Goal: Task Accomplishment & Management: Complete application form

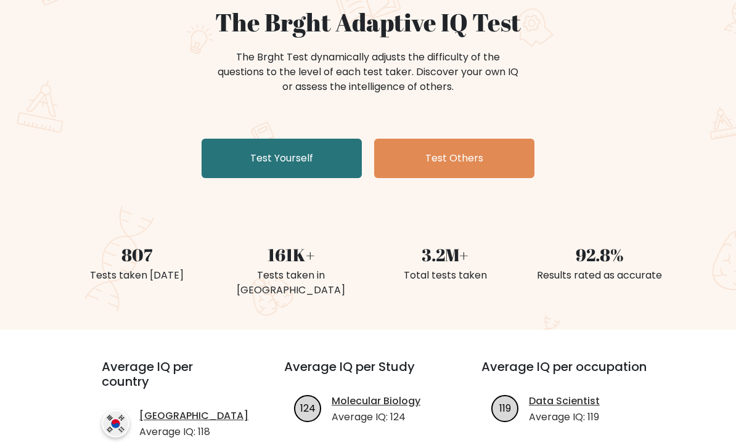
scroll to position [118, 0]
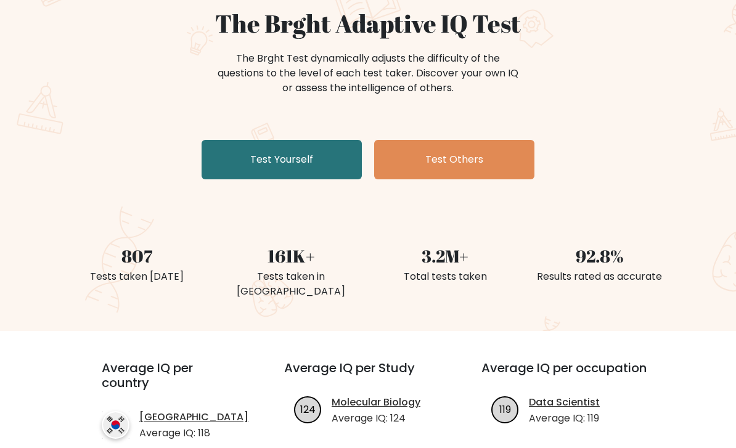
click at [235, 140] on link "Test Yourself" at bounding box center [281, 159] width 160 height 39
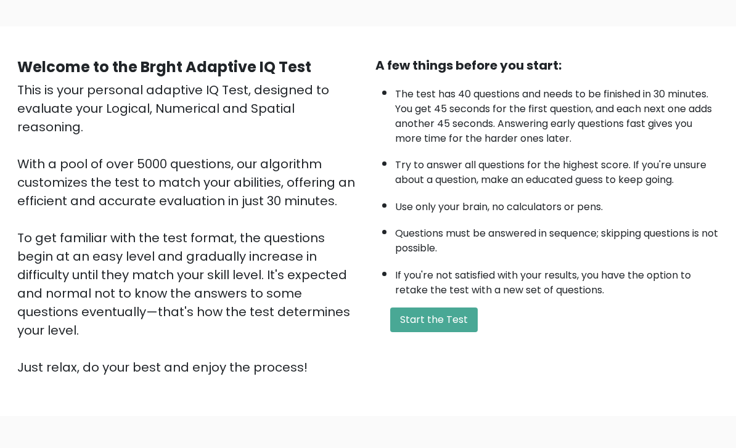
scroll to position [88, 0]
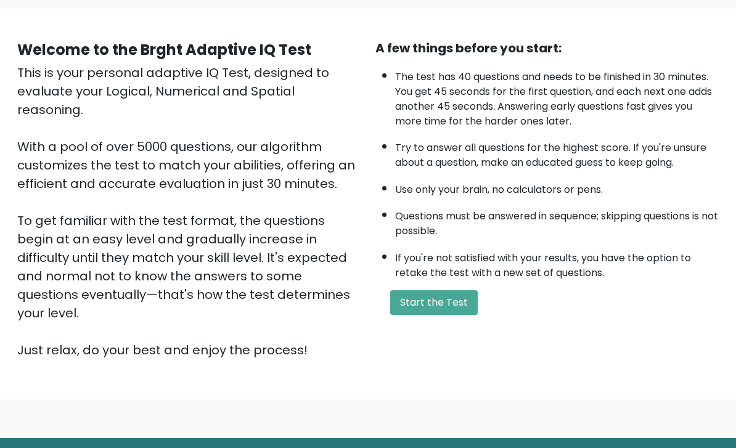
click at [404, 315] on button "Start the Test" at bounding box center [433, 302] width 87 height 25
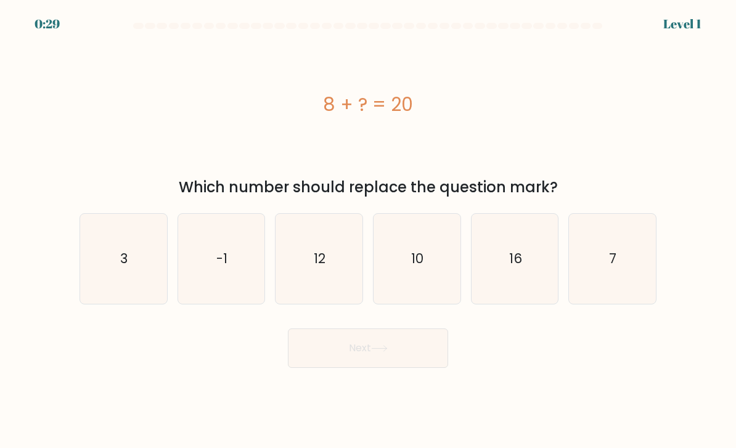
click at [335, 262] on icon "12" at bounding box center [318, 259] width 87 height 87
click at [368, 230] on input "c. 12" at bounding box center [368, 227] width 1 height 6
radio input "true"
click at [406, 364] on button "Next" at bounding box center [368, 347] width 160 height 39
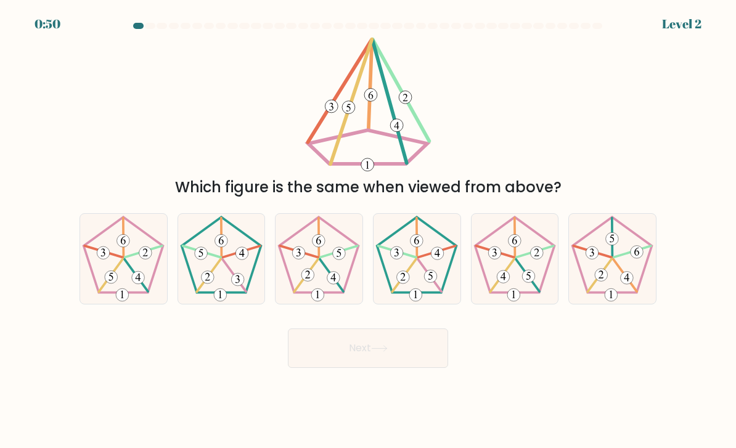
click at [113, 269] on icon at bounding box center [123, 259] width 87 height 87
click at [368, 230] on input "a." at bounding box center [368, 227] width 1 height 6
radio input "true"
click at [383, 352] on icon at bounding box center [379, 348] width 17 height 7
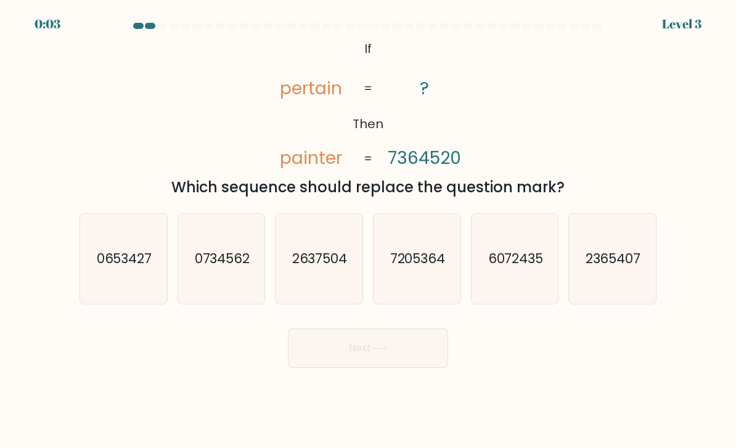
click at [204, 248] on icon "0734562" at bounding box center [221, 259] width 87 height 87
click at [368, 230] on input "b. 0734562" at bounding box center [368, 227] width 1 height 6
radio input "true"
click at [400, 363] on button "Next" at bounding box center [368, 347] width 160 height 39
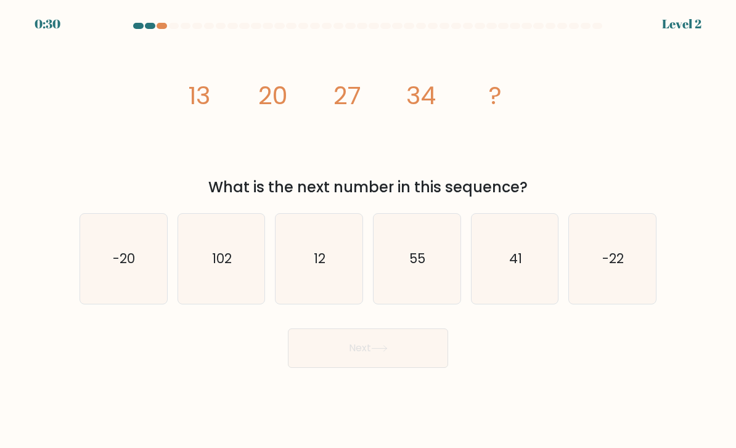
click at [521, 283] on icon "41" at bounding box center [514, 259] width 87 height 87
click at [368, 230] on input "e. 41" at bounding box center [368, 227] width 1 height 6
radio input "true"
click at [401, 362] on button "Next" at bounding box center [368, 347] width 160 height 39
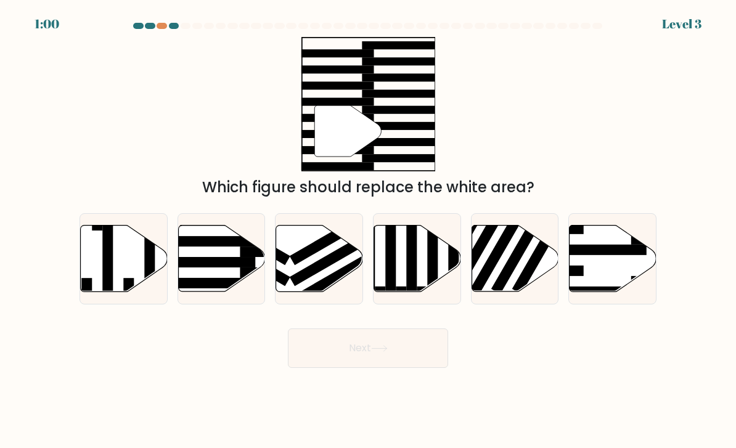
click at [212, 265] on icon at bounding box center [221, 258] width 87 height 67
click at [368, 230] on input "b." at bounding box center [368, 227] width 1 height 6
radio input "true"
click at [416, 357] on button "Next" at bounding box center [368, 347] width 160 height 39
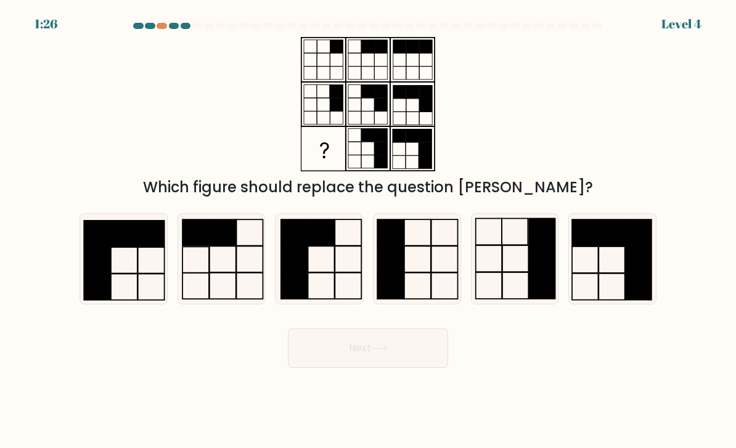
click at [524, 288] on icon at bounding box center [514, 259] width 87 height 87
click at [368, 230] on input "e." at bounding box center [368, 227] width 1 height 6
radio input "true"
click at [429, 360] on button "Next" at bounding box center [368, 347] width 160 height 39
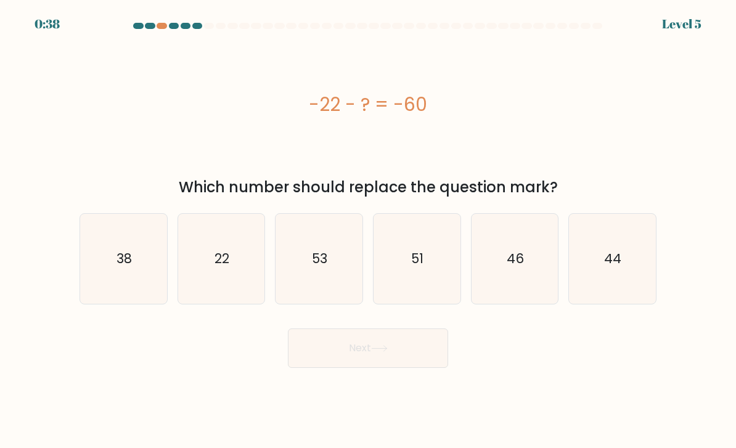
click at [112, 277] on icon "38" at bounding box center [123, 259] width 87 height 87
click at [368, 230] on input "a. 38" at bounding box center [368, 227] width 1 height 6
radio input "true"
click at [399, 359] on button "Next" at bounding box center [368, 347] width 160 height 39
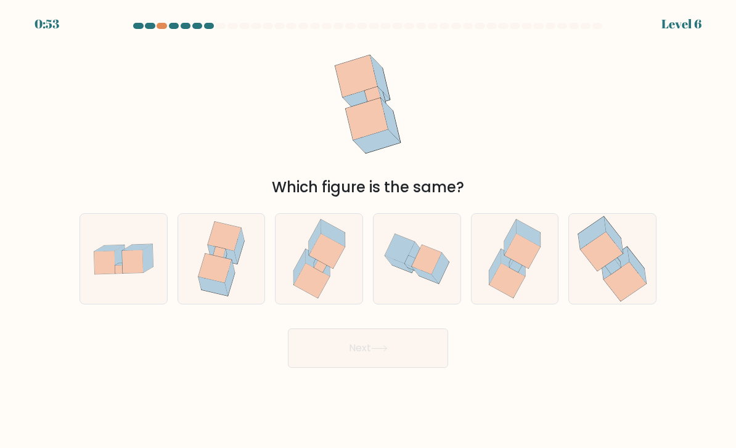
click at [110, 274] on icon at bounding box center [104, 262] width 21 height 23
click at [368, 230] on input "a." at bounding box center [368, 227] width 1 height 6
radio input "true"
click at [415, 351] on button "Next" at bounding box center [368, 347] width 160 height 39
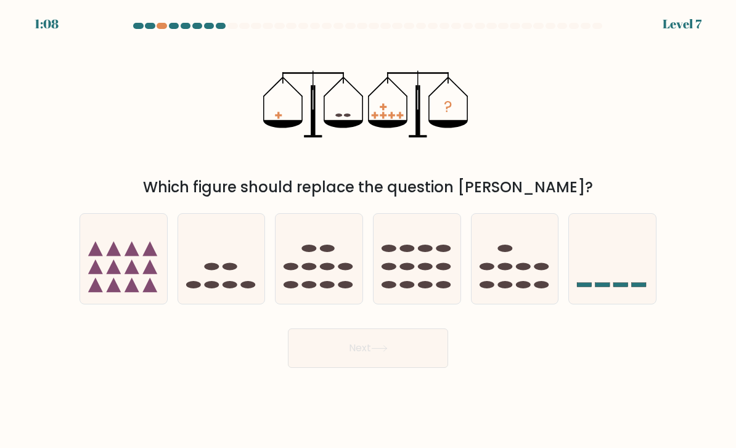
click at [323, 275] on icon at bounding box center [318, 259] width 87 height 72
click at [368, 230] on input "c." at bounding box center [368, 227] width 1 height 6
radio input "true"
click at [399, 368] on button "Next" at bounding box center [368, 347] width 160 height 39
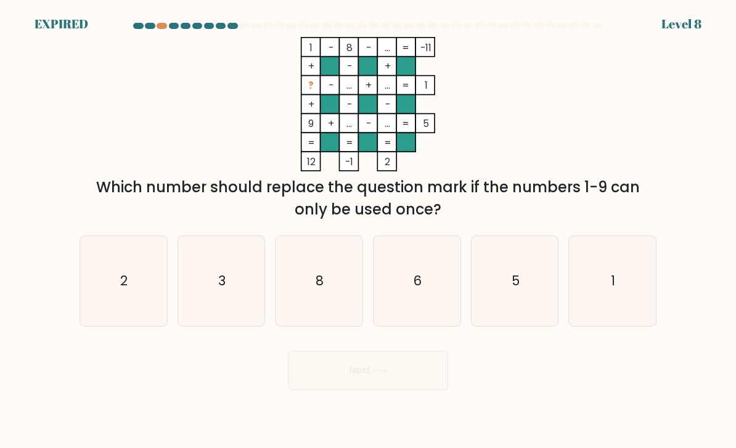
click at [252, 278] on icon "3" at bounding box center [221, 281] width 87 height 87
click at [368, 230] on input "b. 3" at bounding box center [368, 227] width 1 height 6
radio input "true"
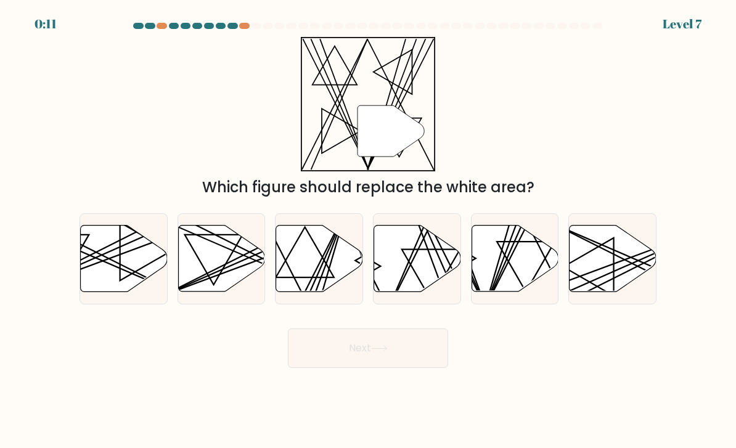
click at [505, 275] on line at bounding box center [521, 224] width 75 height 170
click at [368, 230] on input "e." at bounding box center [368, 227] width 1 height 6
radio input "true"
click at [416, 357] on button "Next" at bounding box center [368, 347] width 160 height 39
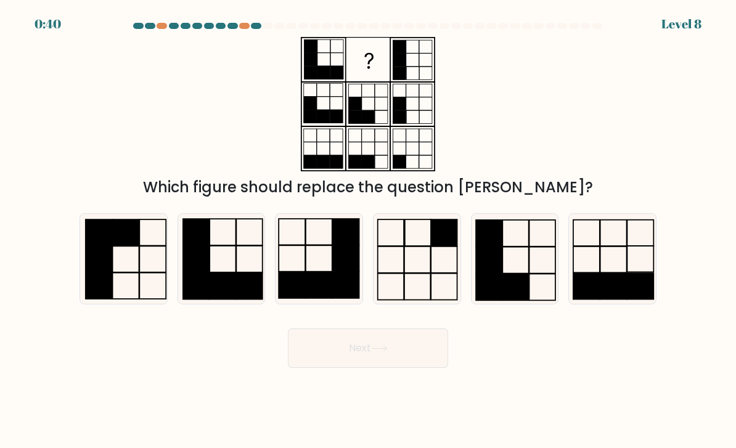
click at [514, 266] on icon at bounding box center [514, 259] width 87 height 87
click at [368, 230] on input "e." at bounding box center [368, 227] width 1 height 6
radio input "true"
click at [401, 365] on button "Next" at bounding box center [368, 347] width 160 height 39
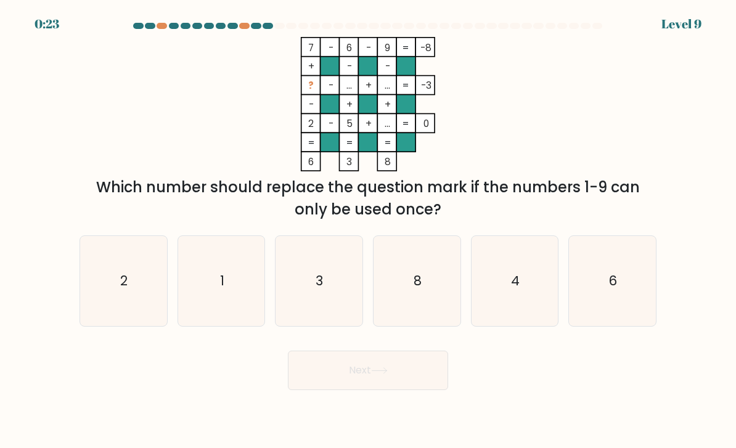
click at [203, 294] on icon "1" at bounding box center [221, 281] width 87 height 87
click at [368, 230] on input "b. 1" at bounding box center [368, 227] width 1 height 6
radio input "true"
click at [407, 384] on button "Next" at bounding box center [368, 370] width 160 height 39
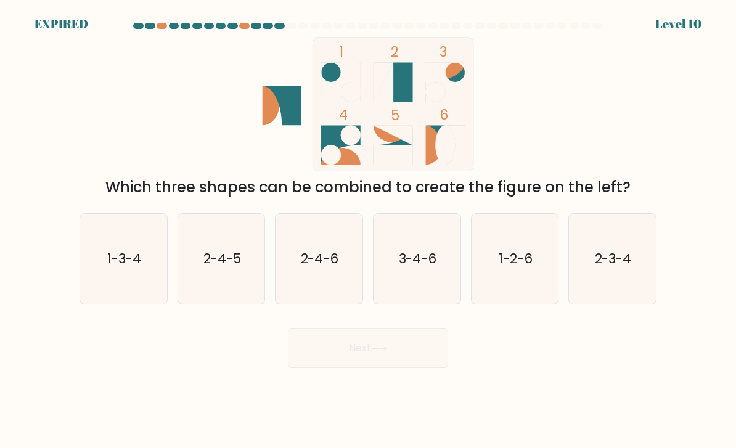
click at [511, 267] on text "1-2-6" at bounding box center [515, 259] width 34 height 18
click at [368, 230] on input "e. 1-2-6" at bounding box center [368, 227] width 1 height 6
radio input "true"
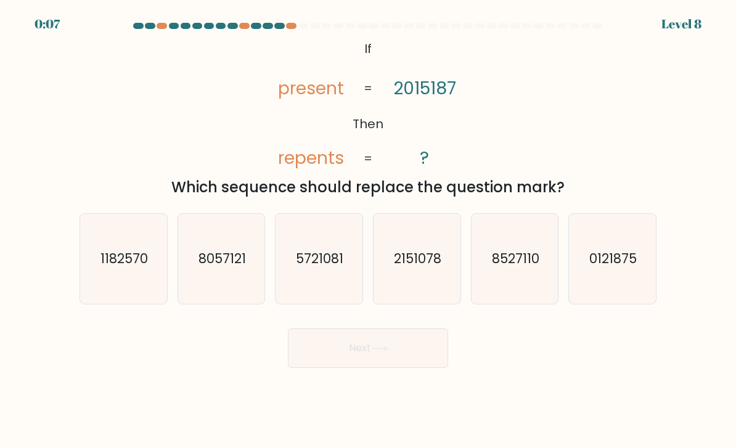
click at [621, 262] on text "0121875" at bounding box center [613, 259] width 47 height 18
click at [368, 230] on input "f. 0121875" at bounding box center [368, 227] width 1 height 6
radio input "true"
click at [375, 352] on icon at bounding box center [379, 348] width 17 height 7
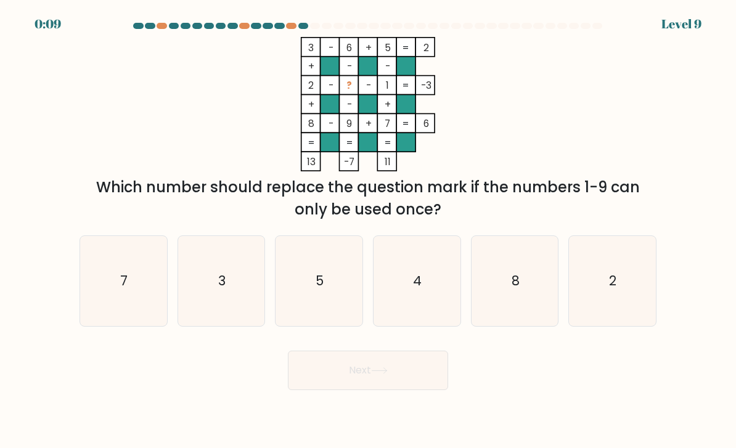
click at [415, 290] on text "4" at bounding box center [417, 281] width 9 height 18
click at [368, 230] on input "d. 4" at bounding box center [368, 227] width 1 height 6
radio input "true"
click at [338, 390] on button "Next" at bounding box center [368, 370] width 160 height 39
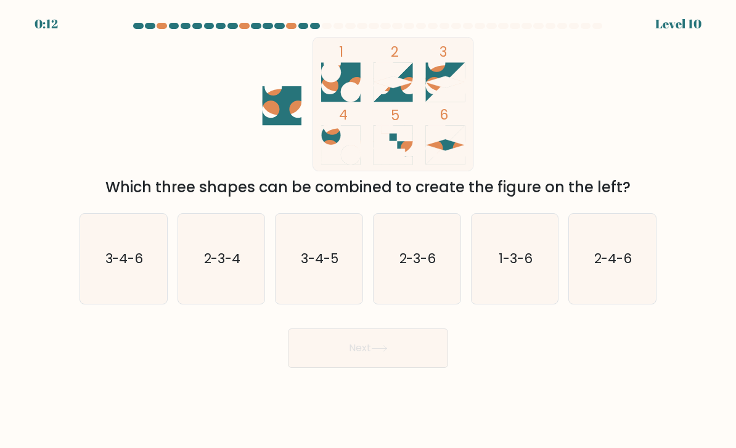
click at [524, 267] on text "1-3-6" at bounding box center [515, 259] width 34 height 18
click at [368, 230] on input "e. 1-3-6" at bounding box center [368, 227] width 1 height 6
radio input "true"
click at [399, 337] on div "Next" at bounding box center [367, 343] width 591 height 49
click at [419, 353] on button "Next" at bounding box center [368, 347] width 160 height 39
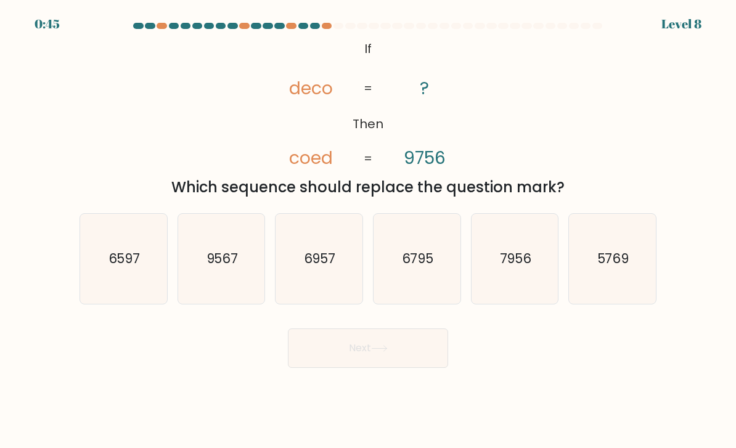
click at [612, 267] on text "5769" at bounding box center [613, 259] width 32 height 18
click at [368, 230] on input "f. 5769" at bounding box center [368, 227] width 1 height 6
radio input "true"
click at [397, 367] on button "Next" at bounding box center [368, 347] width 160 height 39
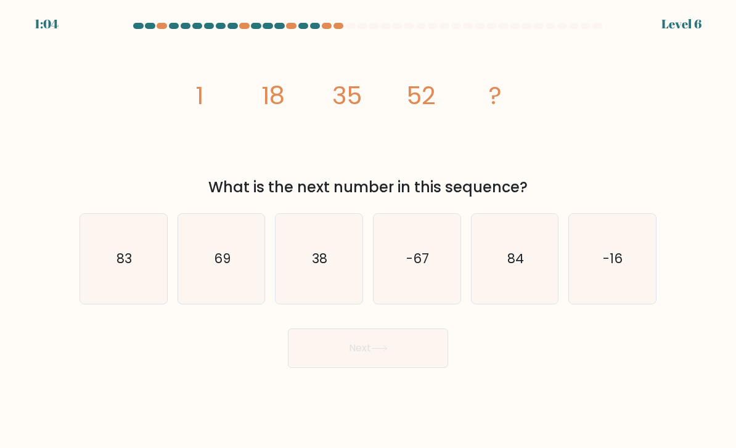
click at [222, 267] on text "69" at bounding box center [222, 259] width 17 height 18
click at [368, 230] on input "b. 69" at bounding box center [368, 227] width 1 height 6
radio input "true"
click at [347, 365] on button "Next" at bounding box center [368, 347] width 160 height 39
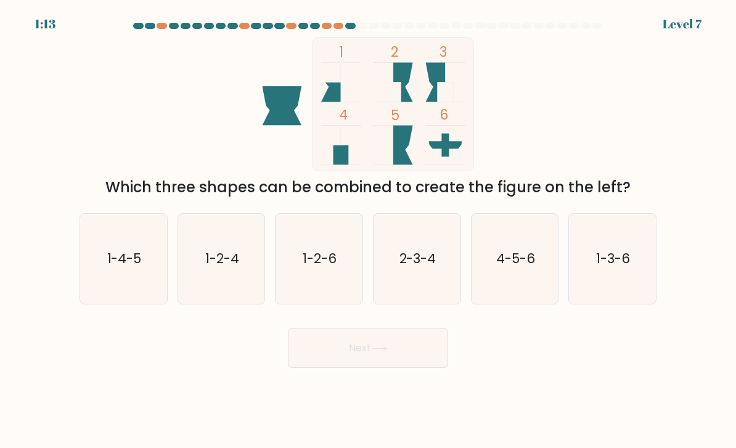
click at [426, 266] on text "2-3-4" at bounding box center [417, 259] width 37 height 18
click at [368, 230] on input "d. 2-3-4" at bounding box center [368, 227] width 1 height 6
radio input "true"
click at [388, 352] on icon at bounding box center [379, 348] width 17 height 7
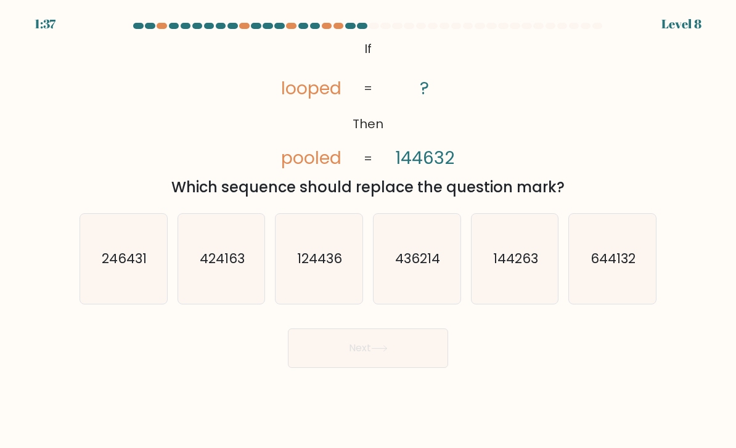
click at [607, 267] on text "644132" at bounding box center [613, 259] width 45 height 18
click at [368, 230] on input "f. 644132" at bounding box center [368, 227] width 1 height 6
radio input "true"
click at [399, 367] on button "Next" at bounding box center [368, 347] width 160 height 39
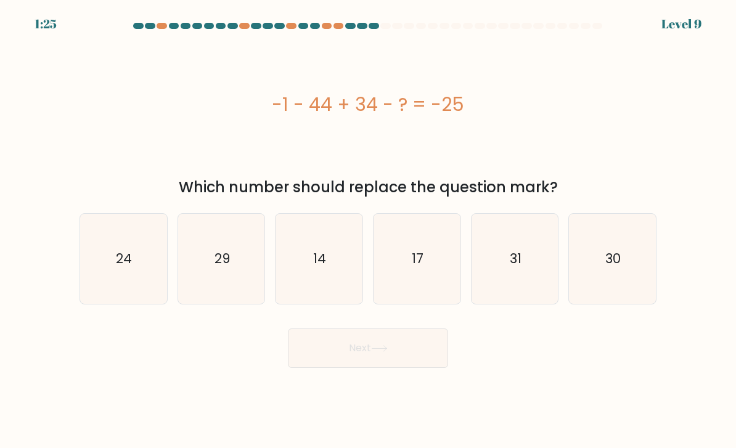
click at [307, 272] on icon "14" at bounding box center [318, 259] width 87 height 87
click at [368, 230] on input "c. 14" at bounding box center [368, 227] width 1 height 6
radio input "true"
click at [341, 362] on button "Next" at bounding box center [368, 347] width 160 height 39
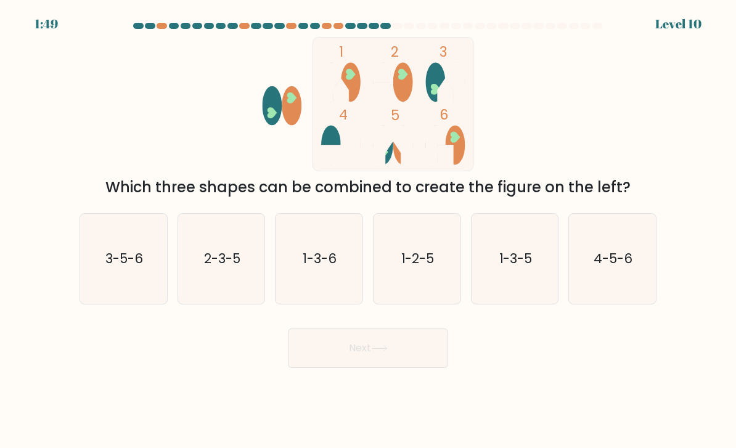
click at [518, 267] on text "1-3-5" at bounding box center [514, 259] width 33 height 18
click at [368, 230] on input "e. 1-3-5" at bounding box center [368, 227] width 1 height 6
radio input "true"
click at [414, 362] on button "Next" at bounding box center [368, 347] width 160 height 39
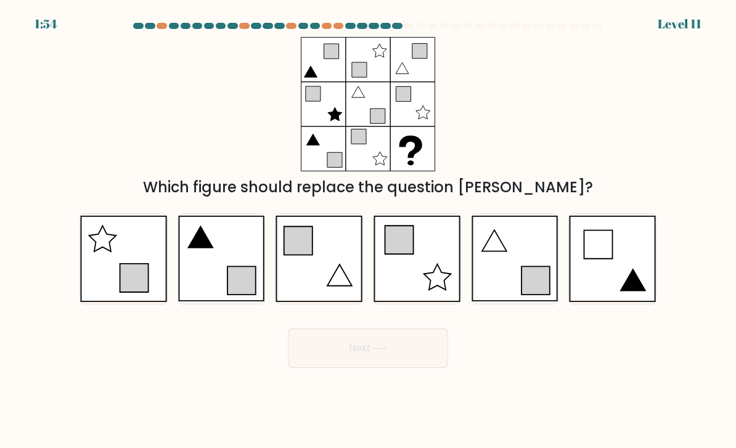
click at [510, 284] on icon at bounding box center [514, 259] width 87 height 86
click at [368, 230] on input "e." at bounding box center [368, 227] width 1 height 6
radio input "true"
click at [421, 365] on button "Next" at bounding box center [368, 347] width 160 height 39
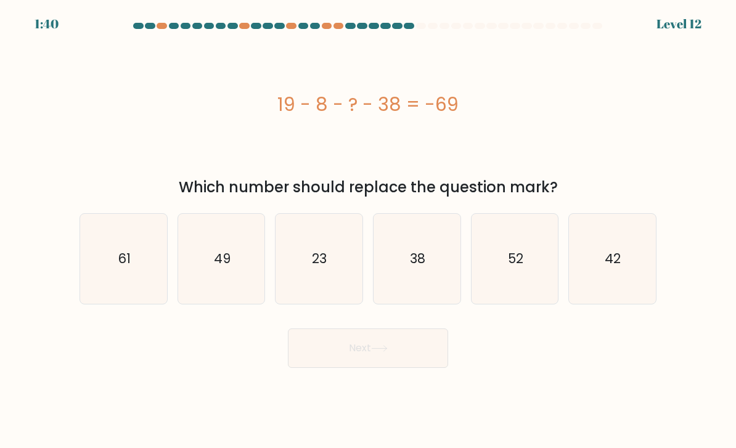
click at [604, 272] on icon "42" at bounding box center [612, 259] width 87 height 87
click at [368, 230] on input "f. 42" at bounding box center [368, 227] width 1 height 6
radio input "true"
click at [347, 361] on button "Next" at bounding box center [368, 347] width 160 height 39
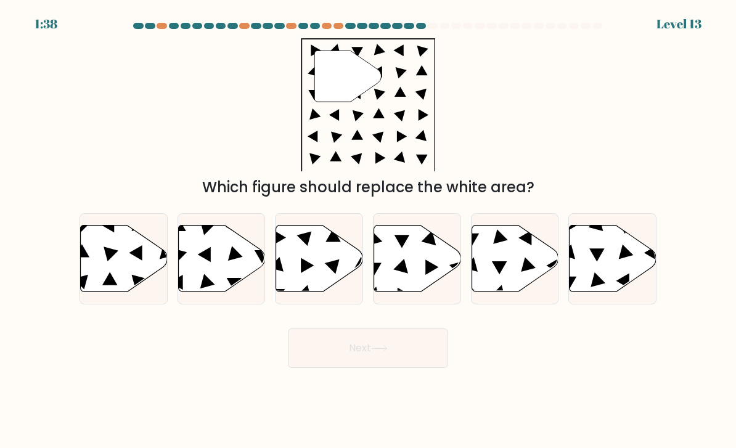
click at [607, 282] on icon at bounding box center [612, 258] width 87 height 67
click at [368, 230] on input "f." at bounding box center [368, 227] width 1 height 6
radio input "true"
click at [409, 363] on button "Next" at bounding box center [368, 347] width 160 height 39
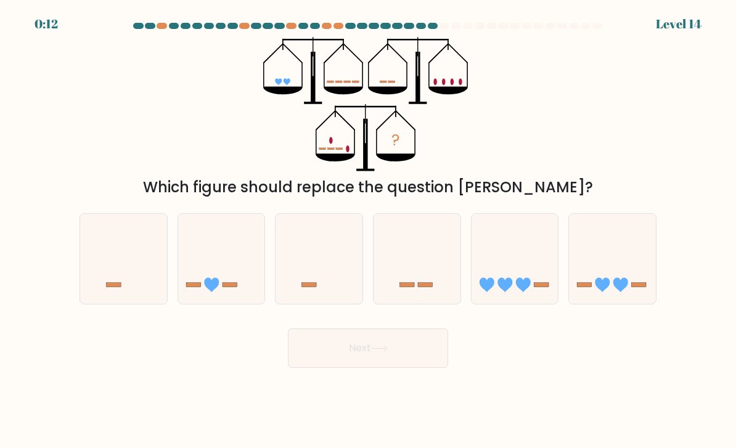
click at [550, 293] on icon at bounding box center [514, 259] width 87 height 72
click at [368, 230] on input "e." at bounding box center [368, 227] width 1 height 6
radio input "true"
click at [618, 278] on icon at bounding box center [612, 259] width 87 height 72
click at [368, 230] on input "f." at bounding box center [368, 227] width 1 height 6
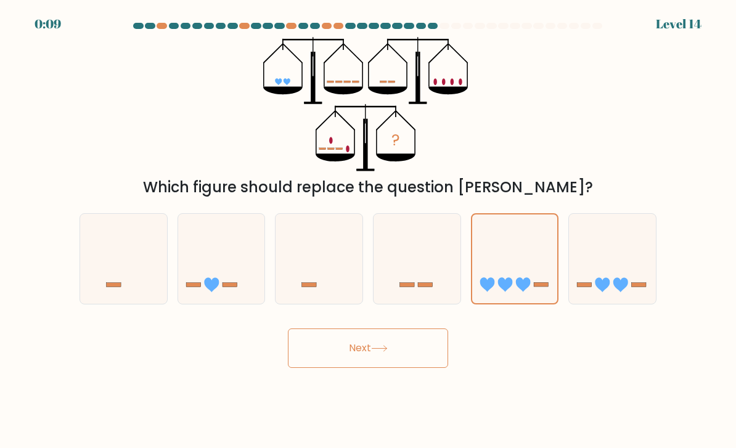
radio input "true"
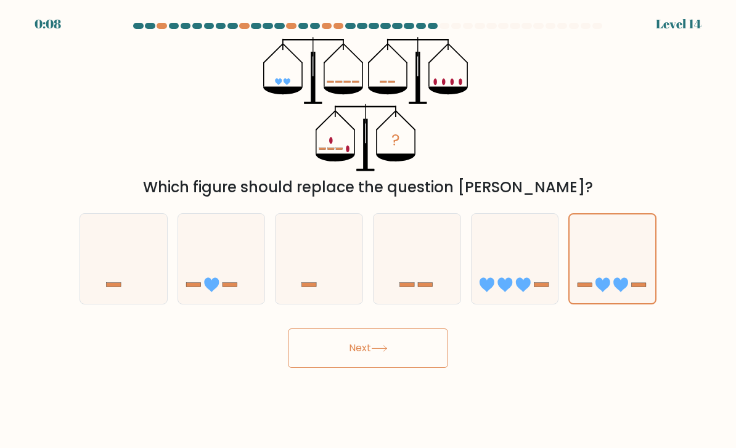
click at [414, 356] on button "Next" at bounding box center [368, 347] width 160 height 39
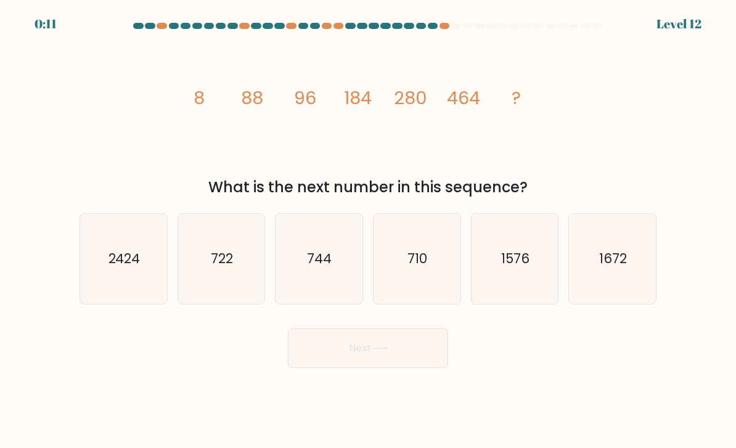
click at [410, 263] on text "710" at bounding box center [418, 259] width 20 height 18
click at [368, 230] on input "d. 710" at bounding box center [368, 227] width 1 height 6
radio input "true"
click at [383, 368] on button "Next" at bounding box center [368, 347] width 160 height 39
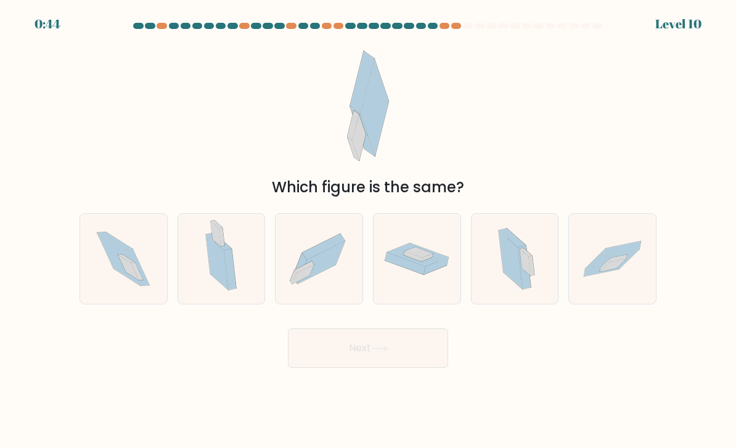
click at [495, 290] on icon at bounding box center [514, 259] width 54 height 90
click at [368, 230] on input "e." at bounding box center [368, 227] width 1 height 6
radio input "true"
click at [331, 368] on button "Next" at bounding box center [368, 347] width 160 height 39
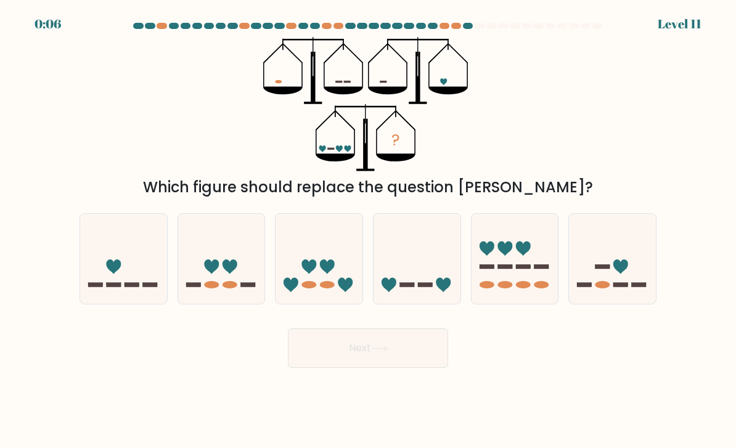
click at [235, 286] on icon at bounding box center [221, 259] width 87 height 72
click at [368, 230] on input "b." at bounding box center [368, 227] width 1 height 6
radio input "true"
click at [395, 363] on button "Next" at bounding box center [368, 347] width 160 height 39
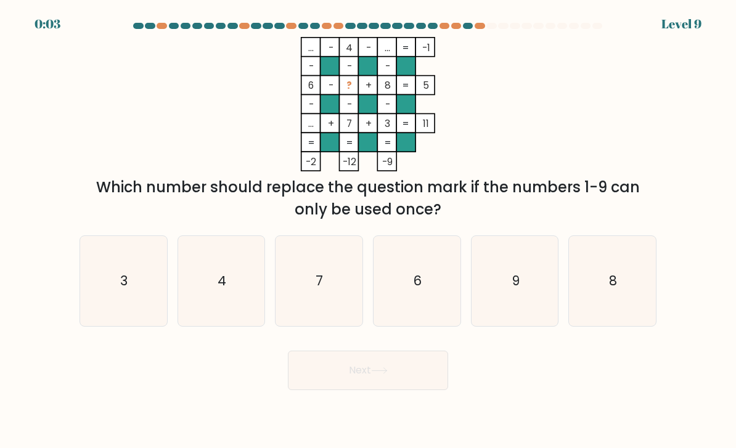
click at [498, 304] on icon "9" at bounding box center [514, 281] width 87 height 87
click at [368, 230] on input "e. 9" at bounding box center [368, 227] width 1 height 6
radio input "true"
click at [343, 380] on button "Next" at bounding box center [368, 370] width 160 height 39
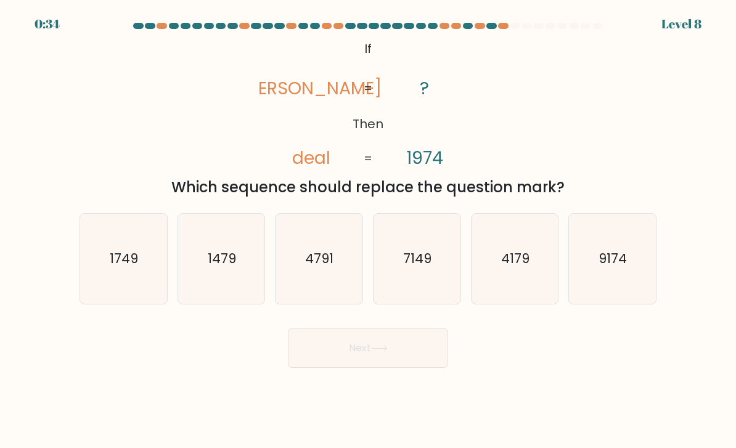
click at [620, 266] on text "9174" at bounding box center [613, 259] width 28 height 18
click at [368, 230] on input "f. 9174" at bounding box center [368, 227] width 1 height 6
radio input "true"
click at [408, 358] on button "Next" at bounding box center [368, 347] width 160 height 39
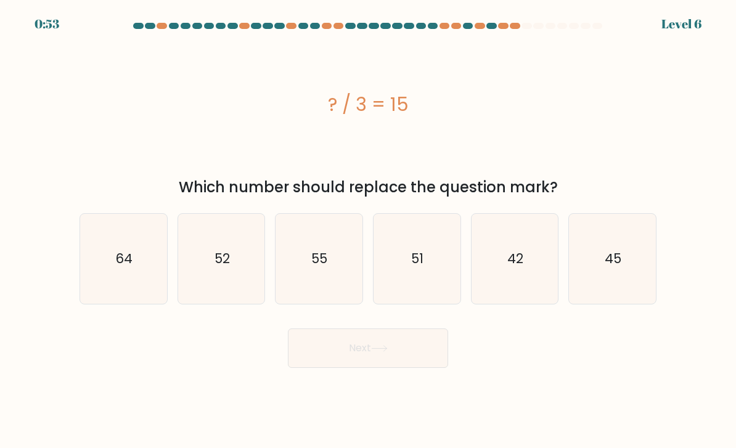
click at [612, 267] on text "45" at bounding box center [613, 259] width 17 height 18
click at [368, 230] on input "f. 45" at bounding box center [368, 227] width 1 height 6
radio input "true"
click at [336, 364] on button "Next" at bounding box center [368, 347] width 160 height 39
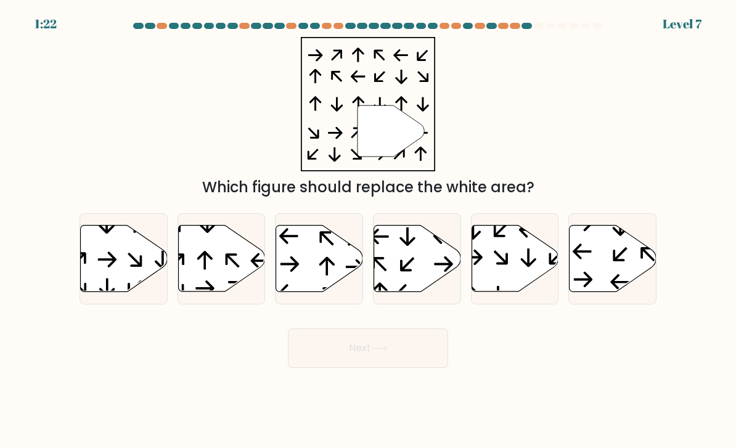
click at [209, 280] on icon at bounding box center [221, 258] width 87 height 67
click at [368, 230] on input "b." at bounding box center [368, 227] width 1 height 6
radio input "true"
click at [317, 368] on button "Next" at bounding box center [368, 347] width 160 height 39
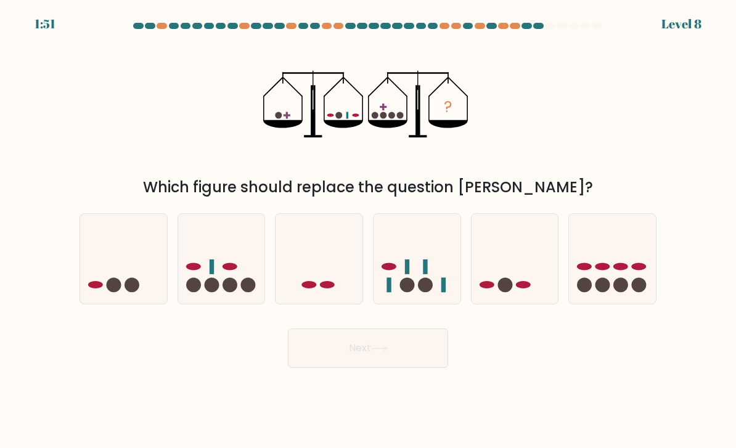
click at [205, 290] on icon at bounding box center [221, 259] width 87 height 72
click at [368, 230] on input "b." at bounding box center [368, 227] width 1 height 6
radio input "true"
click at [427, 357] on button "Next" at bounding box center [368, 347] width 160 height 39
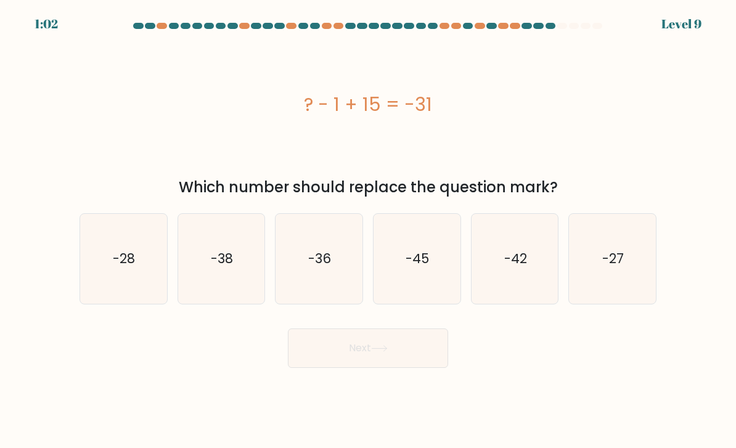
click at [423, 267] on text "-45" at bounding box center [417, 259] width 23 height 18
click at [368, 230] on input "d. -45" at bounding box center [368, 227] width 1 height 6
radio input "true"
click at [347, 363] on button "Next" at bounding box center [368, 347] width 160 height 39
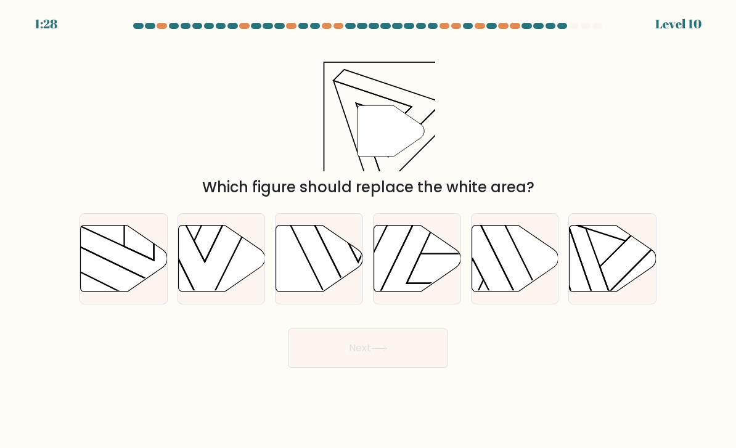
click at [625, 275] on icon at bounding box center [612, 258] width 87 height 67
click at [368, 230] on input "f." at bounding box center [368, 227] width 1 height 6
radio input "true"
click at [412, 351] on button "Next" at bounding box center [368, 347] width 160 height 39
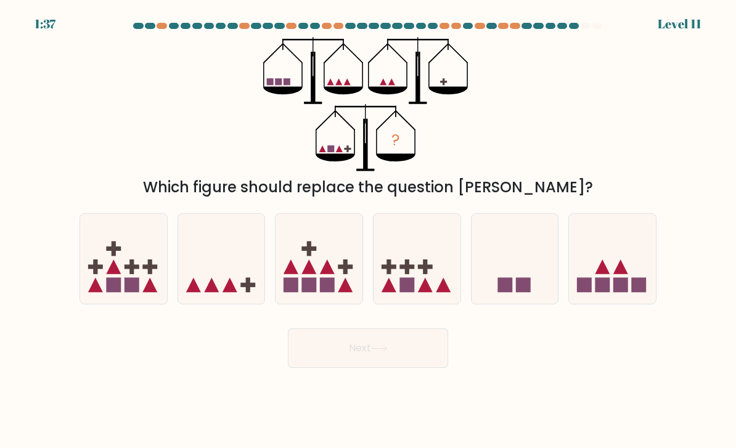
click at [415, 275] on icon at bounding box center [416, 259] width 87 height 72
click at [368, 230] on input "d." at bounding box center [368, 227] width 1 height 6
radio input "true"
click at [387, 355] on button "Next" at bounding box center [368, 347] width 160 height 39
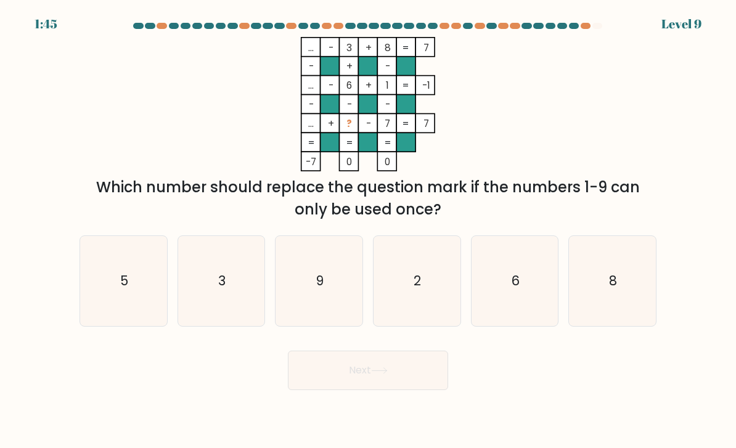
click at [306, 294] on icon "9" at bounding box center [318, 281] width 87 height 87
click at [368, 230] on input "c. 9" at bounding box center [368, 227] width 1 height 6
radio input "true"
click at [351, 386] on button "Next" at bounding box center [368, 370] width 160 height 39
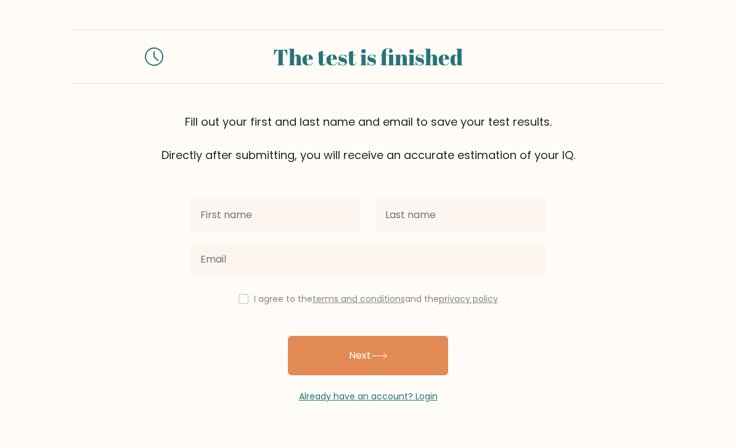
click at [228, 222] on input "text" at bounding box center [275, 215] width 170 height 35
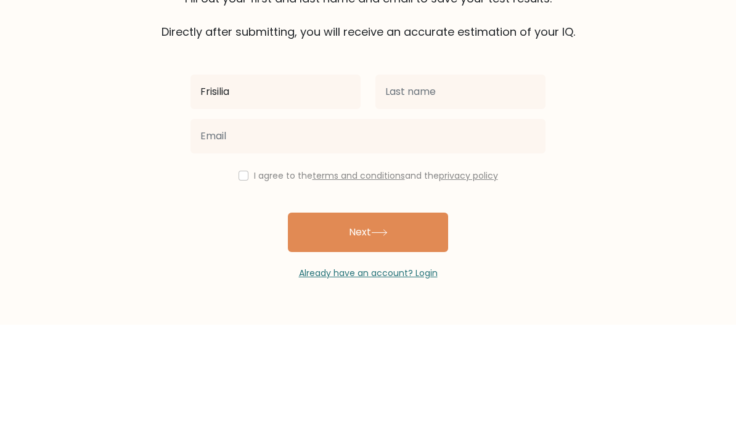
type input "Frisilia"
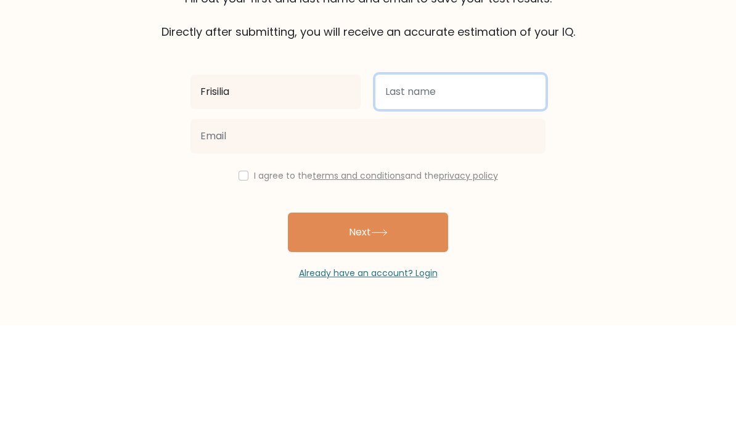
click at [497, 198] on input "text" at bounding box center [460, 215] width 170 height 35
type input "W"
type input "Eka"
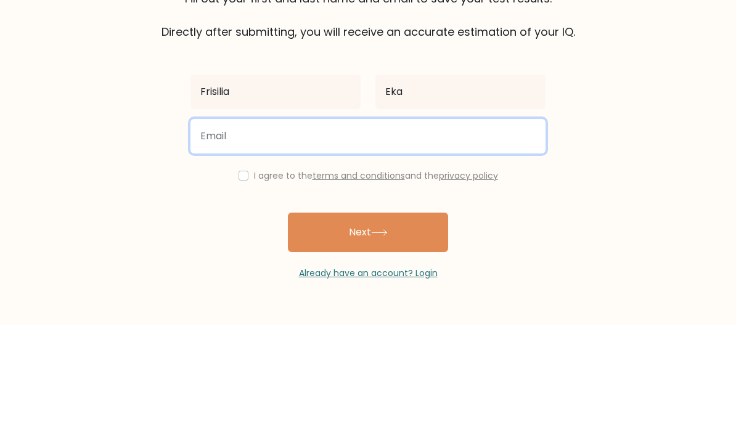
click at [482, 242] on input "email" at bounding box center [367, 259] width 355 height 35
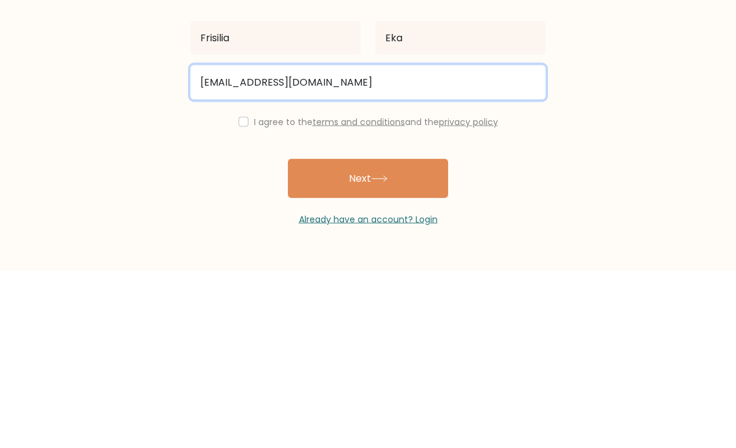
type input "prisiliaeka6229@gmail.com"
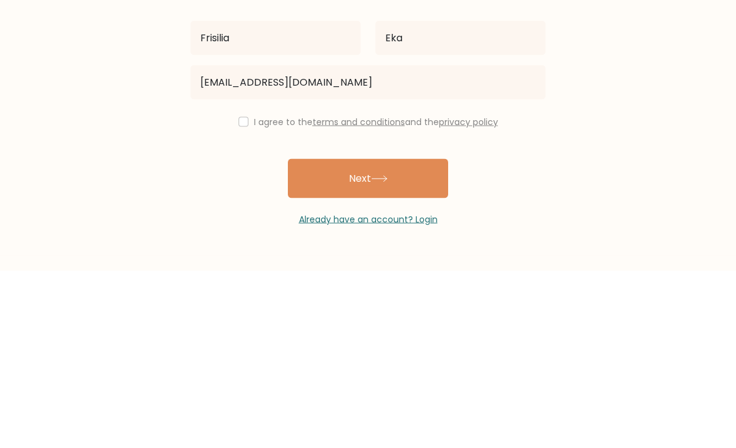
click at [238, 294] on input "checkbox" at bounding box center [243, 299] width 10 height 10
checkbox input "true"
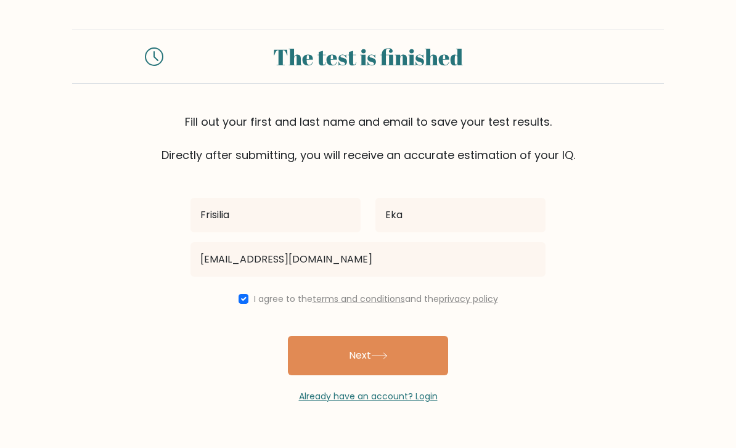
click at [441, 336] on button "Next" at bounding box center [368, 355] width 160 height 39
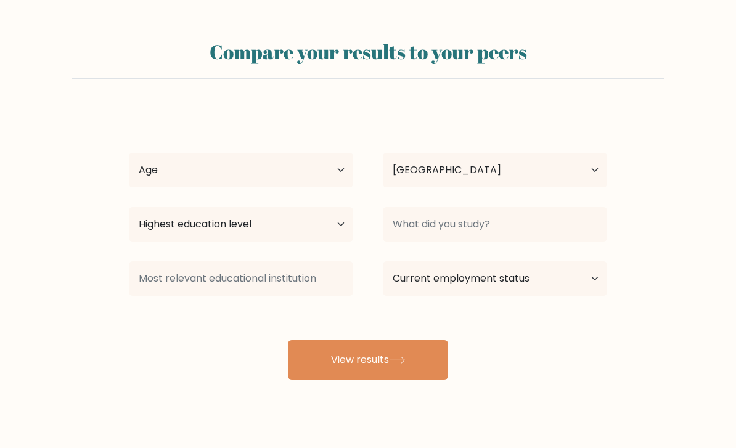
select select "ID"
click at [343, 159] on select "Age Under [DEMOGRAPHIC_DATA] [DEMOGRAPHIC_DATA] [DEMOGRAPHIC_DATA] [DEMOGRAPHIC…" at bounding box center [241, 170] width 224 height 35
select select "25_34"
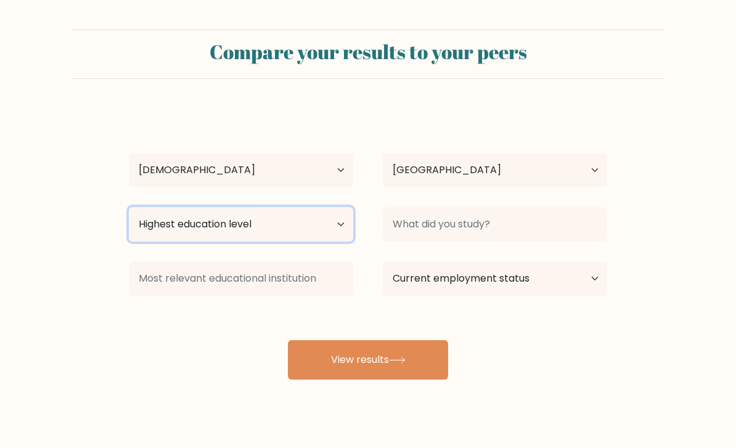
click at [337, 218] on select "Highest education level No schooling Primary Lower Secondary Upper Secondary Oc…" at bounding box center [241, 224] width 224 height 35
select select "bachelors_degree"
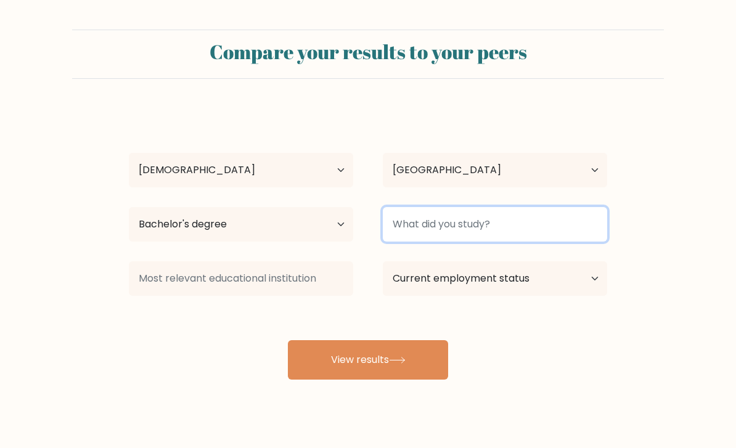
click at [531, 224] on input at bounding box center [495, 224] width 224 height 35
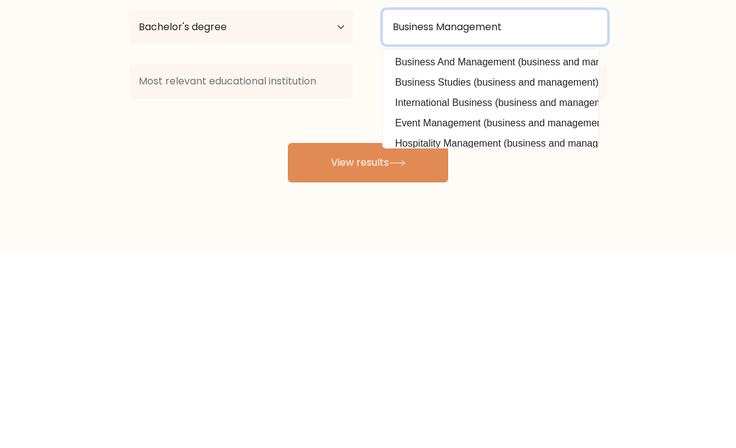
type input "Business Management"
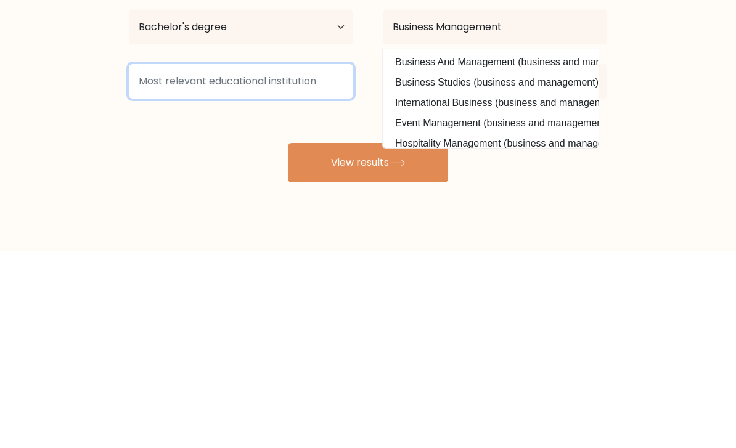
click at [320, 261] on input at bounding box center [241, 278] width 224 height 35
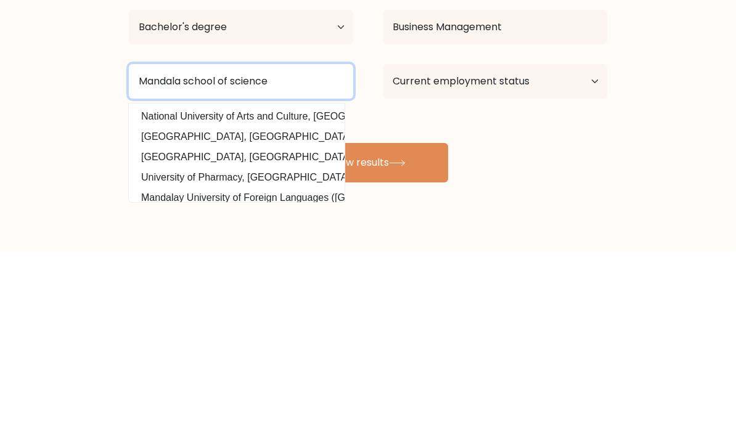
type input "Mandala school of science"
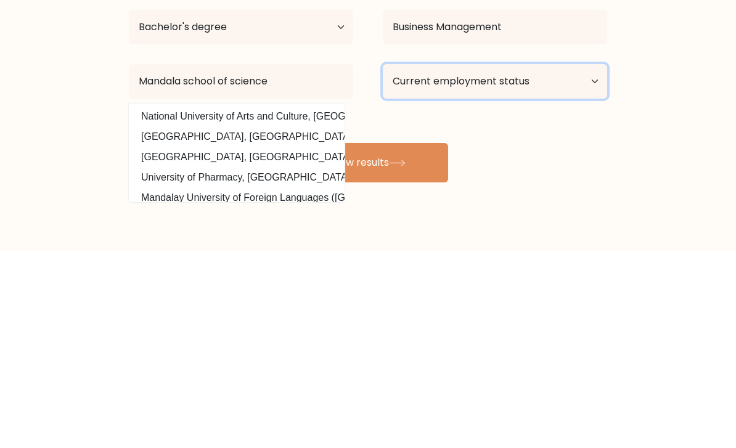
click at [582, 261] on select "Current employment status Employed Student Retired Other / prefer not to answer" at bounding box center [495, 278] width 224 height 35
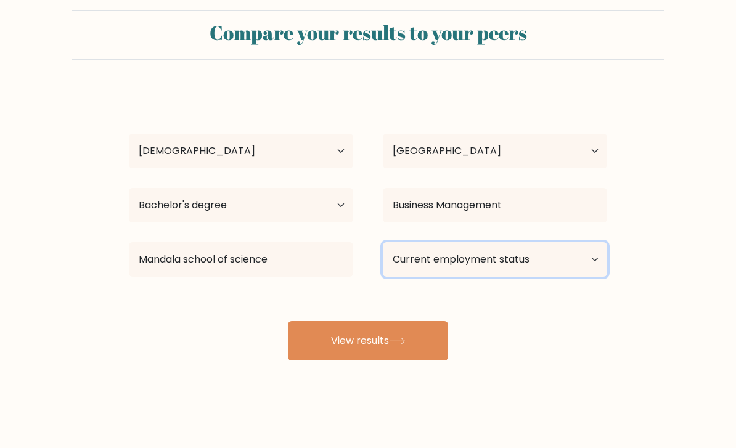
select select "employed"
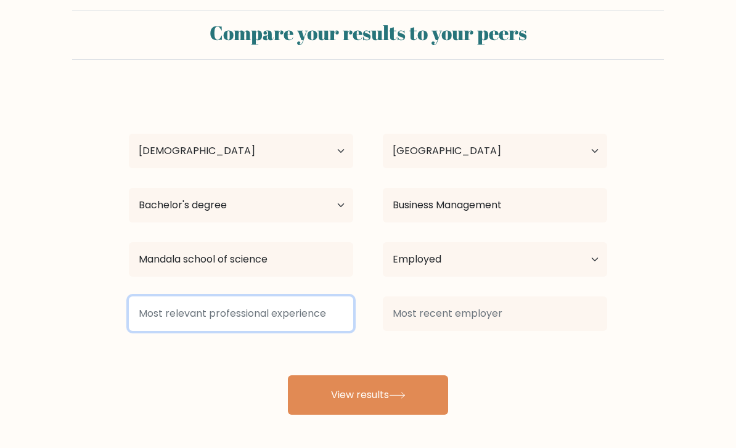
click at [298, 296] on input at bounding box center [241, 313] width 224 height 35
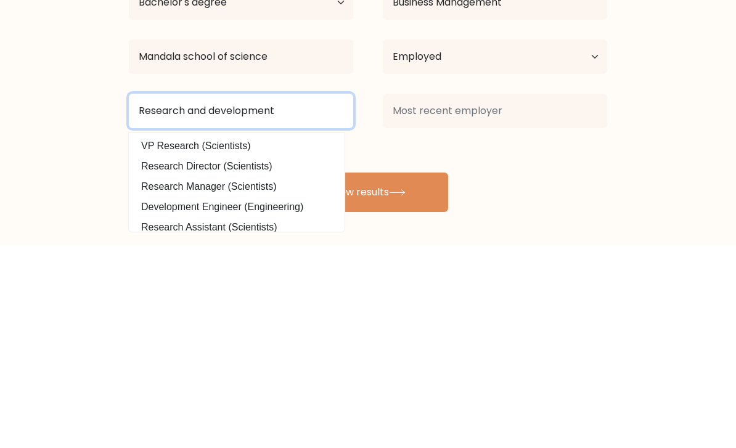
type input "Research and development"
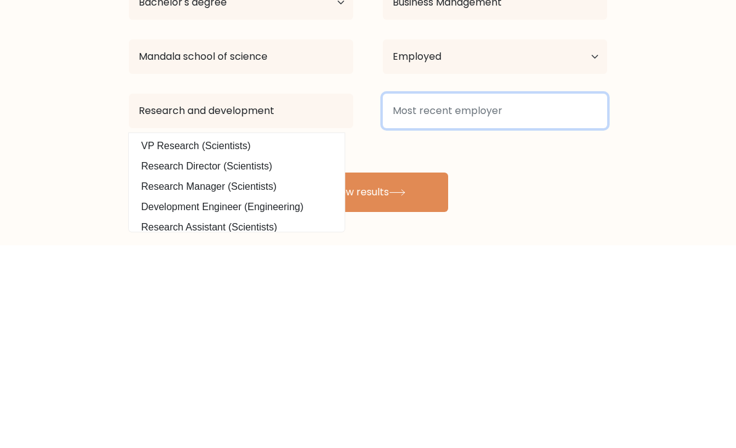
click at [545, 296] on input at bounding box center [495, 313] width 224 height 35
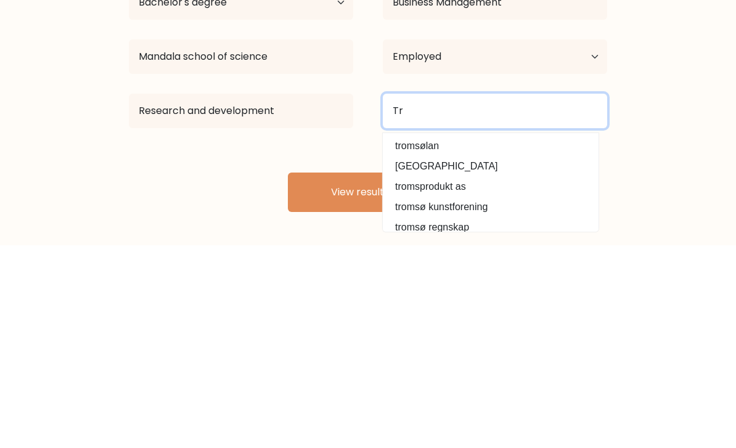
type input "T"
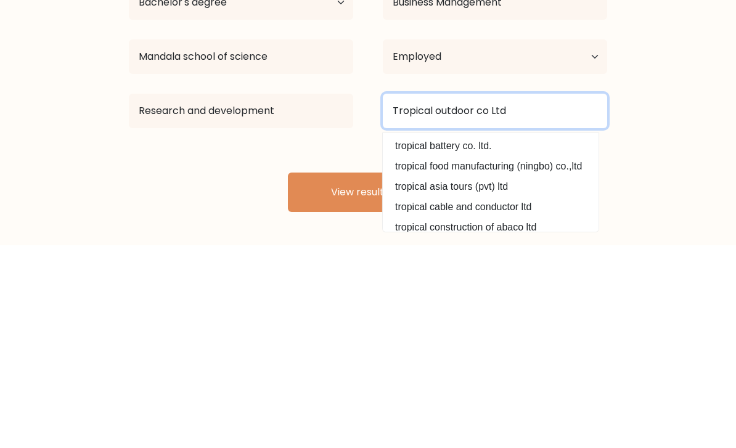
type input "Tropical outdoor co Ltd"
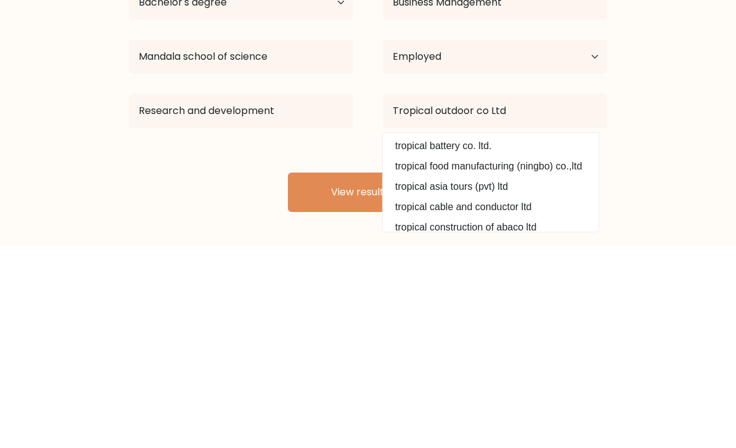
click at [413, 375] on button "View results" at bounding box center [368, 394] width 160 height 39
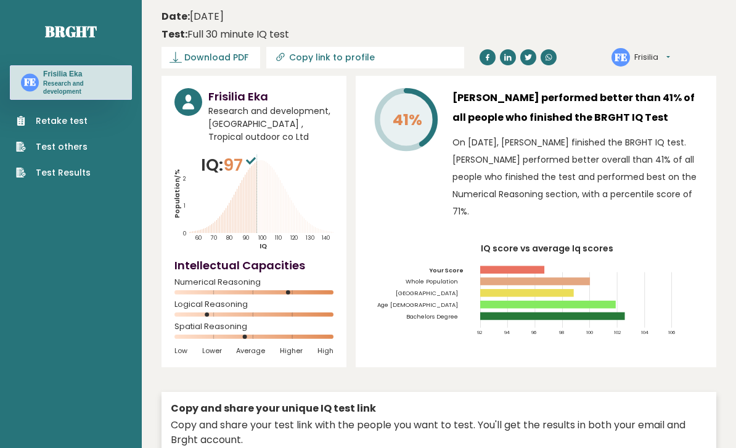
click at [185, 62] on span "Download PDF" at bounding box center [216, 57] width 64 height 13
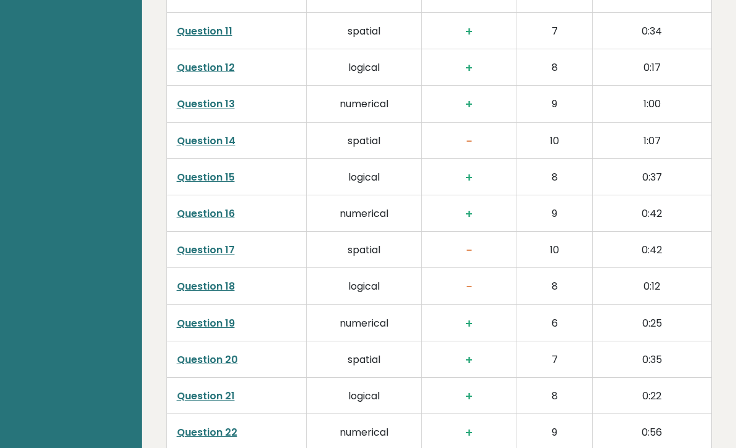
scroll to position [2307, 0]
click at [194, 134] on link "Question 14" at bounding box center [206, 141] width 59 height 14
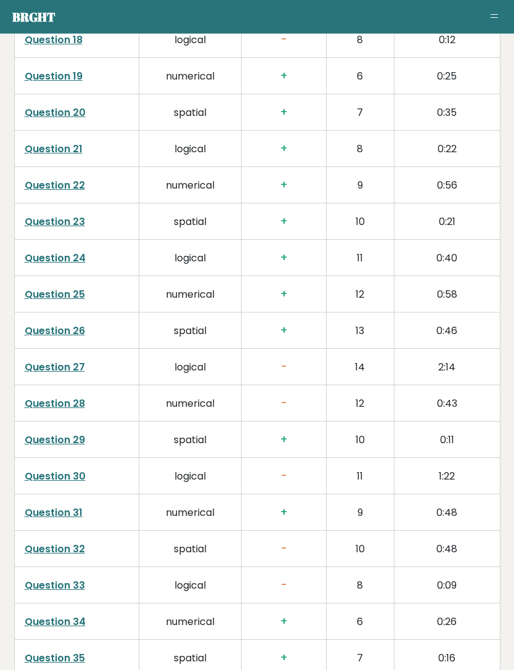
scroll to position [2937, 0]
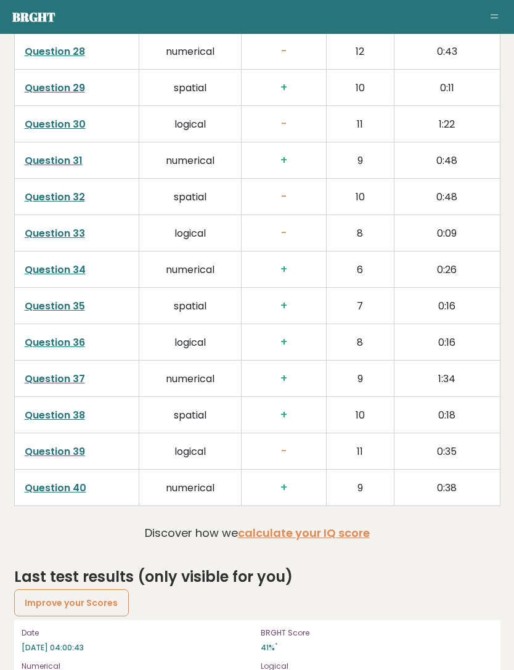
click at [100, 447] on link "Improve your Scores" at bounding box center [71, 602] width 115 height 27
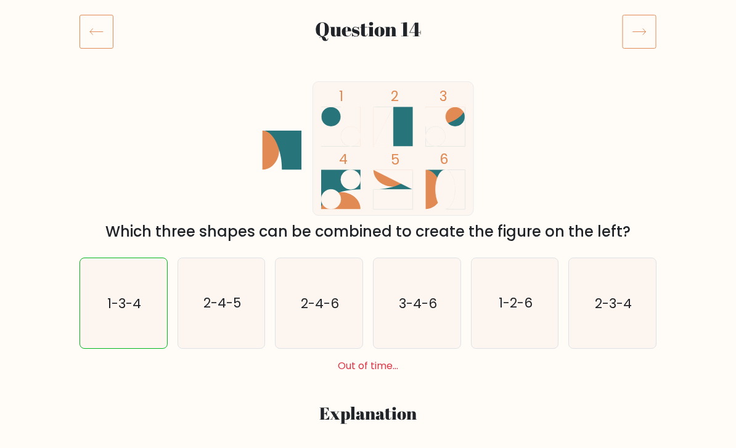
scroll to position [162, 0]
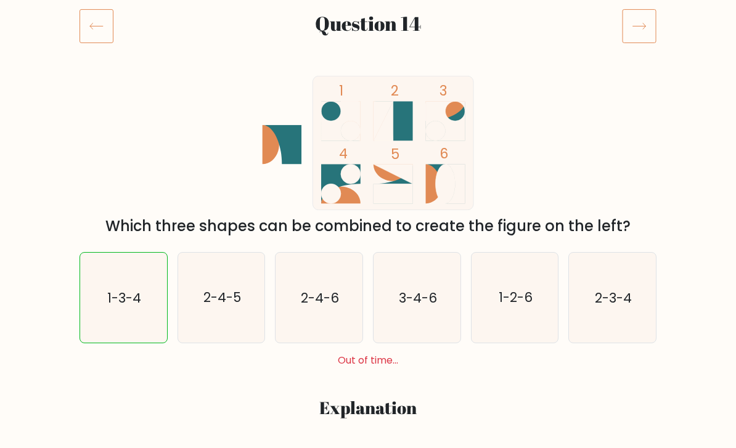
click at [92, 23] on icon at bounding box center [96, 26] width 34 height 35
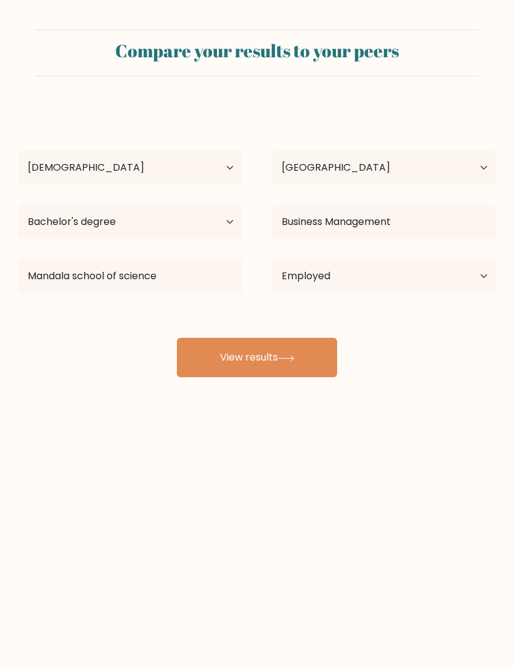
select select "25_34"
select select "ID"
select select "bachelors_degree"
select select "employed"
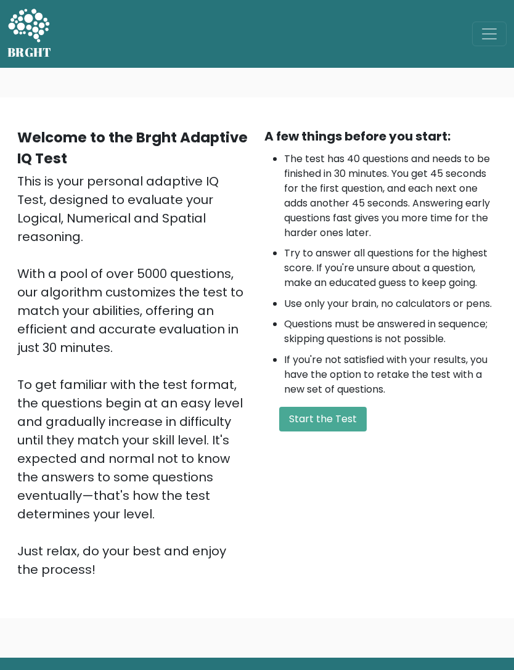
click at [347, 415] on button "Start the Test" at bounding box center [322, 419] width 87 height 25
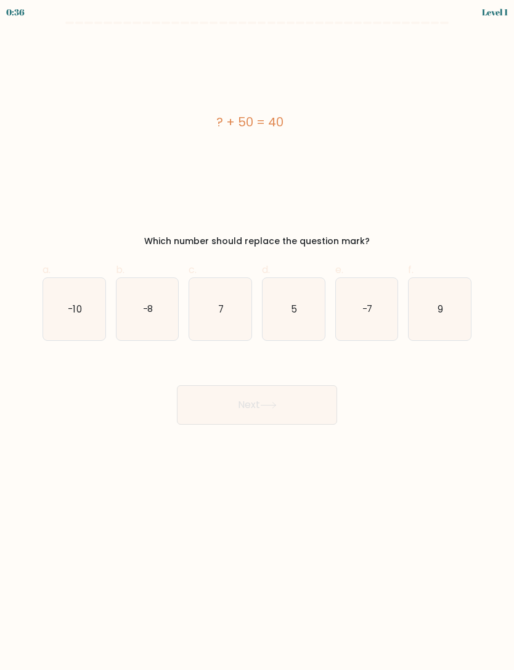
click at [79, 292] on icon "-10" at bounding box center [74, 309] width 62 height 62
click at [257, 335] on input "a. -10" at bounding box center [257, 339] width 1 height 8
radio input "true"
click at [311, 404] on button "Next" at bounding box center [257, 404] width 160 height 39
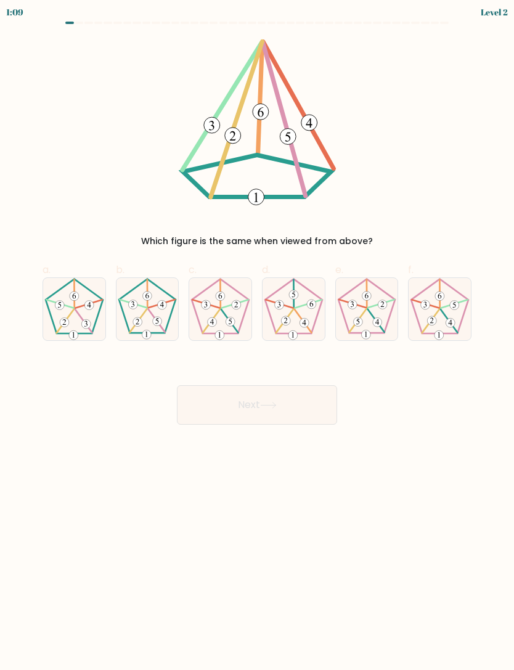
click at [158, 325] on 153 at bounding box center [157, 321] width 9 height 9
click at [257, 335] on input "b." at bounding box center [257, 339] width 1 height 8
radio input "true"
click at [255, 398] on button "Next" at bounding box center [257, 404] width 160 height 39
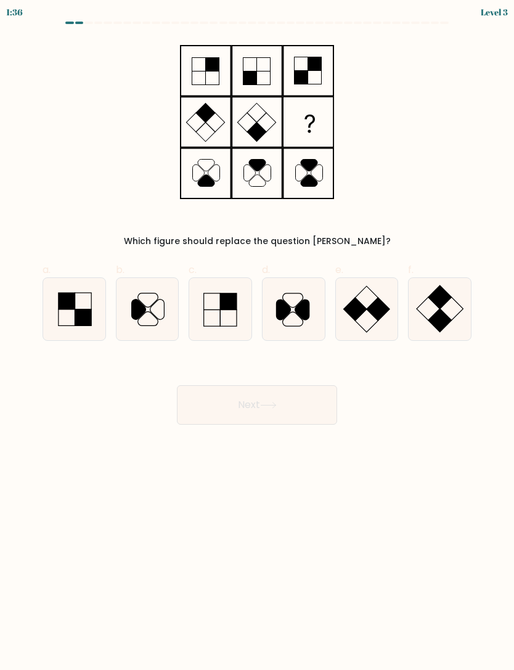
click at [372, 308] on rect at bounding box center [378, 309] width 23 height 23
click at [258, 335] on input "e." at bounding box center [257, 339] width 1 height 8
radio input "true"
click at [294, 406] on button "Next" at bounding box center [257, 404] width 160 height 39
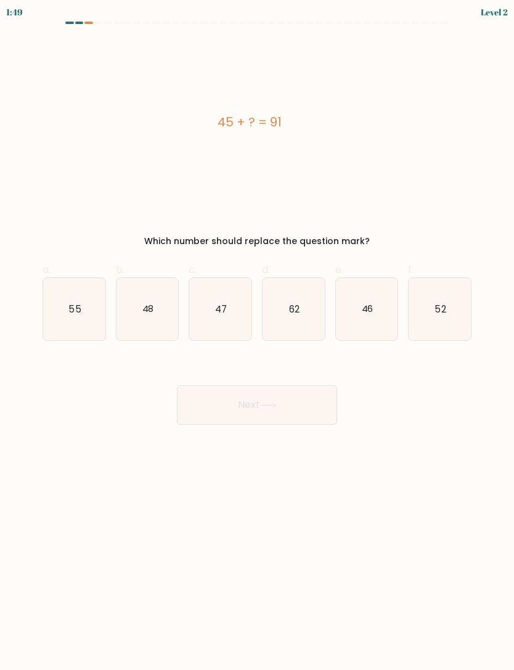
click at [376, 299] on icon "46" at bounding box center [367, 309] width 62 height 62
click at [258, 335] on input "e. 46" at bounding box center [257, 339] width 1 height 8
radio input "true"
click at [290, 401] on button "Next" at bounding box center [257, 404] width 160 height 39
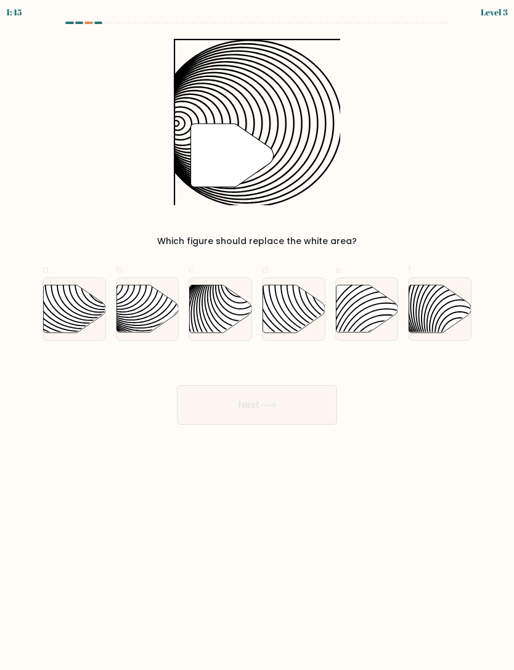
click at [291, 397] on button "Next" at bounding box center [257, 404] width 160 height 39
click at [449, 155] on div "" Which figure should replace the white area?" at bounding box center [257, 143] width 444 height 209
click at [153, 322] on icon at bounding box center [147, 308] width 62 height 47
click at [257, 335] on input "b." at bounding box center [257, 339] width 1 height 8
radio input "true"
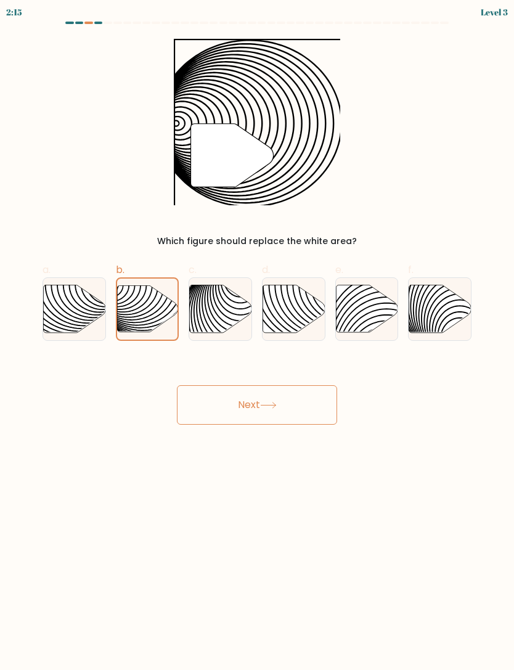
click at [305, 400] on button "Next" at bounding box center [257, 404] width 160 height 39
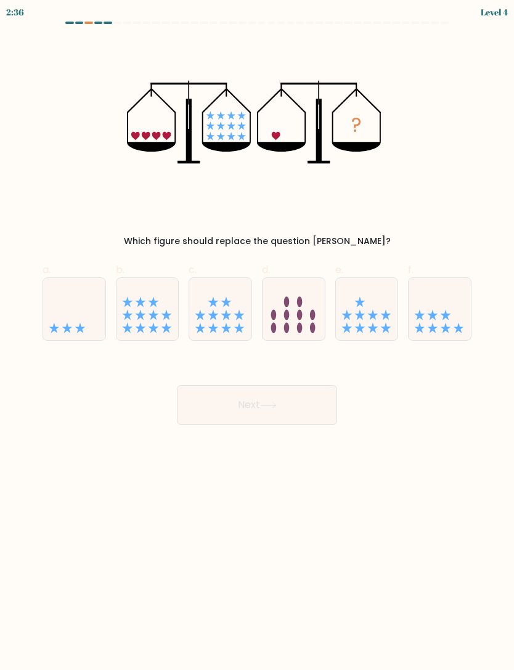
click at [72, 307] on icon at bounding box center [74, 308] width 62 height 51
click at [257, 335] on input "a." at bounding box center [257, 339] width 1 height 8
radio input "true"
click at [263, 408] on icon at bounding box center [268, 405] width 17 height 7
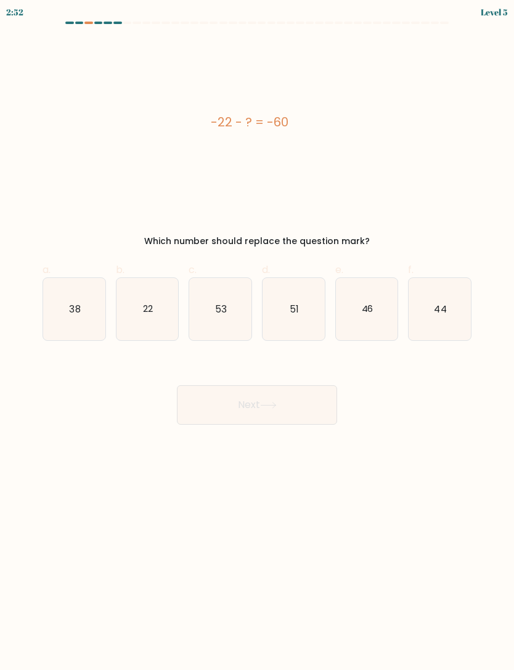
click at [62, 329] on icon "38" at bounding box center [74, 309] width 62 height 62
click at [257, 335] on input "a. 38" at bounding box center [257, 339] width 1 height 8
radio input "true"
click at [267, 410] on button "Next" at bounding box center [257, 404] width 160 height 39
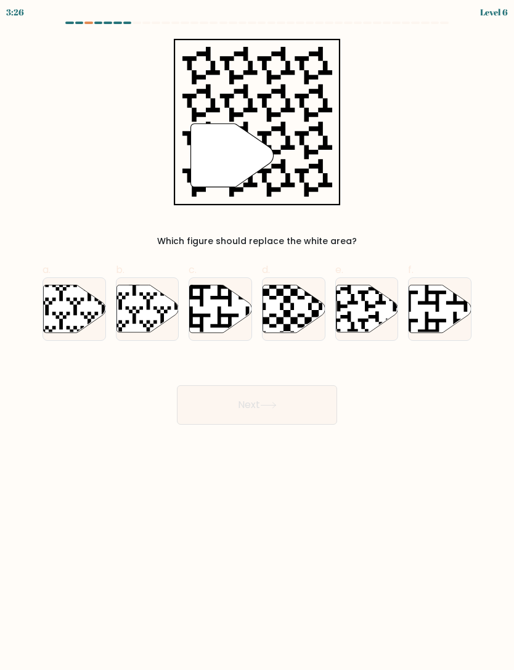
click at [362, 312] on icon at bounding box center [367, 308] width 62 height 47
click at [258, 335] on input "e." at bounding box center [257, 339] width 1 height 8
radio input "true"
click at [283, 408] on button "Next" at bounding box center [257, 404] width 160 height 39
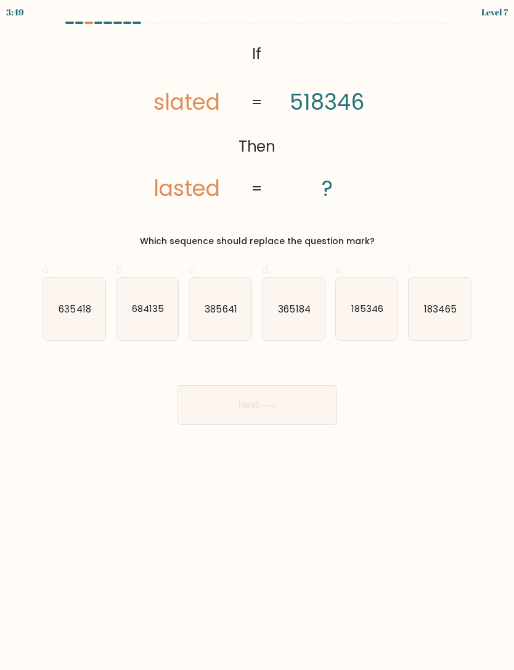
click at [294, 315] on icon "365184" at bounding box center [293, 309] width 62 height 62
click at [258, 335] on input "d. 365184" at bounding box center [257, 339] width 1 height 8
radio input "true"
click at [250, 401] on button "Next" at bounding box center [257, 404] width 160 height 39
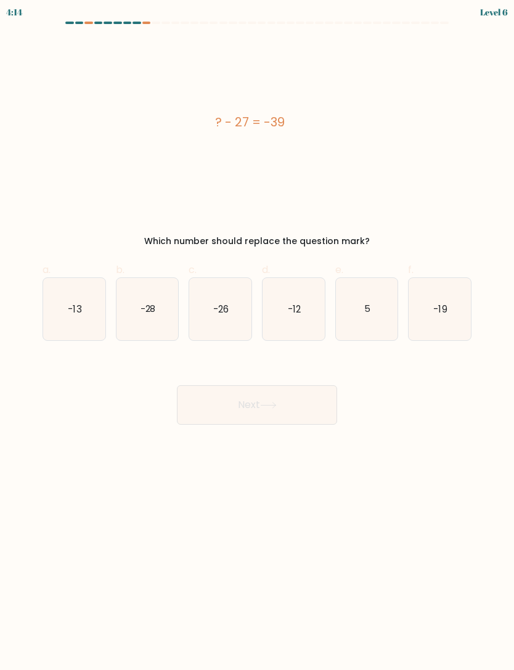
click at [302, 306] on icon "-12" at bounding box center [293, 309] width 62 height 62
click at [258, 335] on input "d. -12" at bounding box center [257, 339] width 1 height 8
radio input "true"
click at [256, 401] on button "Next" at bounding box center [257, 404] width 160 height 39
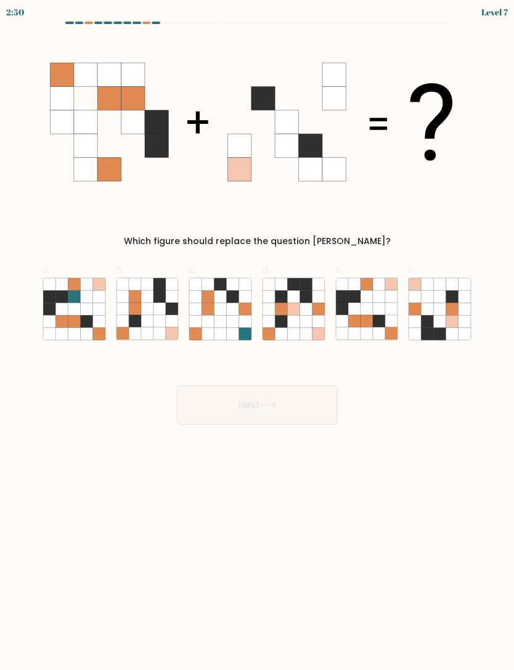
click at [148, 310] on icon at bounding box center [147, 309] width 12 height 12
click at [257, 335] on input "b." at bounding box center [257, 339] width 1 height 8
radio input "true"
click at [277, 406] on icon at bounding box center [268, 405] width 17 height 7
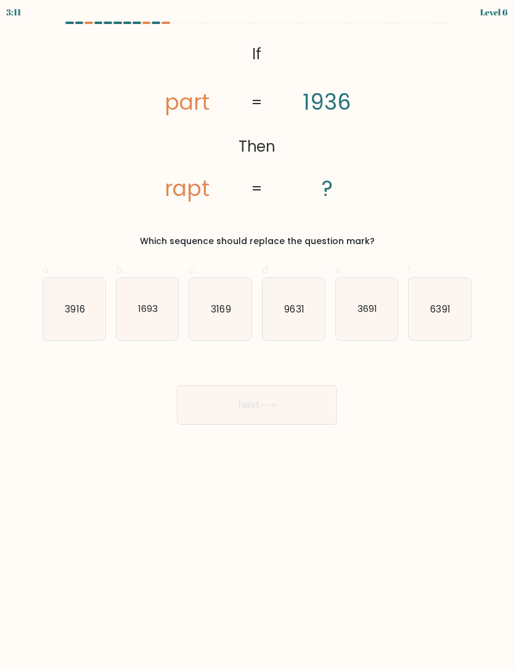
click at [153, 294] on icon "1693" at bounding box center [147, 309] width 62 height 62
click at [257, 335] on input "b. 1693" at bounding box center [257, 339] width 1 height 8
radio input "true"
click at [267, 403] on icon at bounding box center [268, 405] width 17 height 7
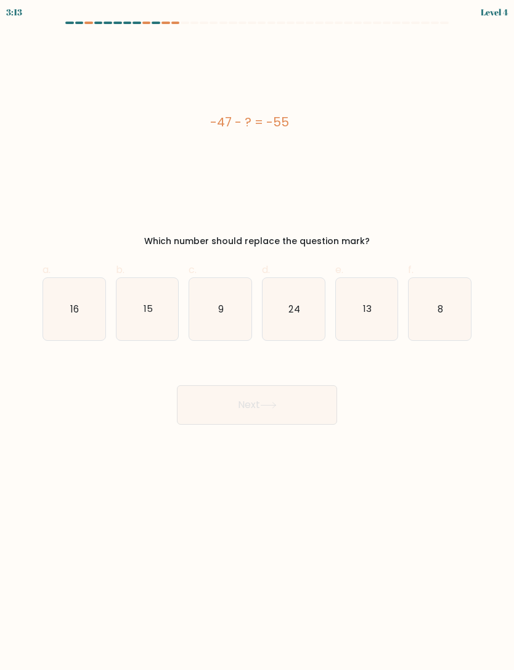
click at [460, 306] on icon "8" at bounding box center [439, 309] width 62 height 62
click at [258, 335] on input "f. 8" at bounding box center [257, 339] width 1 height 8
radio input "true"
click at [289, 411] on button "Next" at bounding box center [257, 404] width 160 height 39
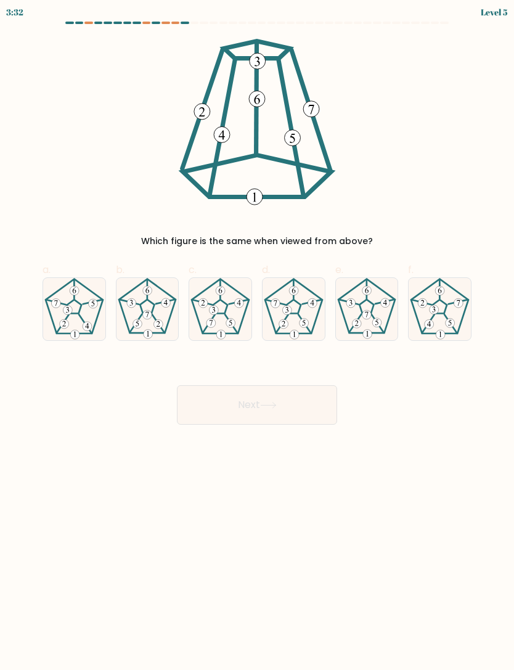
click at [438, 303] on icon at bounding box center [439, 309] width 62 height 62
click at [258, 335] on input "f." at bounding box center [257, 339] width 1 height 8
radio input "true"
click at [301, 404] on button "Next" at bounding box center [257, 404] width 160 height 39
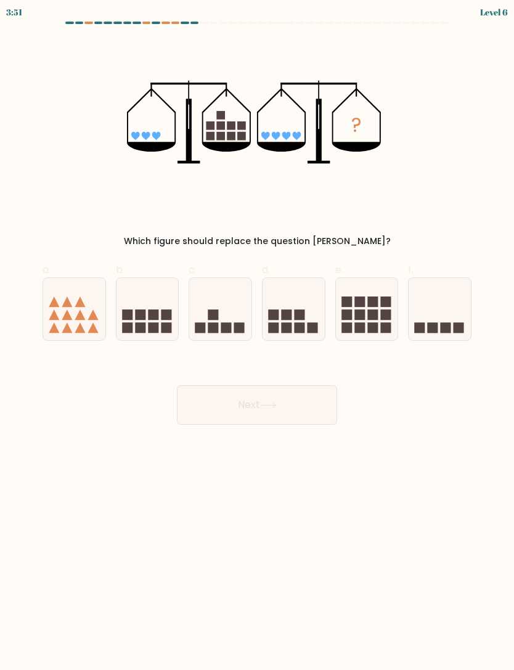
click at [370, 309] on icon at bounding box center [367, 308] width 62 height 51
click at [258, 335] on input "e." at bounding box center [257, 339] width 1 height 8
radio input "true"
click at [312, 395] on button "Next" at bounding box center [257, 404] width 160 height 39
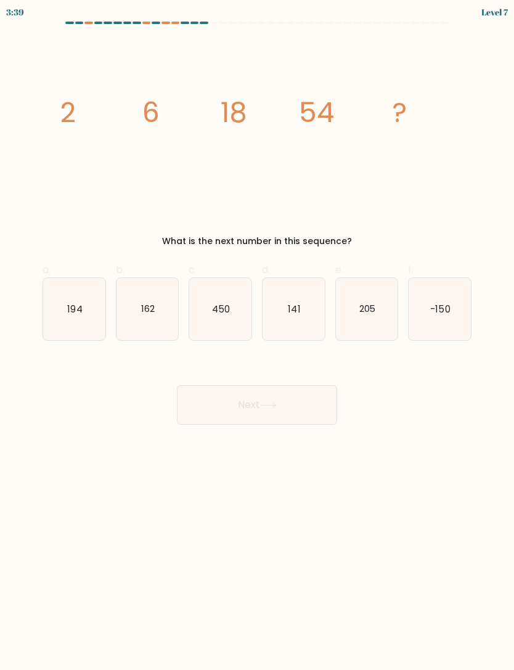
click at [145, 297] on icon "162" at bounding box center [147, 309] width 62 height 62
click at [257, 335] on input "b. 162" at bounding box center [257, 339] width 1 height 8
radio input "true"
click at [296, 399] on button "Next" at bounding box center [257, 404] width 160 height 39
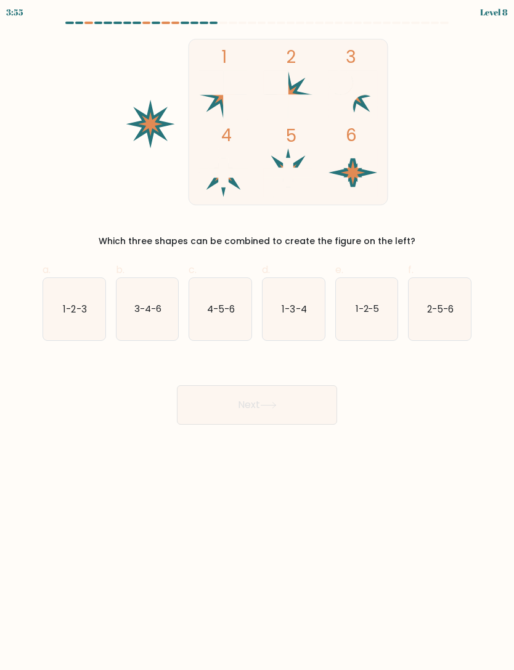
click at [218, 304] on text "4-5-6" at bounding box center [221, 308] width 28 height 13
click at [257, 335] on input "c. 4-5-6" at bounding box center [257, 339] width 1 height 8
radio input "true"
click at [288, 402] on button "Next" at bounding box center [257, 404] width 160 height 39
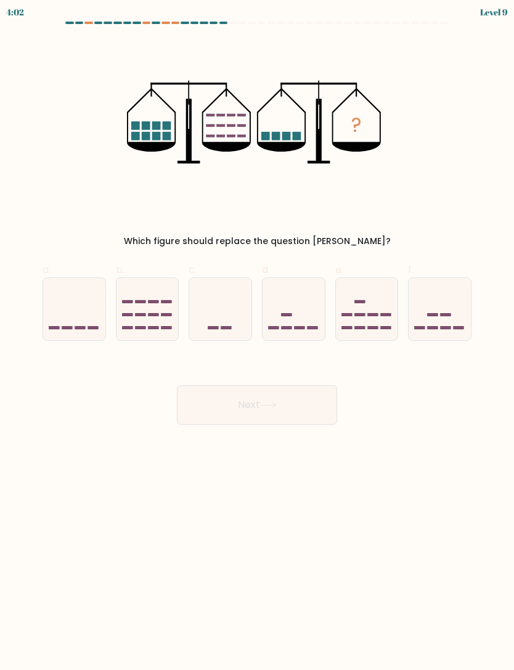
click at [450, 309] on icon at bounding box center [439, 308] width 62 height 51
click at [258, 335] on input "f." at bounding box center [257, 339] width 1 height 8
radio input "true"
click at [317, 402] on button "Next" at bounding box center [257, 404] width 160 height 39
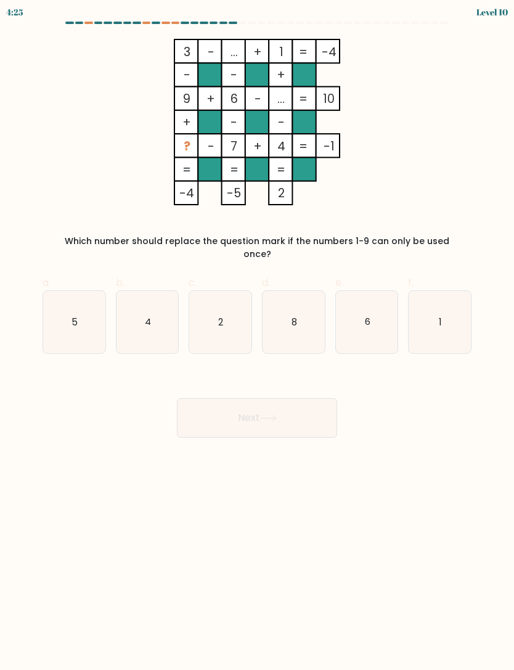
click at [299, 316] on icon "8" at bounding box center [293, 322] width 62 height 62
click at [258, 335] on input "d. 8" at bounding box center [257, 339] width 1 height 8
radio input "true"
click at [311, 400] on button "Next" at bounding box center [257, 417] width 160 height 39
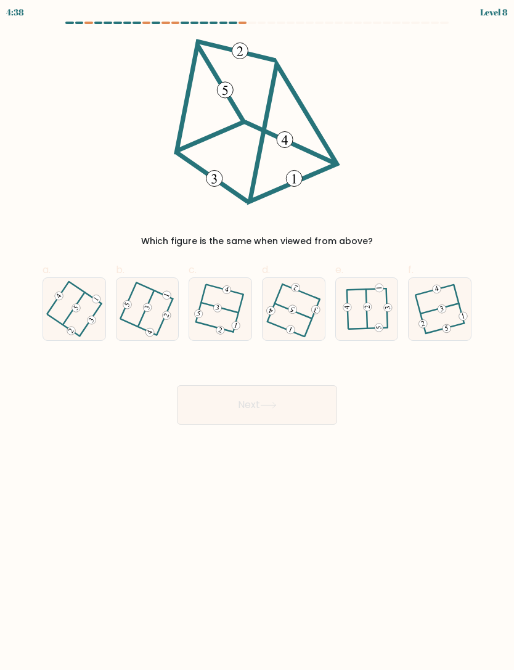
click at [375, 288] on 228 at bounding box center [379, 287] width 9 height 9
click at [258, 335] on input "e." at bounding box center [257, 339] width 1 height 8
radio input "true"
click at [277, 402] on icon at bounding box center [268, 405] width 17 height 7
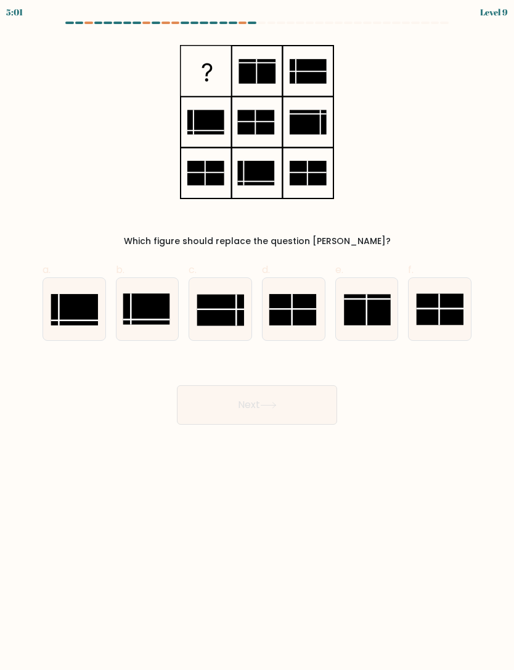
click at [225, 286] on icon at bounding box center [220, 309] width 62 height 62
click at [257, 335] on input "c." at bounding box center [257, 339] width 1 height 8
radio input "true"
click at [294, 391] on button "Next" at bounding box center [257, 404] width 160 height 39
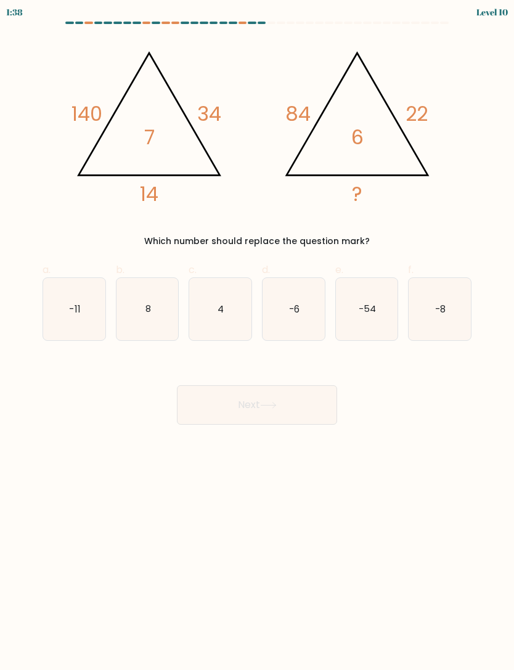
click at [288, 314] on icon "-6" at bounding box center [293, 309] width 62 height 62
click at [258, 335] on input "d. -6" at bounding box center [257, 339] width 1 height 8
radio input "true"
click at [292, 393] on button "Next" at bounding box center [257, 404] width 160 height 39
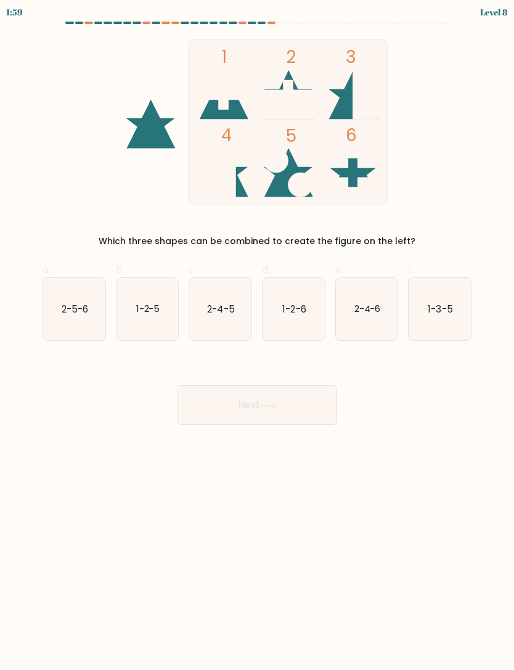
click at [304, 301] on icon "1-2-6" at bounding box center [293, 309] width 62 height 62
click at [258, 335] on input "d. 1-2-6" at bounding box center [257, 339] width 1 height 8
radio input "true"
click at [280, 421] on button "Next" at bounding box center [257, 404] width 160 height 39
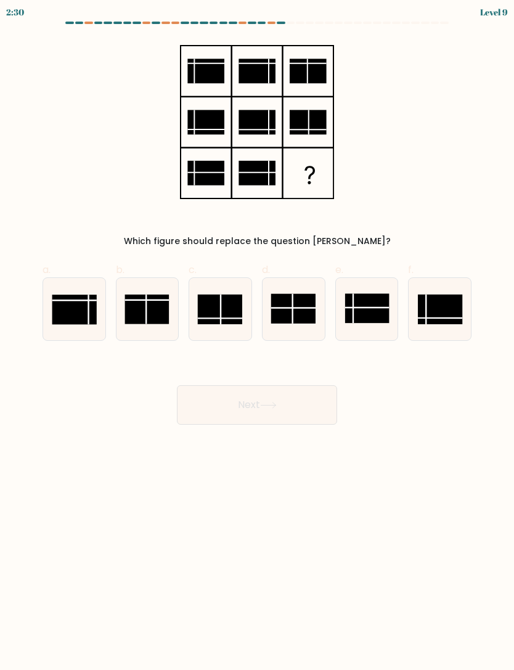
click at [221, 306] on line at bounding box center [221, 309] width 0 height 30
click at [257, 335] on input "c." at bounding box center [257, 339] width 1 height 8
radio input "true"
click at [269, 405] on icon at bounding box center [268, 405] width 15 height 6
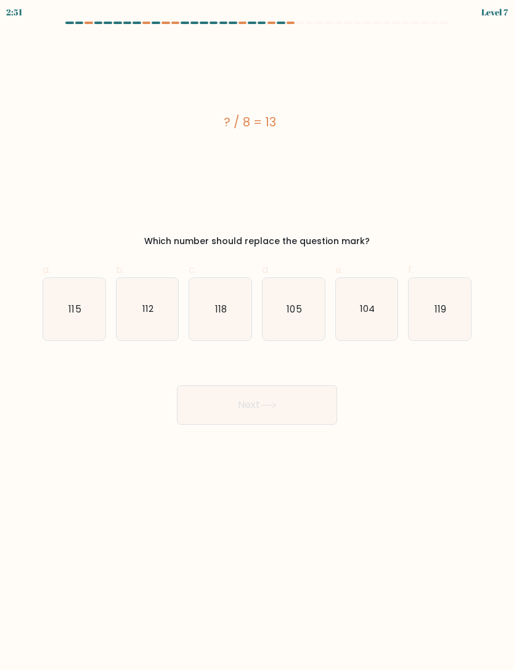
click at [373, 304] on text "104" at bounding box center [367, 308] width 15 height 13
click at [258, 335] on input "e. 104" at bounding box center [257, 339] width 1 height 8
radio input "true"
click at [286, 394] on button "Next" at bounding box center [257, 404] width 160 height 39
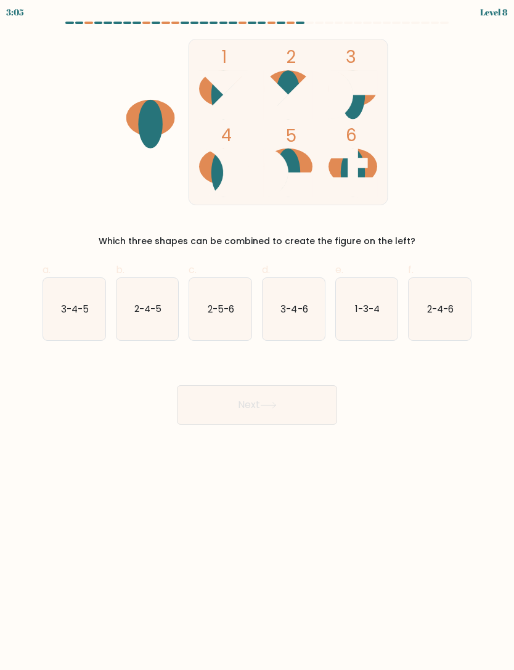
click at [84, 322] on icon "3-4-5" at bounding box center [74, 309] width 62 height 62
click at [257, 335] on input "a. 3-4-5" at bounding box center [257, 339] width 1 height 8
radio input "true"
click at [292, 393] on button "Next" at bounding box center [257, 404] width 160 height 39
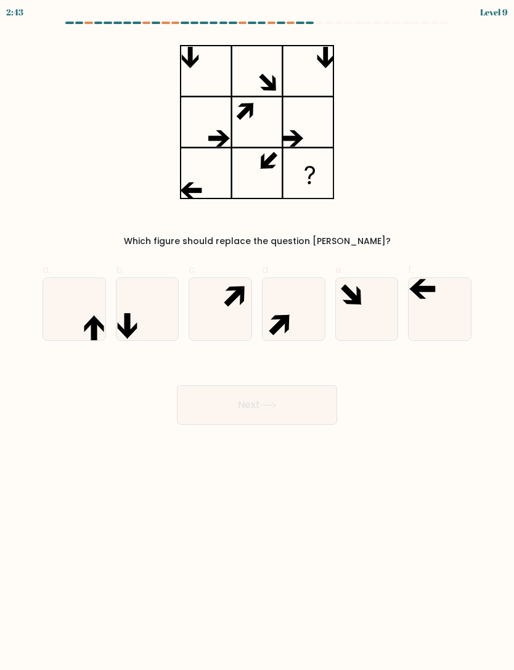
click at [224, 314] on icon at bounding box center [220, 309] width 62 height 62
click at [257, 335] on input "c." at bounding box center [257, 339] width 1 height 8
radio input "true"
click at [312, 408] on button "Next" at bounding box center [257, 404] width 160 height 39
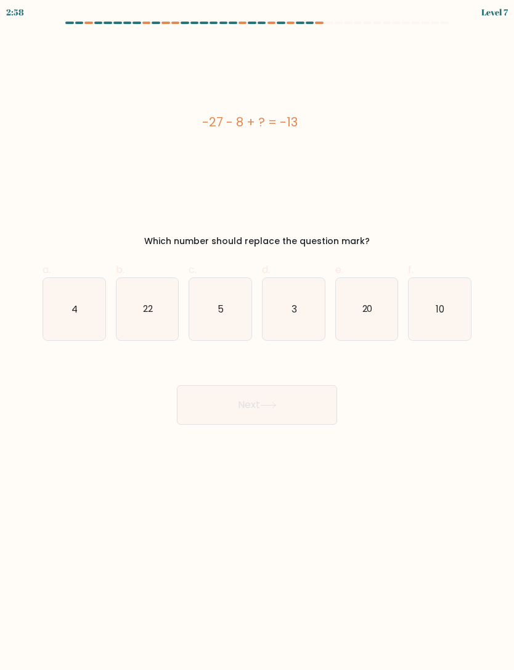
click at [171, 288] on icon "22" at bounding box center [147, 309] width 62 height 62
click at [257, 335] on input "b. 22" at bounding box center [257, 339] width 1 height 8
radio input "true"
click at [302, 399] on button "Next" at bounding box center [257, 404] width 160 height 39
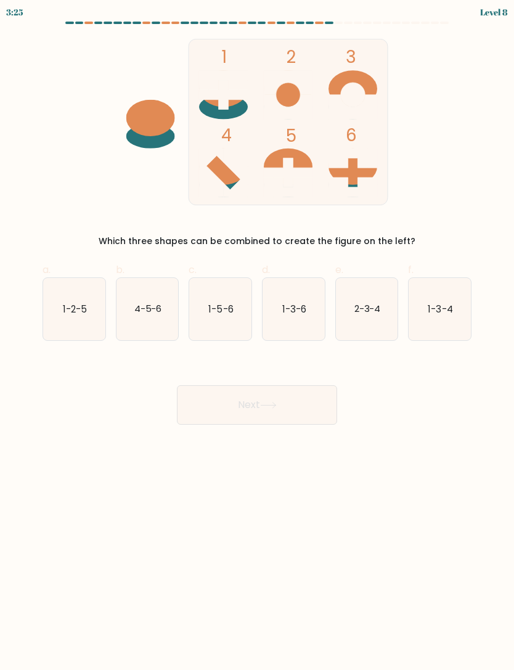
click at [222, 307] on text "1-5-6" at bounding box center [221, 308] width 25 height 13
click at [257, 335] on input "c. 1-5-6" at bounding box center [257, 339] width 1 height 8
radio input "true"
click at [289, 400] on button "Next" at bounding box center [257, 404] width 160 height 39
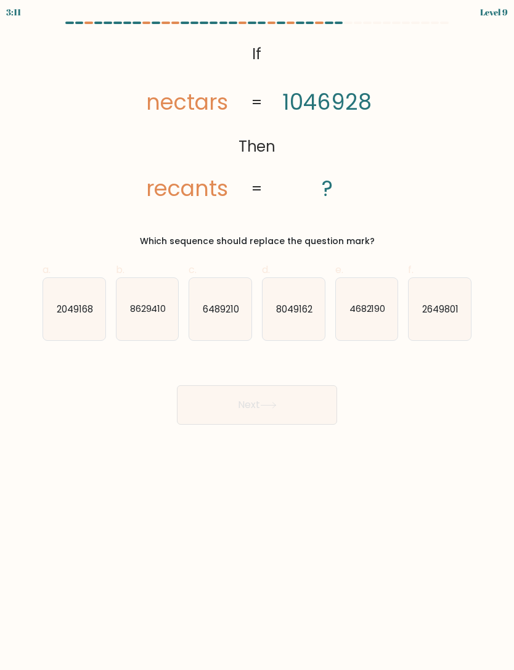
click at [90, 312] on text "2049168" at bounding box center [75, 308] width 36 height 13
click at [257, 335] on input "a. 2049168" at bounding box center [257, 339] width 1 height 8
radio input "true"
click at [244, 416] on button "Next" at bounding box center [257, 404] width 160 height 39
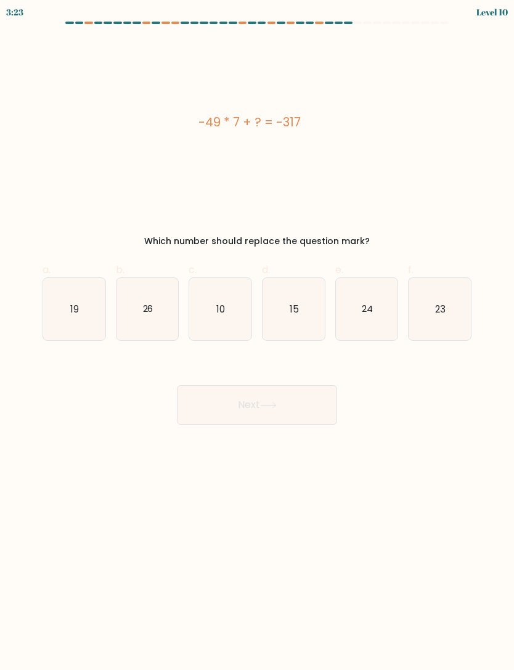
click at [151, 312] on text "26" at bounding box center [147, 308] width 10 height 13
click at [257, 335] on input "b. 26" at bounding box center [257, 339] width 1 height 8
radio input "true"
click at [282, 407] on button "Next" at bounding box center [257, 404] width 160 height 39
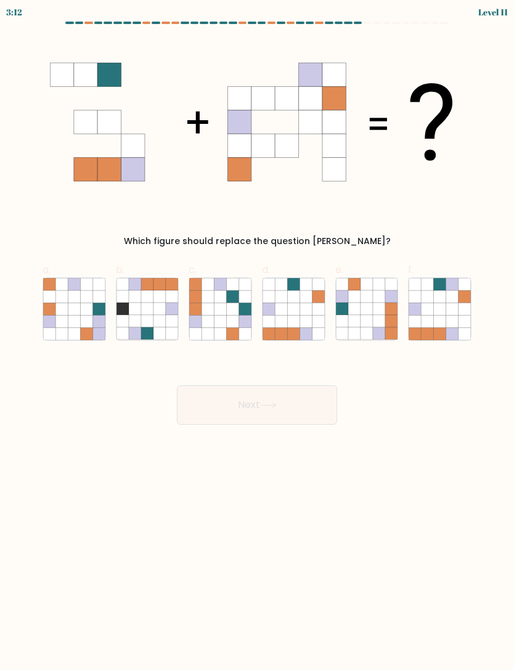
click at [227, 322] on icon at bounding box center [233, 321] width 12 height 12
click at [257, 335] on input "c." at bounding box center [257, 339] width 1 height 8
radio input "true"
click at [256, 402] on button "Next" at bounding box center [257, 404] width 160 height 39
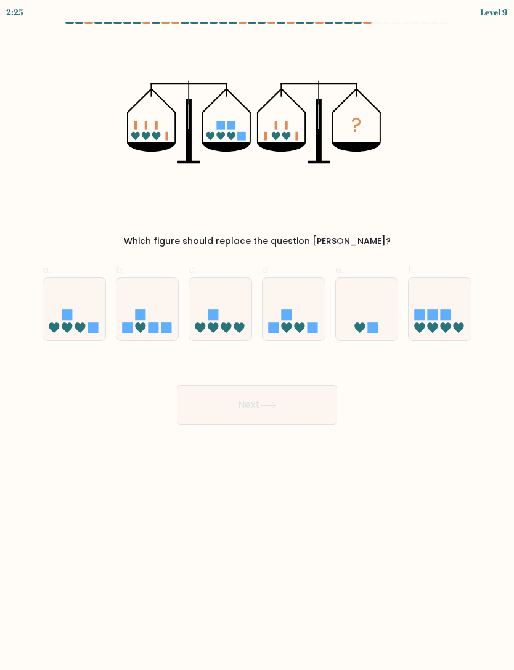
click at [91, 301] on icon at bounding box center [74, 308] width 62 height 51
click at [257, 335] on input "a." at bounding box center [257, 339] width 1 height 8
radio input "true"
click at [264, 402] on icon at bounding box center [268, 405] width 17 height 7
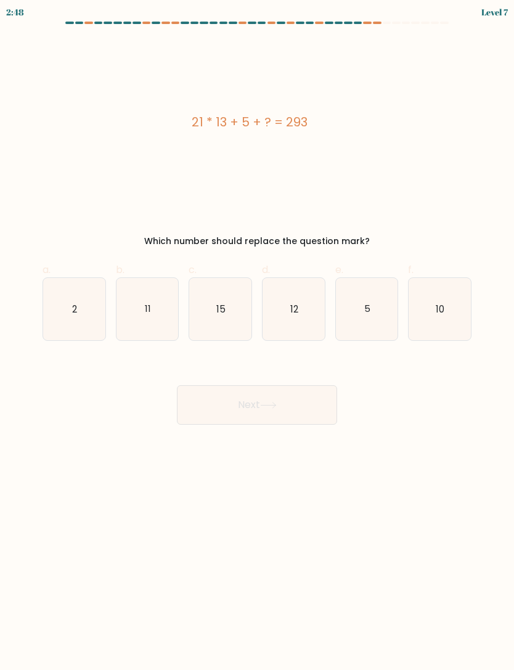
click at [231, 316] on icon "15" at bounding box center [220, 309] width 62 height 62
click at [257, 335] on input "c. 15" at bounding box center [257, 339] width 1 height 8
radio input "true"
click at [271, 411] on button "Next" at bounding box center [257, 404] width 160 height 39
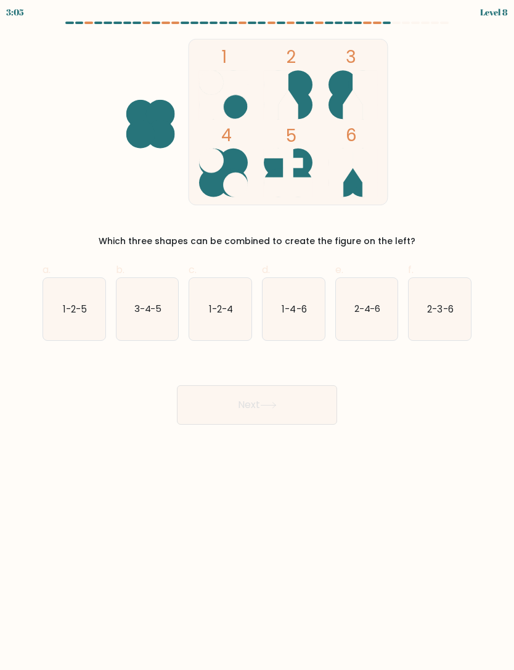
click at [452, 304] on text "2-3-6" at bounding box center [441, 308] width 26 height 13
click at [258, 335] on input "f. 2-3-6" at bounding box center [257, 339] width 1 height 8
radio input "true"
click at [312, 412] on button "Next" at bounding box center [257, 404] width 160 height 39
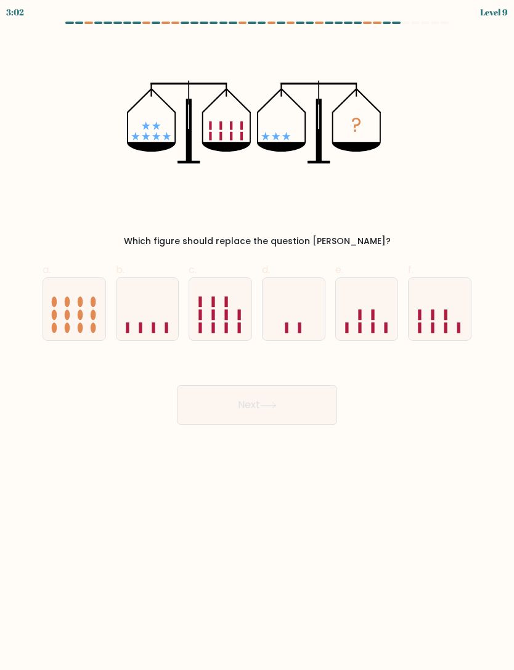
click at [168, 306] on icon at bounding box center [147, 308] width 62 height 51
click at [257, 335] on input "b." at bounding box center [257, 339] width 1 height 8
radio input "true"
click at [256, 410] on button "Next" at bounding box center [257, 404] width 160 height 39
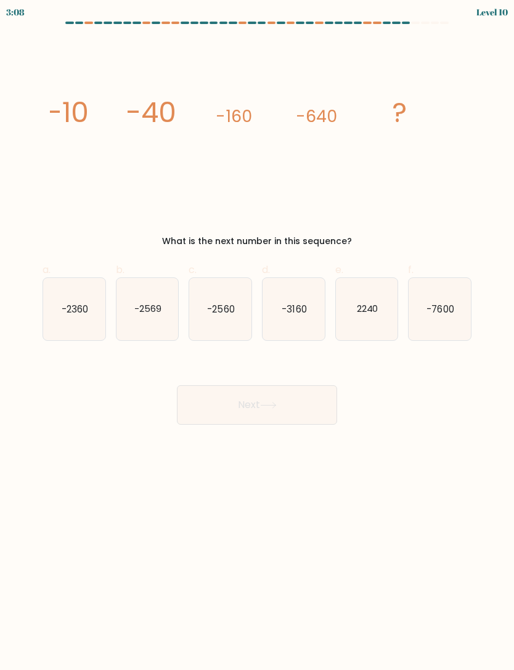
click at [225, 295] on icon "-2560" at bounding box center [220, 309] width 62 height 62
click at [257, 335] on input "c. -2560" at bounding box center [257, 339] width 1 height 8
radio input "true"
click at [293, 402] on button "Next" at bounding box center [257, 404] width 160 height 39
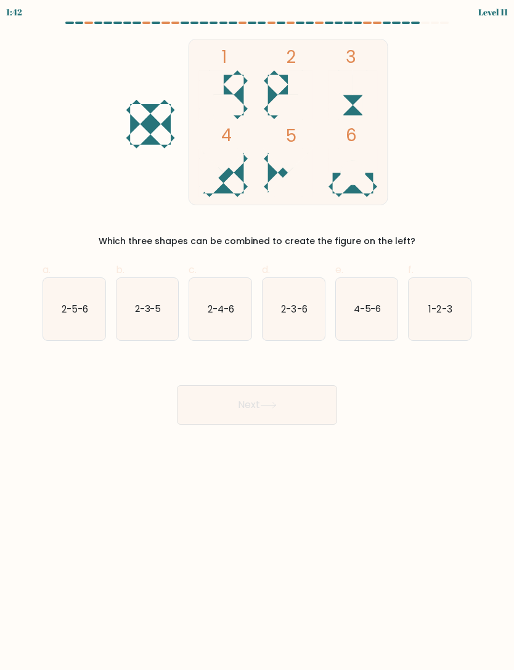
click at [444, 309] on text "1-2-3" at bounding box center [440, 308] width 23 height 13
click at [258, 335] on input "f. 1-2-3" at bounding box center [257, 339] width 1 height 8
radio input "true"
click at [303, 396] on button "Next" at bounding box center [257, 404] width 160 height 39
click at [287, 408] on button "Next" at bounding box center [257, 404] width 160 height 39
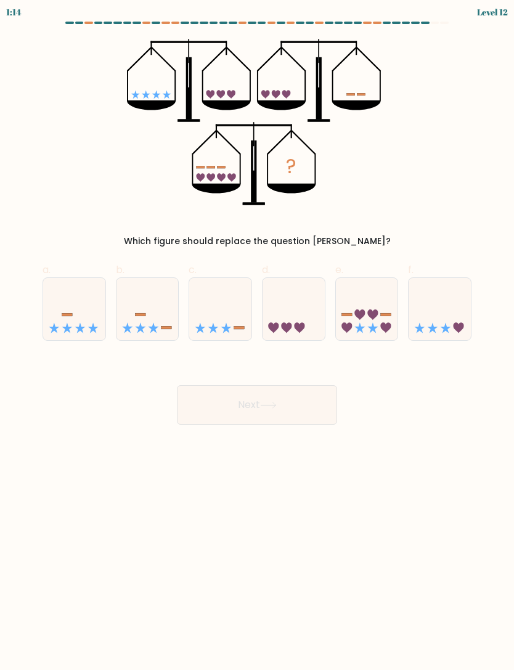
click at [367, 313] on icon at bounding box center [367, 308] width 62 height 51
click at [258, 335] on input "e." at bounding box center [257, 339] width 1 height 8
radio input "true"
click at [278, 397] on button "Next" at bounding box center [257, 404] width 160 height 39
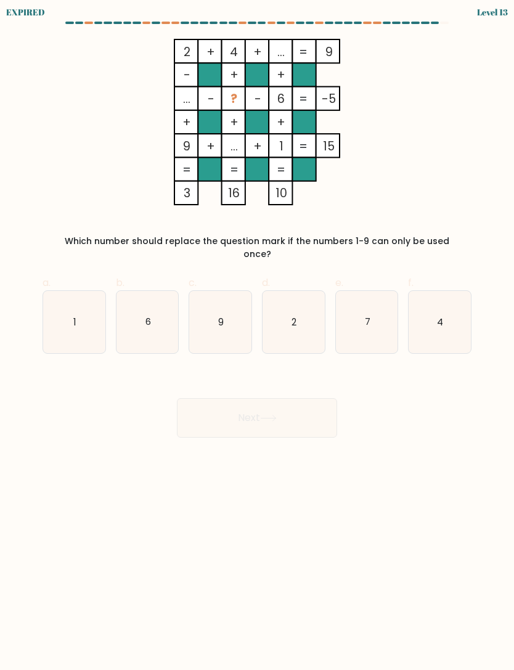
click at [158, 311] on icon "6" at bounding box center [147, 322] width 62 height 62
click at [257, 335] on input "b. 6" at bounding box center [257, 339] width 1 height 8
radio input "true"
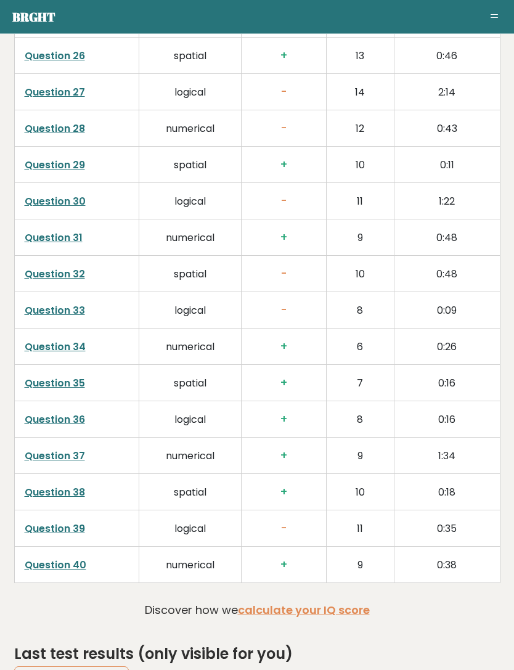
scroll to position [3134, 0]
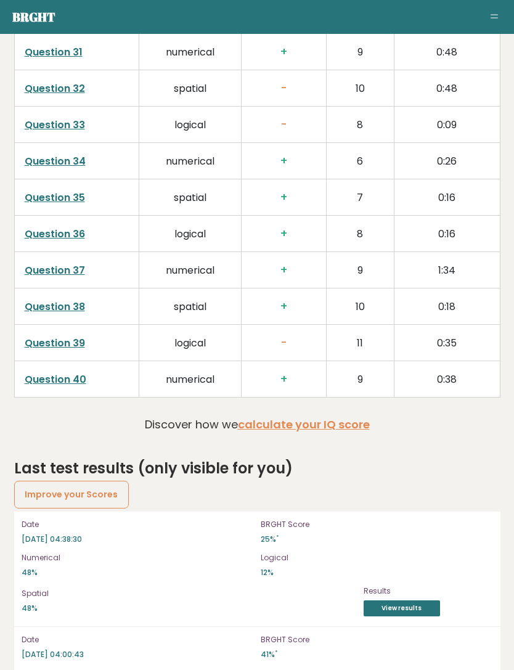
click at [114, 481] on link "Improve your Scores" at bounding box center [71, 494] width 115 height 27
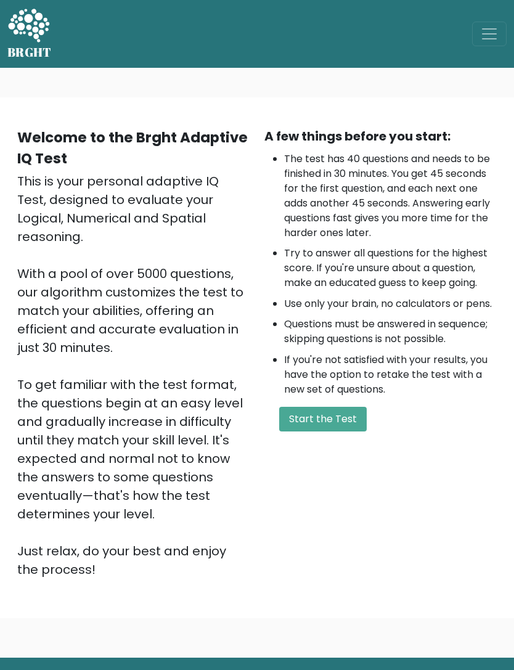
click at [329, 412] on button "Start the Test" at bounding box center [322, 419] width 87 height 25
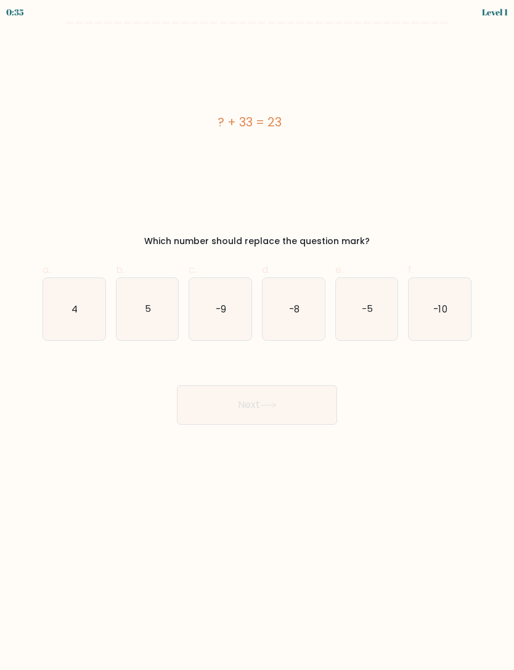
click at [450, 299] on icon "-10" at bounding box center [439, 309] width 62 height 62
click at [258, 335] on input "f. -10" at bounding box center [257, 339] width 1 height 8
radio input "true"
click at [294, 410] on button "Next" at bounding box center [257, 404] width 160 height 39
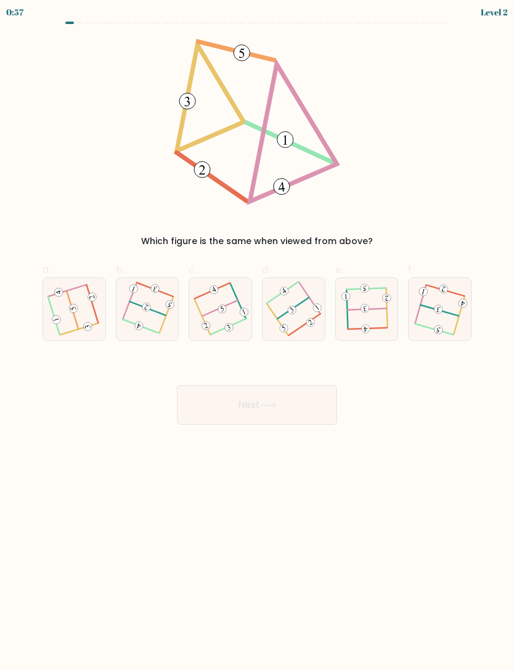
click at [83, 312] on icon at bounding box center [74, 309] width 50 height 50
click at [257, 335] on input "a." at bounding box center [257, 339] width 1 height 8
radio input "true"
click at [322, 399] on button "Next" at bounding box center [257, 404] width 160 height 39
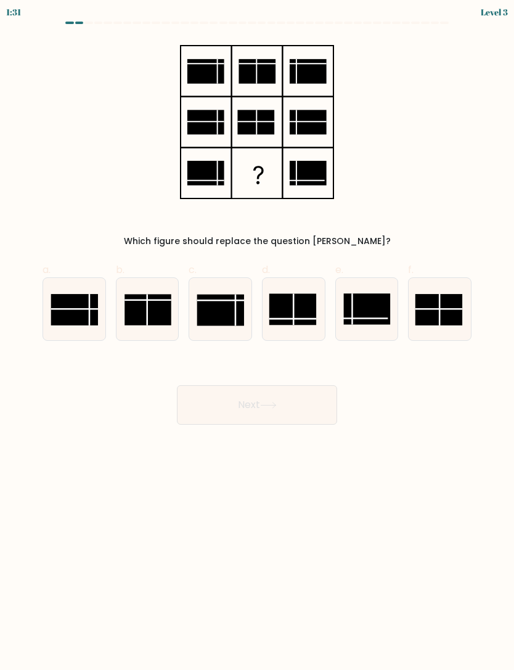
click at [293, 301] on line at bounding box center [293, 308] width 0 height 31
click at [258, 335] on input "d." at bounding box center [257, 339] width 1 height 8
radio input "true"
click at [285, 396] on button "Next" at bounding box center [257, 404] width 160 height 39
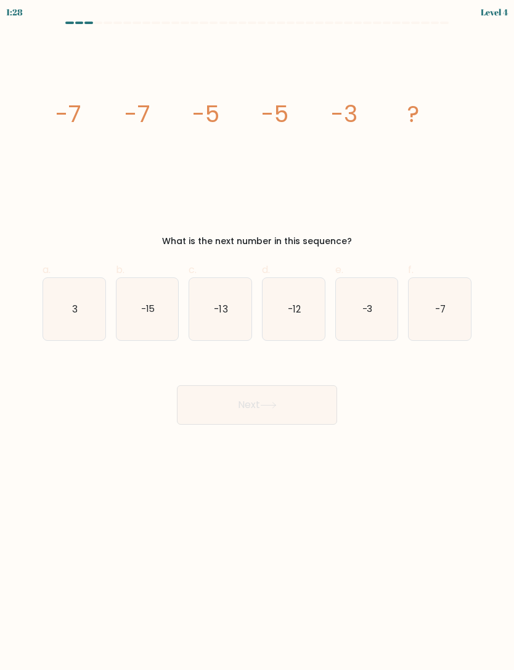
click at [89, 314] on icon "3" at bounding box center [74, 309] width 62 height 62
click at [257, 335] on input "a. 3" at bounding box center [257, 339] width 1 height 8
radio input "true"
click at [297, 402] on button "Next" at bounding box center [257, 404] width 160 height 39
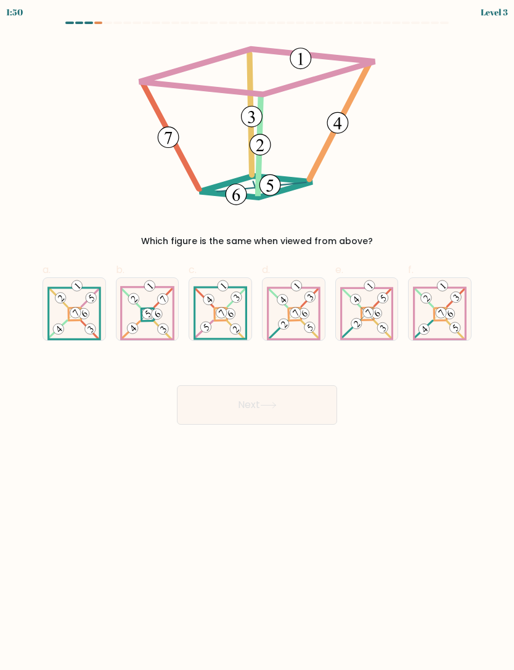
click at [136, 318] on icon at bounding box center [147, 309] width 54 height 62
click at [257, 335] on input "b." at bounding box center [257, 339] width 1 height 8
radio input "true"
click at [287, 413] on button "Next" at bounding box center [257, 404] width 160 height 39
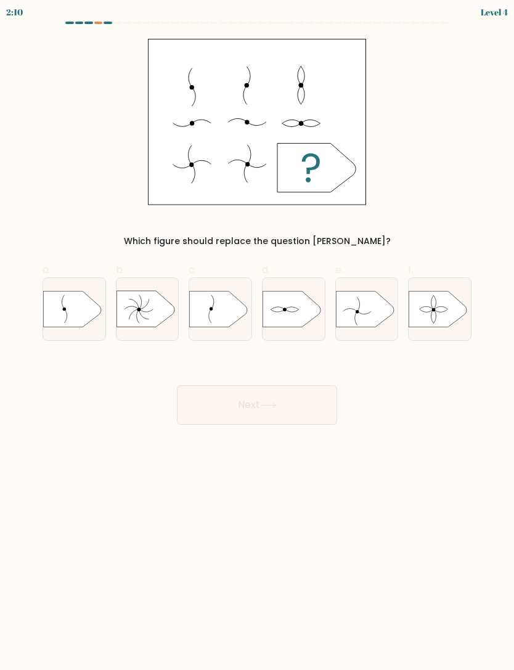
click at [370, 306] on icon at bounding box center [365, 309] width 58 height 36
click at [258, 335] on input "e." at bounding box center [257, 339] width 1 height 8
radio input "true"
click at [295, 405] on button "Next" at bounding box center [257, 404] width 160 height 39
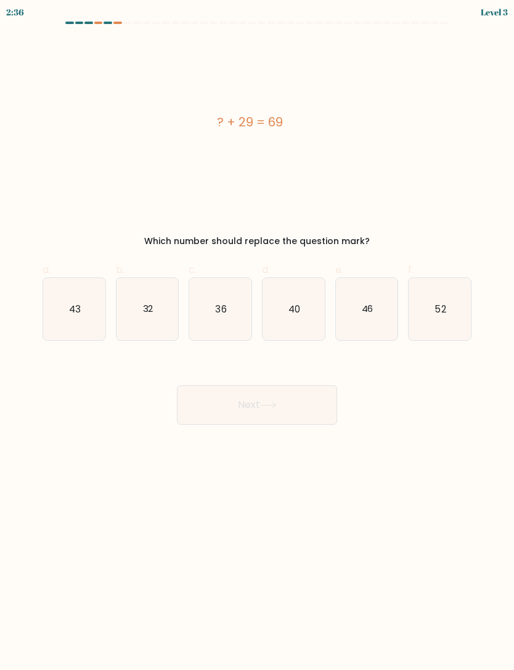
click at [295, 311] on text "40" at bounding box center [294, 308] width 12 height 13
click at [258, 335] on input "d. 40" at bounding box center [257, 339] width 1 height 8
radio input "true"
click at [314, 404] on button "Next" at bounding box center [257, 404] width 160 height 39
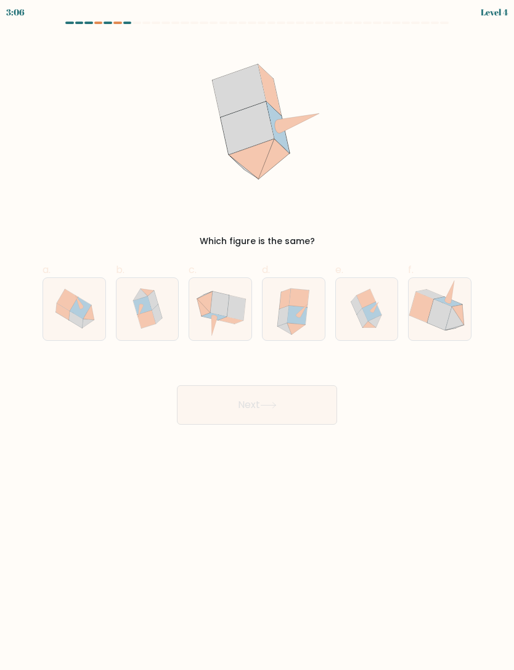
click at [235, 320] on icon at bounding box center [231, 320] width 25 height 7
click at [257, 335] on input "c." at bounding box center [257, 339] width 1 height 8
radio input "true"
click at [310, 410] on button "Next" at bounding box center [257, 404] width 160 height 39
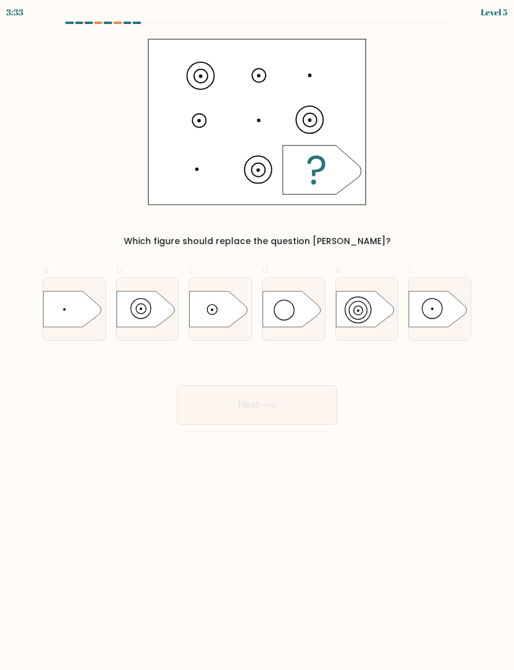
click at [224, 307] on icon at bounding box center [219, 309] width 58 height 36
click at [257, 335] on input "c." at bounding box center [257, 339] width 1 height 8
radio input "true"
click at [291, 400] on button "Next" at bounding box center [257, 404] width 160 height 39
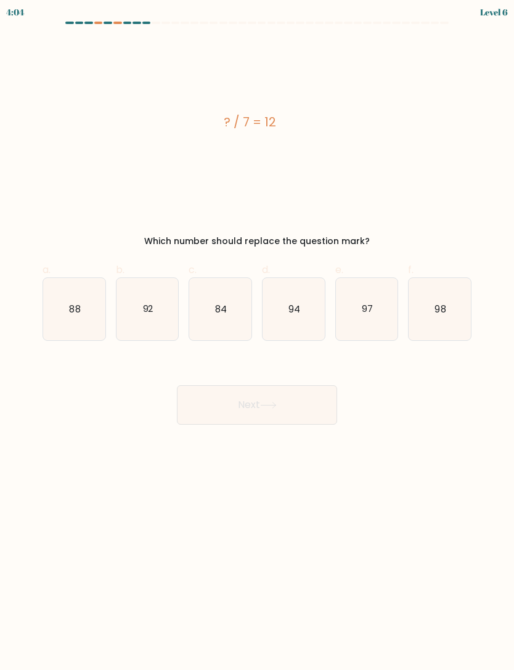
click at [275, 588] on body "4:04 Level 6 a." at bounding box center [257, 335] width 514 height 670
click at [220, 321] on icon "84" at bounding box center [220, 309] width 62 height 62
click at [257, 335] on input "c. 84" at bounding box center [257, 339] width 1 height 8
radio input "true"
click at [266, 412] on button "Next" at bounding box center [257, 404] width 160 height 39
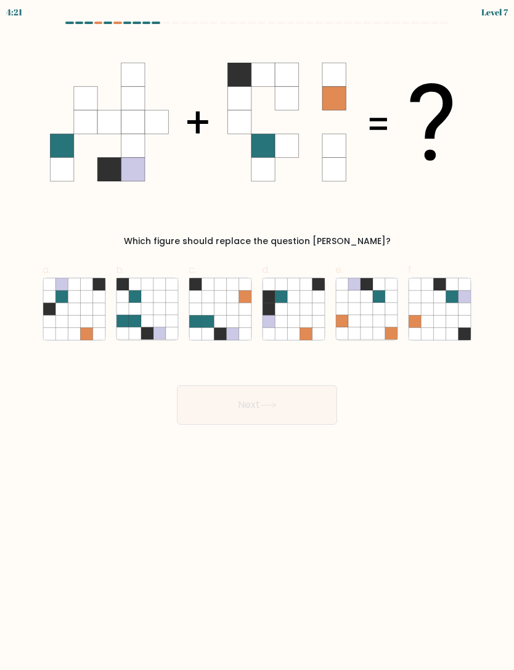
click at [232, 319] on icon at bounding box center [233, 321] width 12 height 12
click at [257, 335] on input "c." at bounding box center [257, 339] width 1 height 8
radio input "true"
click at [256, 405] on button "Next" at bounding box center [257, 404] width 160 height 39
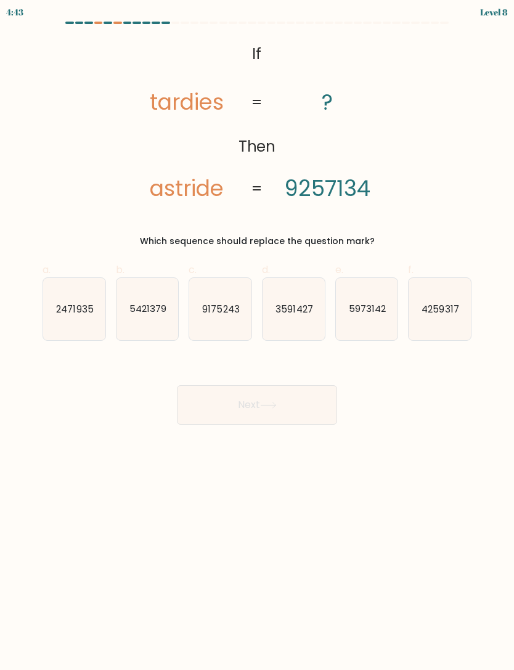
click at [370, 309] on text "5973142" at bounding box center [367, 308] width 37 height 13
click at [258, 335] on input "e. 5973142" at bounding box center [257, 339] width 1 height 8
radio input "true"
click at [292, 406] on button "Next" at bounding box center [257, 404] width 160 height 39
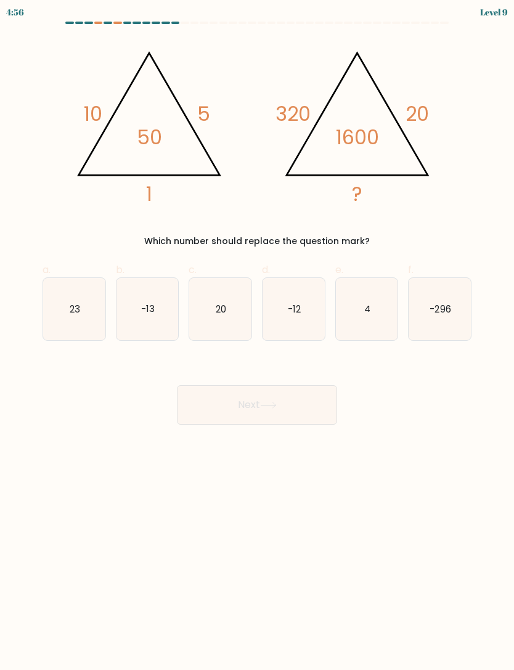
click at [369, 320] on icon "4" at bounding box center [367, 309] width 62 height 62
click at [258, 335] on input "e. 4" at bounding box center [257, 339] width 1 height 8
radio input "true"
click at [302, 407] on button "Next" at bounding box center [257, 404] width 160 height 39
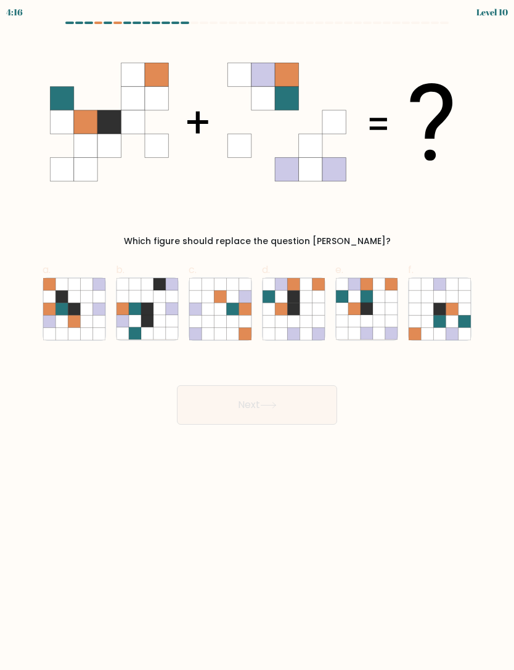
click at [392, 304] on icon at bounding box center [391, 309] width 12 height 12
click at [258, 335] on input "e." at bounding box center [257, 339] width 1 height 8
radio input "true"
click at [311, 402] on button "Next" at bounding box center [257, 404] width 160 height 39
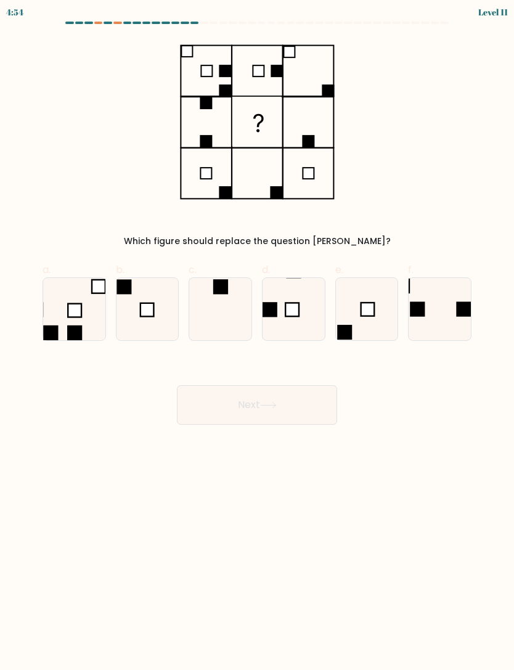
click at [379, 455] on body "4:54 Level 11" at bounding box center [257, 335] width 514 height 670
click at [421, 406] on div "Next" at bounding box center [257, 389] width 444 height 69
click at [450, 311] on icon at bounding box center [439, 309] width 62 height 62
click at [258, 335] on input "f." at bounding box center [257, 339] width 1 height 8
radio input "true"
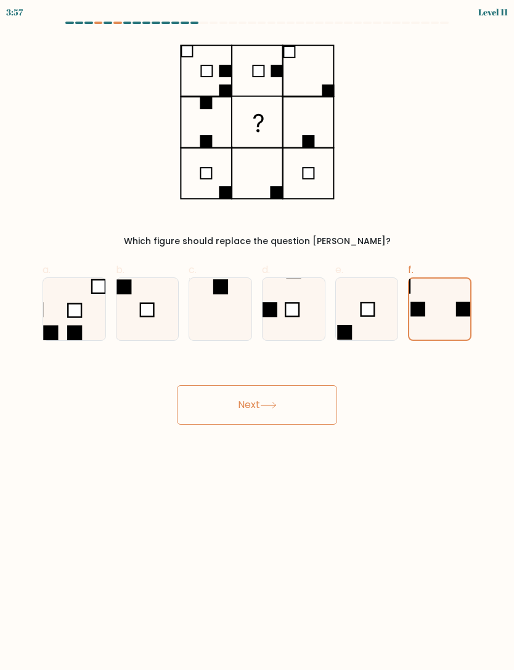
click at [282, 407] on button "Next" at bounding box center [257, 404] width 160 height 39
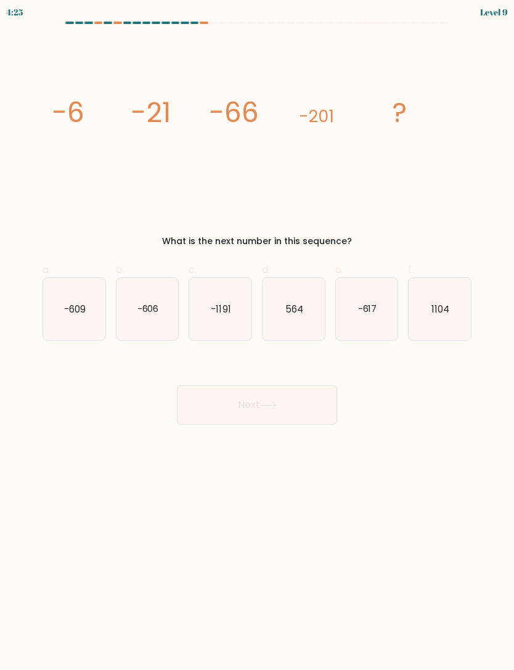
click at [153, 306] on text "-606" at bounding box center [148, 308] width 22 height 13
click at [257, 335] on input "b. -606" at bounding box center [257, 339] width 1 height 8
radio input "true"
click at [251, 405] on button "Next" at bounding box center [257, 404] width 160 height 39
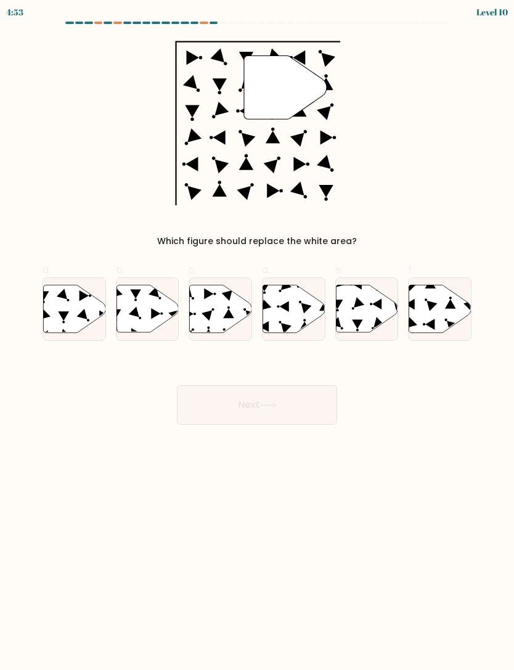
click at [299, 316] on icon at bounding box center [293, 308] width 62 height 47
click at [258, 335] on input "d." at bounding box center [257, 339] width 1 height 8
radio input "true"
click at [286, 406] on button "Next" at bounding box center [257, 404] width 160 height 39
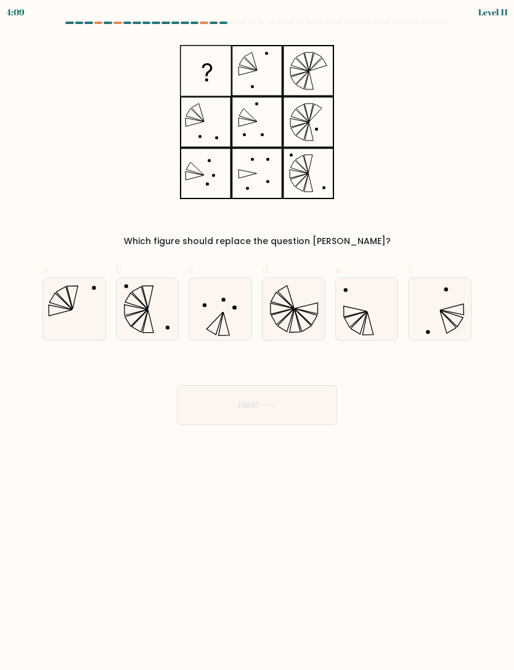
click at [284, 318] on icon at bounding box center [293, 309] width 62 height 62
click at [258, 335] on input "d." at bounding box center [257, 339] width 1 height 8
radio input "true"
click at [269, 406] on icon at bounding box center [268, 405] width 17 height 7
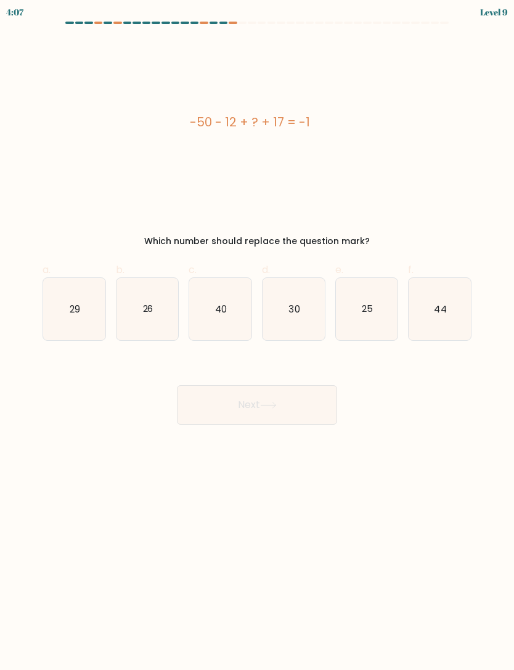
click at [268, 419] on button "Next" at bounding box center [257, 404] width 160 height 39
click at [261, 468] on body "4:52 Level 9 a." at bounding box center [257, 335] width 514 height 670
click at [445, 311] on text "44" at bounding box center [440, 308] width 12 height 13
click at [258, 335] on input "f. 44" at bounding box center [257, 339] width 1 height 8
radio input "true"
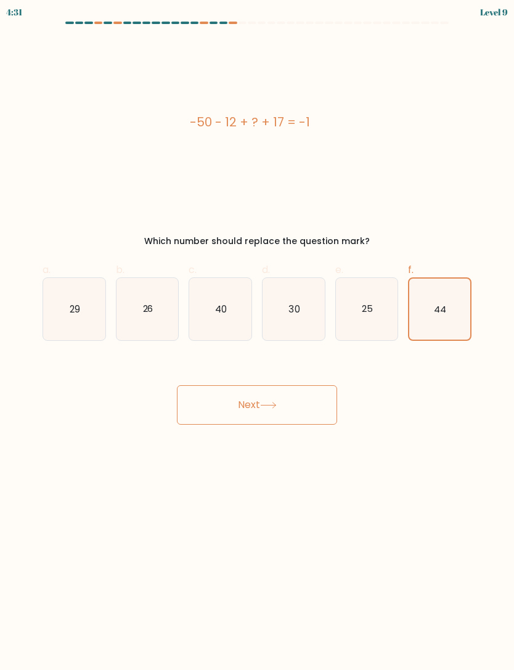
click at [301, 406] on button "Next" at bounding box center [257, 404] width 160 height 39
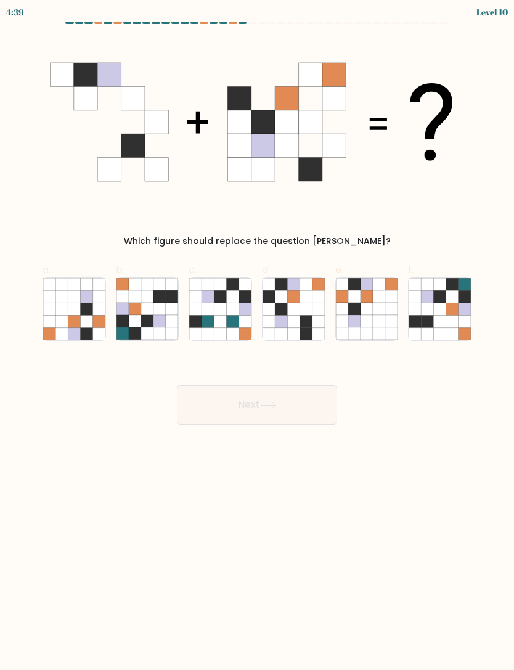
click at [380, 310] on icon at bounding box center [379, 309] width 12 height 12
click at [258, 335] on input "e." at bounding box center [257, 339] width 1 height 8
radio input "true"
click at [277, 407] on icon at bounding box center [268, 405] width 17 height 7
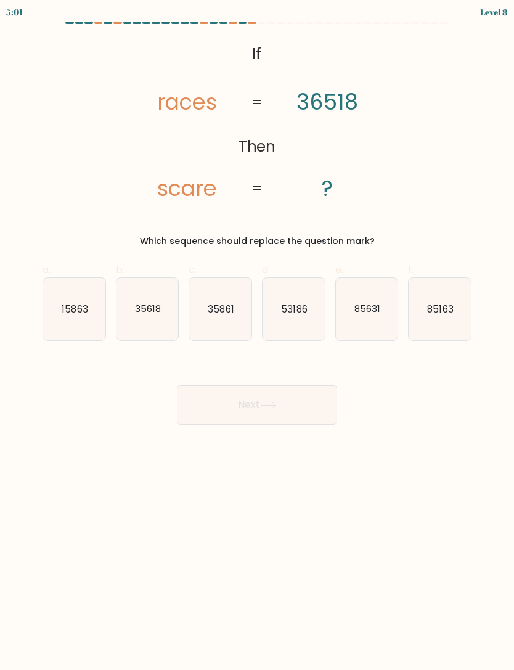
click at [368, 317] on icon "85631" at bounding box center [367, 309] width 62 height 62
click at [258, 335] on input "e. 85631" at bounding box center [257, 339] width 1 height 8
radio input "true"
click at [283, 409] on button "Next" at bounding box center [257, 404] width 160 height 39
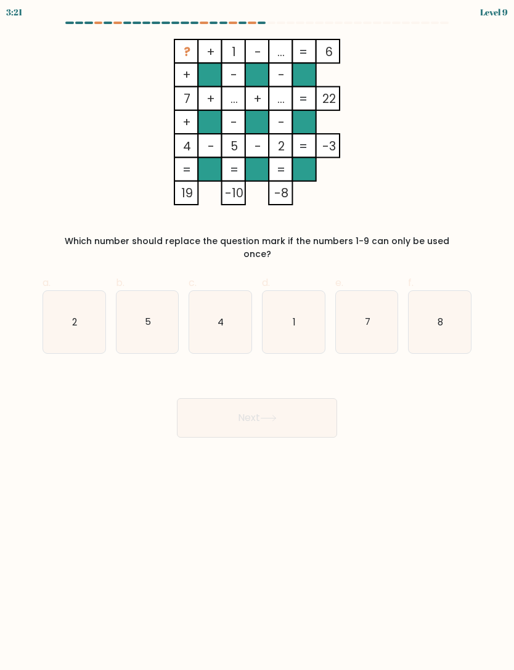
click at [438, 315] on text "8" at bounding box center [440, 321] width 6 height 13
click at [258, 335] on input "f. 8" at bounding box center [257, 339] width 1 height 8
radio input "true"
click at [299, 404] on button "Next" at bounding box center [257, 417] width 160 height 39
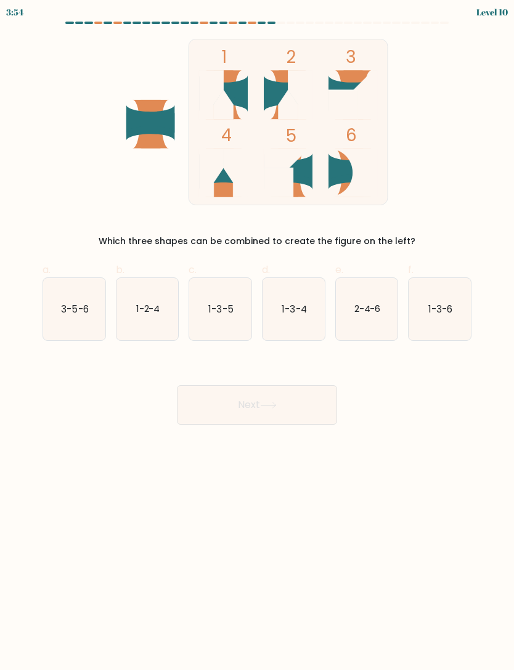
click at [155, 310] on text "1-2-4" at bounding box center [148, 308] width 24 height 13
click at [257, 335] on input "b. 1-2-4" at bounding box center [257, 339] width 1 height 8
radio input "true"
click at [289, 407] on button "Next" at bounding box center [257, 404] width 160 height 39
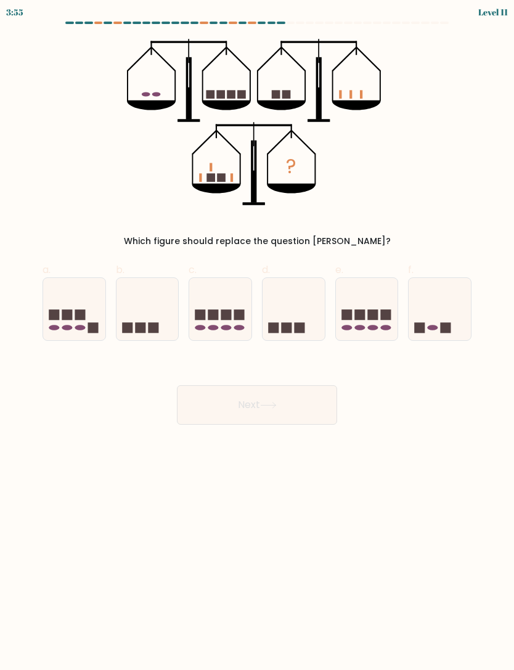
click at [439, 318] on icon at bounding box center [439, 308] width 62 height 51
click at [258, 335] on input "f." at bounding box center [257, 339] width 1 height 8
radio input "true"
click at [294, 408] on button "Next" at bounding box center [257, 404] width 160 height 39
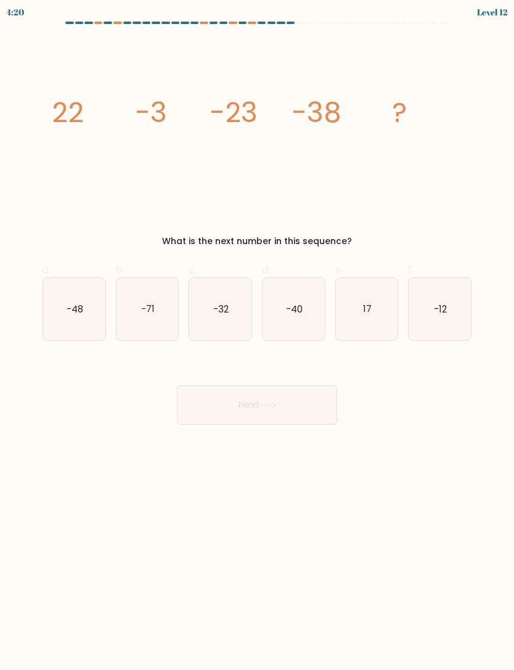
click at [70, 301] on icon "-48" at bounding box center [74, 309] width 62 height 62
click at [257, 335] on input "a. -48" at bounding box center [257, 339] width 1 height 8
radio input "true"
click at [298, 405] on button "Next" at bounding box center [257, 404] width 160 height 39
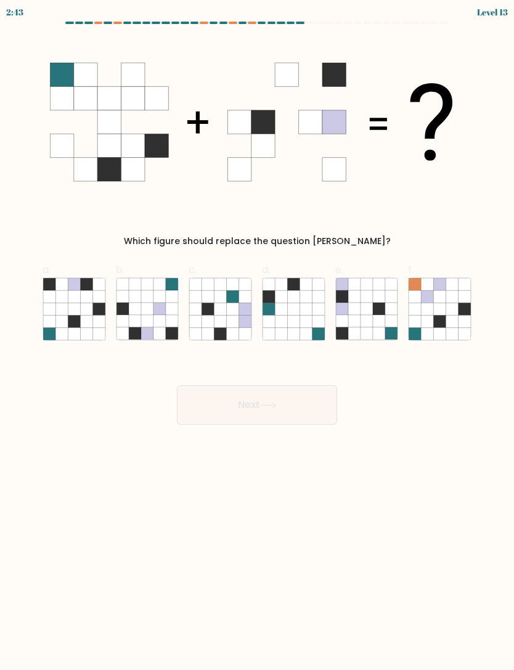
click at [300, 298] on icon at bounding box center [305, 296] width 12 height 12
click at [258, 335] on input "d." at bounding box center [257, 339] width 1 height 8
radio input "true"
click at [153, 327] on icon at bounding box center [159, 321] width 12 height 12
click at [257, 335] on input "b." at bounding box center [257, 339] width 1 height 8
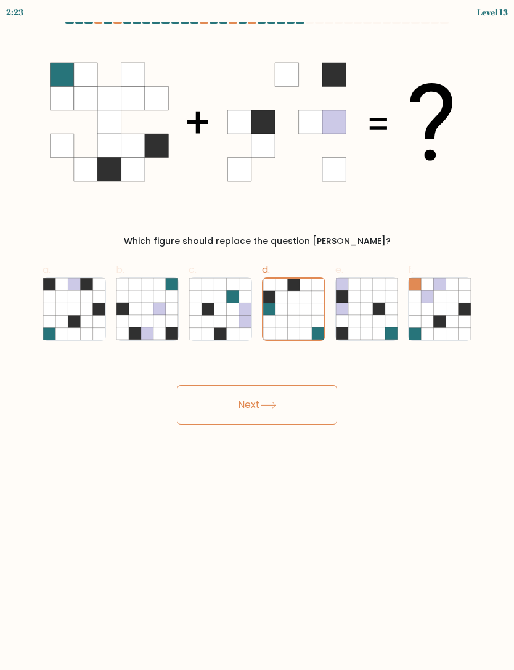
radio input "true"
click at [260, 413] on button "Next" at bounding box center [257, 404] width 160 height 39
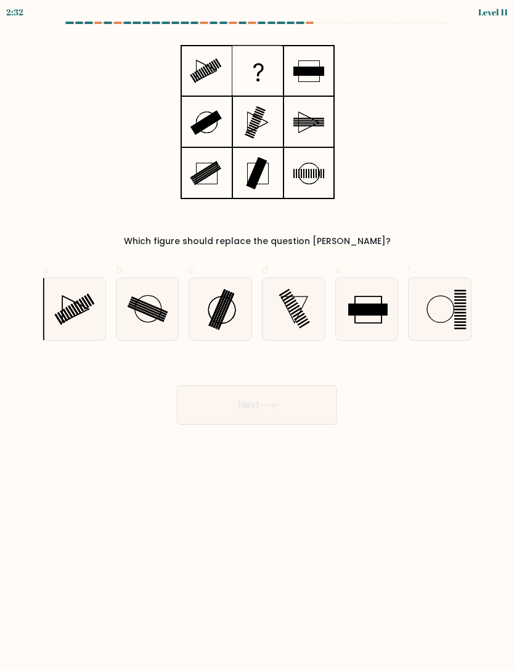
click at [153, 315] on rect at bounding box center [146, 311] width 37 height 17
click at [257, 335] on input "b." at bounding box center [257, 339] width 1 height 8
radio input "true"
click at [271, 410] on button "Next" at bounding box center [257, 404] width 160 height 39
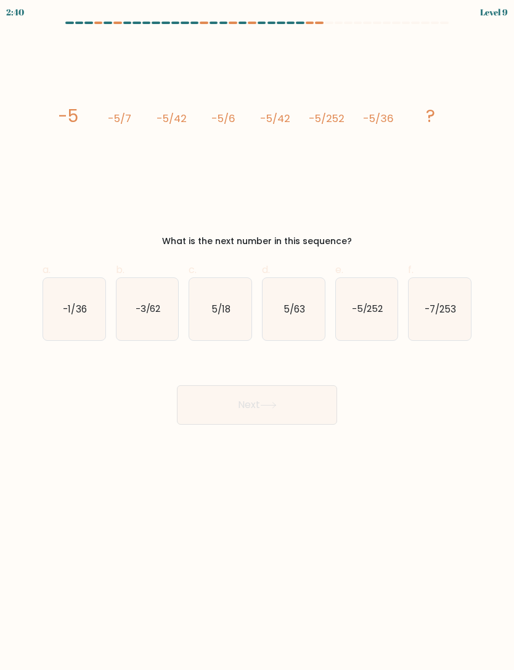
click at [361, 316] on icon "-5/252" at bounding box center [367, 309] width 62 height 62
click at [258, 335] on input "e. -5/252" at bounding box center [257, 339] width 1 height 8
radio input "true"
click at [306, 404] on button "Next" at bounding box center [257, 404] width 160 height 39
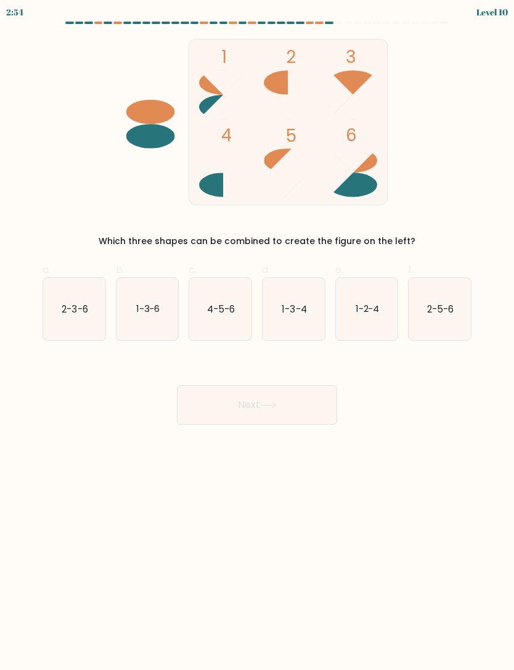
click at [136, 328] on icon "1-3-6" at bounding box center [147, 309] width 62 height 62
click at [257, 335] on input "b. 1-3-6" at bounding box center [257, 339] width 1 height 8
radio input "true"
click at [288, 399] on button "Next" at bounding box center [257, 404] width 160 height 39
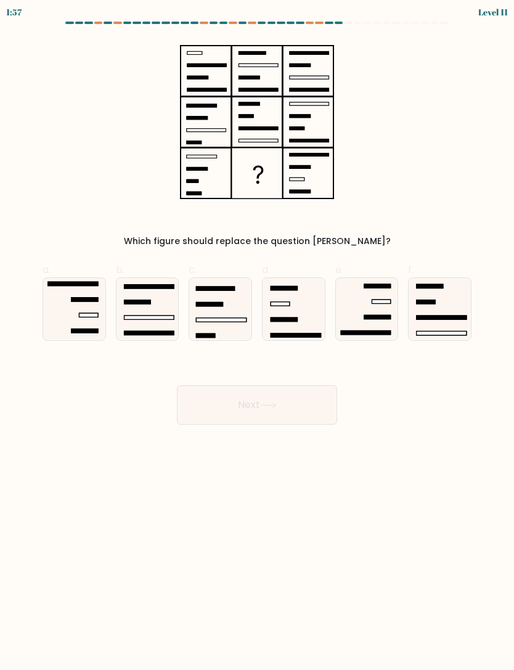
click at [446, 320] on icon at bounding box center [439, 309] width 62 height 62
click at [258, 335] on input "f." at bounding box center [257, 339] width 1 height 8
radio input "true"
click at [281, 408] on button "Next" at bounding box center [257, 404] width 160 height 39
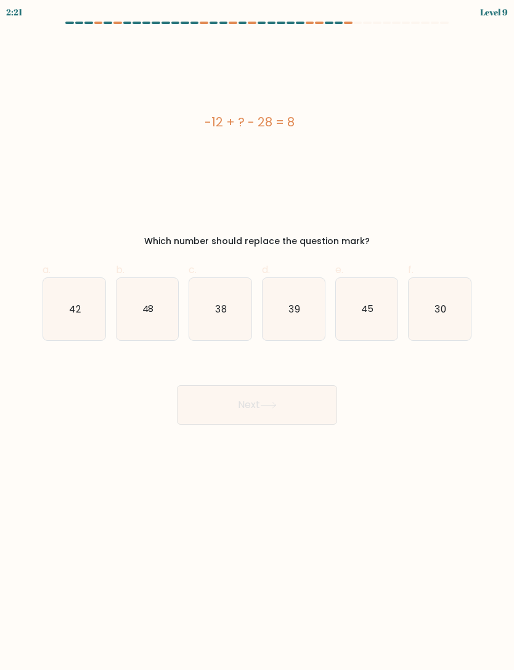
click at [170, 326] on icon "48" at bounding box center [147, 309] width 62 height 62
click at [257, 335] on input "b. 48" at bounding box center [257, 339] width 1 height 8
radio input "true"
click at [247, 404] on button "Next" at bounding box center [257, 404] width 160 height 39
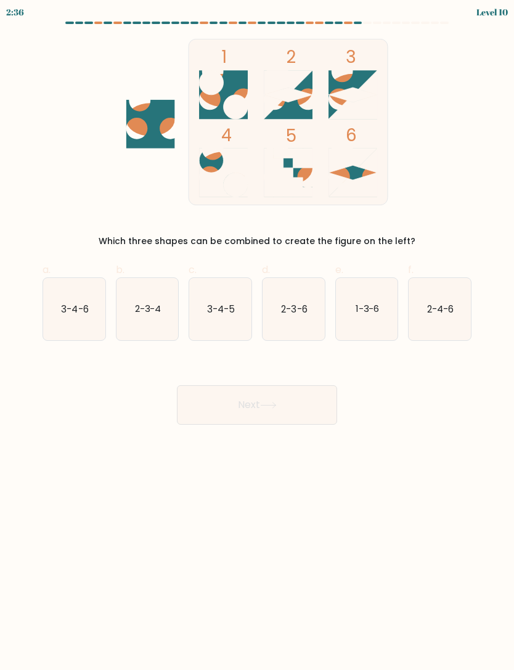
click at [294, 324] on icon "2-3-6" at bounding box center [293, 309] width 62 height 62
click at [258, 335] on input "d. 2-3-6" at bounding box center [257, 339] width 1 height 8
radio input "true"
click at [285, 408] on button "Next" at bounding box center [257, 404] width 160 height 39
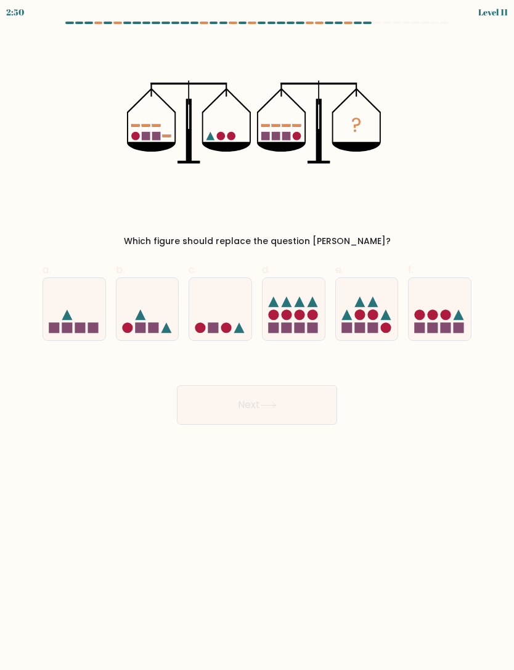
click at [137, 312] on icon at bounding box center [147, 308] width 62 height 51
click at [257, 335] on input "b." at bounding box center [257, 339] width 1 height 8
radio input "true"
click at [250, 408] on button "Next" at bounding box center [257, 404] width 160 height 39
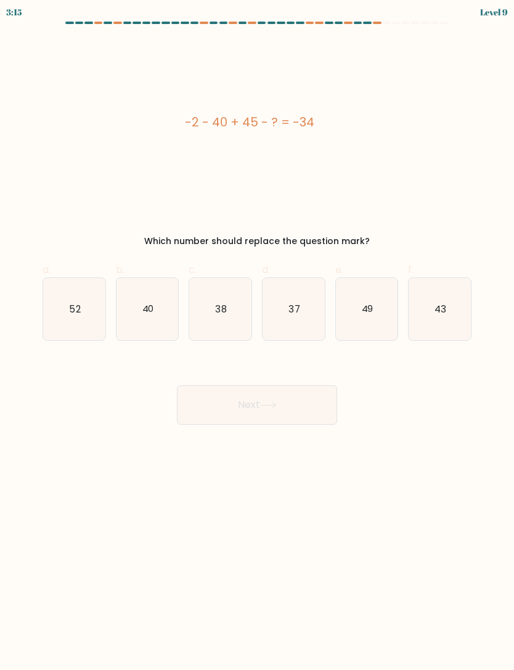
click at [298, 308] on text "37" at bounding box center [293, 308] width 11 height 13
click at [258, 335] on input "d. 37" at bounding box center [257, 339] width 1 height 8
radio input "true"
click at [271, 408] on button "Next" at bounding box center [257, 404] width 160 height 39
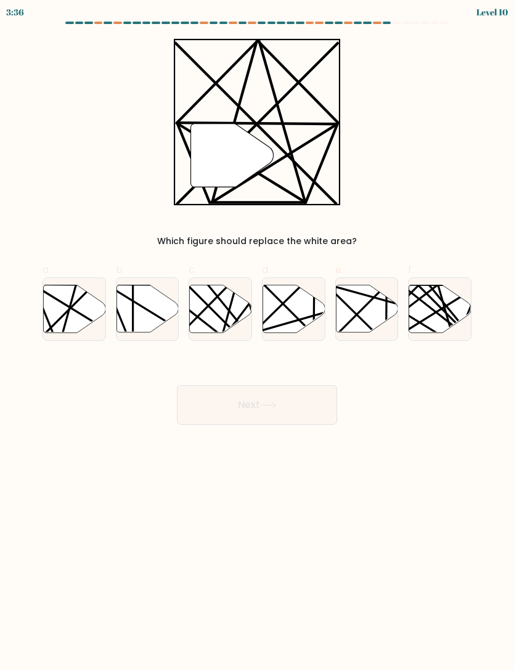
click at [71, 312] on icon at bounding box center [74, 308] width 62 height 47
click at [257, 335] on input "a." at bounding box center [257, 339] width 1 height 8
radio input "true"
click at [267, 408] on button "Next" at bounding box center [257, 404] width 160 height 39
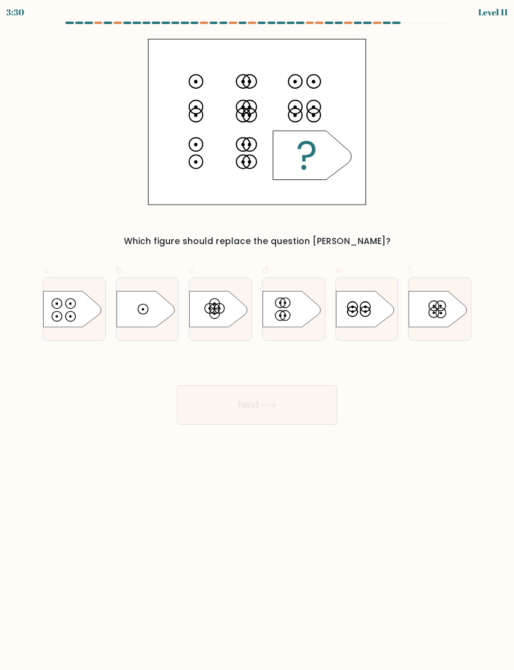
click at [76, 311] on icon at bounding box center [72, 309] width 58 height 36
click at [257, 335] on input "a." at bounding box center [257, 339] width 1 height 8
radio input "true"
click at [257, 407] on button "Next" at bounding box center [257, 404] width 160 height 39
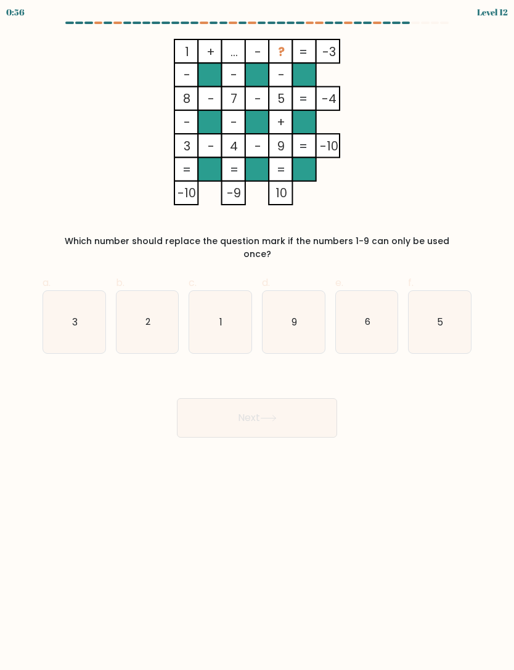
click at [143, 304] on icon "2" at bounding box center [147, 322] width 62 height 62
click at [257, 335] on input "b. 2" at bounding box center [257, 339] width 1 height 8
radio input "true"
click at [262, 405] on button "Next" at bounding box center [257, 417] width 160 height 39
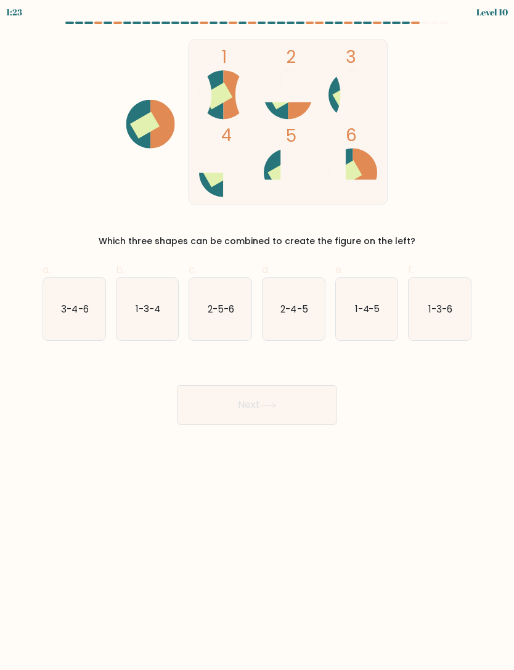
click at [238, 313] on icon "2-5-6" at bounding box center [220, 309] width 62 height 62
click at [257, 335] on input "c. 2-5-6" at bounding box center [257, 339] width 1 height 8
radio input "true"
click at [272, 408] on button "Next" at bounding box center [257, 404] width 160 height 39
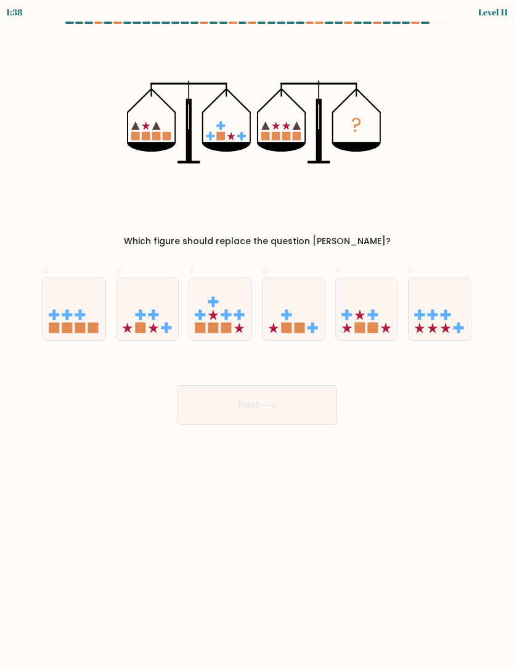
click at [149, 322] on icon at bounding box center [147, 308] width 62 height 51
click at [257, 335] on input "b." at bounding box center [257, 339] width 1 height 8
radio input "true"
click at [261, 409] on button "Next" at bounding box center [257, 404] width 160 height 39
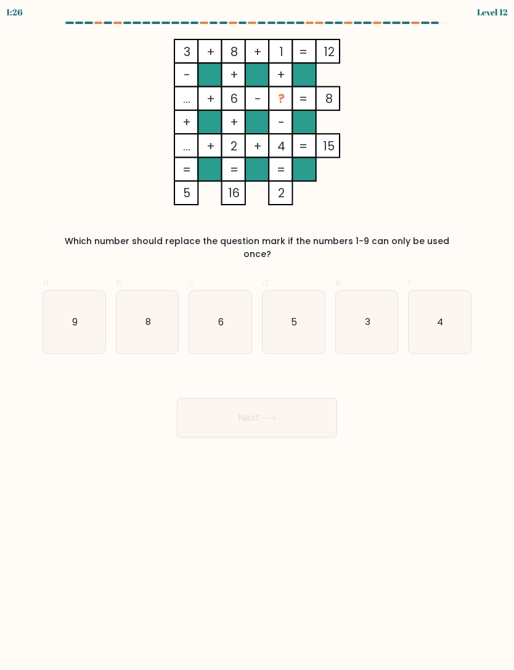
click at [462, 298] on icon "4" at bounding box center [439, 322] width 62 height 62
click at [258, 335] on input "f. 4" at bounding box center [257, 339] width 1 height 8
radio input "true"
click at [291, 408] on button "Next" at bounding box center [257, 417] width 160 height 39
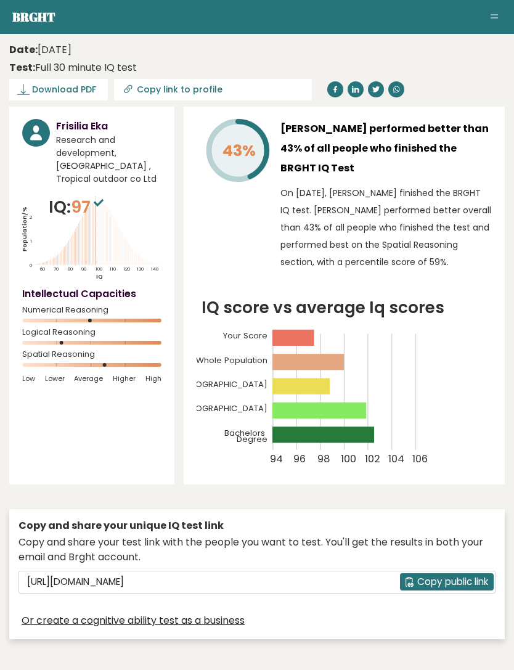
click at [54, 87] on span "Download PDF" at bounding box center [64, 89] width 64 height 13
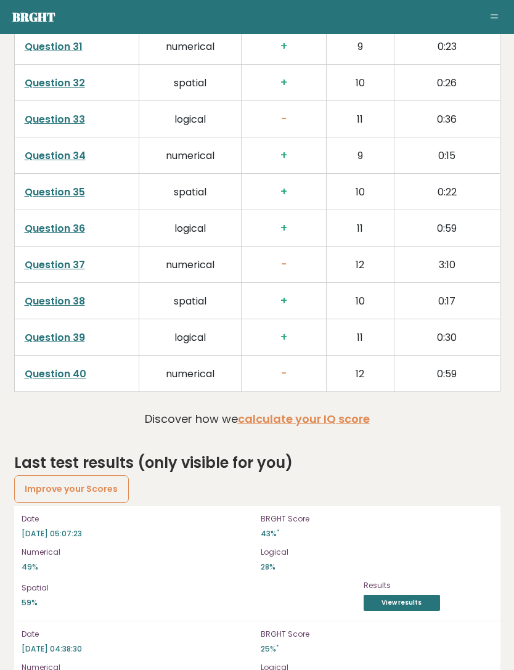
scroll to position [3249, 0]
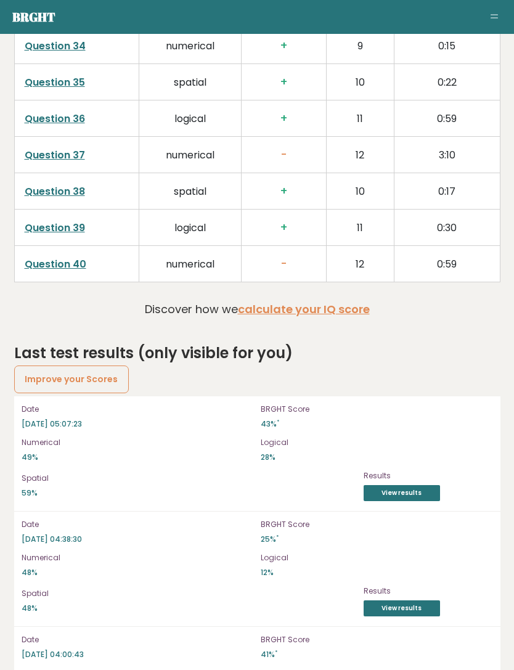
click at [106, 365] on link "Improve your Scores" at bounding box center [71, 378] width 115 height 27
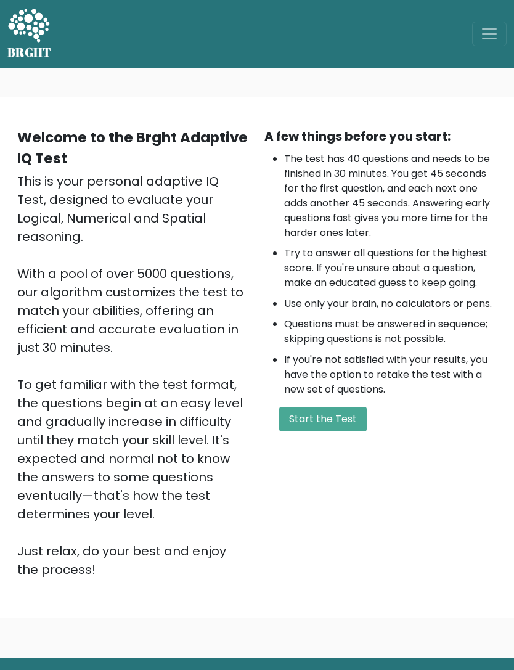
click at [343, 423] on button "Start the Test" at bounding box center [322, 419] width 87 height 25
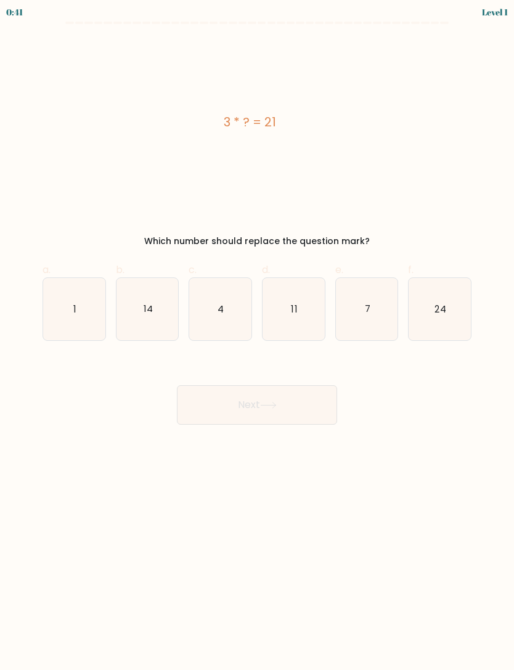
click at [370, 304] on text "7" at bounding box center [367, 308] width 6 height 13
click at [258, 335] on input "e. 7" at bounding box center [257, 339] width 1 height 8
radio input "true"
click at [271, 407] on icon at bounding box center [268, 405] width 17 height 7
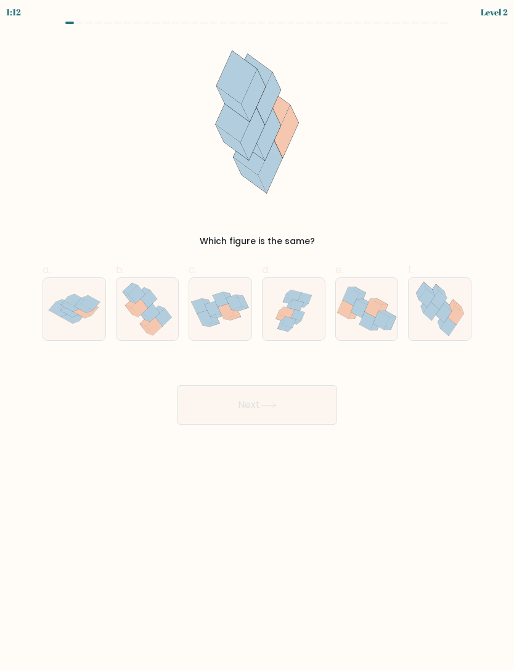
click at [451, 314] on icon at bounding box center [455, 315] width 16 height 18
click at [258, 335] on input "f." at bounding box center [257, 339] width 1 height 8
radio input "true"
click at [280, 412] on button "Next" at bounding box center [257, 404] width 160 height 39
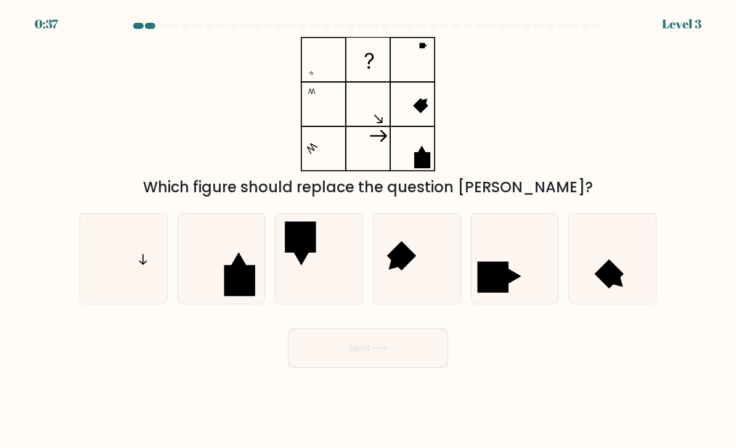
click at [511, 268] on icon at bounding box center [514, 259] width 87 height 87
click at [368, 230] on input "e." at bounding box center [368, 227] width 1 height 6
radio input "true"
click at [385, 352] on icon at bounding box center [379, 348] width 17 height 7
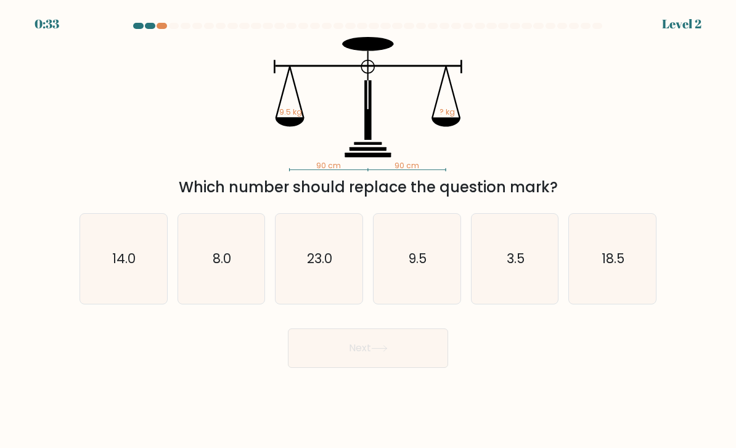
click at [415, 267] on text "9.5" at bounding box center [417, 259] width 18 height 18
click at [368, 230] on input "d. 9.5" at bounding box center [368, 227] width 1 height 6
radio input "true"
click at [377, 352] on icon at bounding box center [379, 348] width 17 height 7
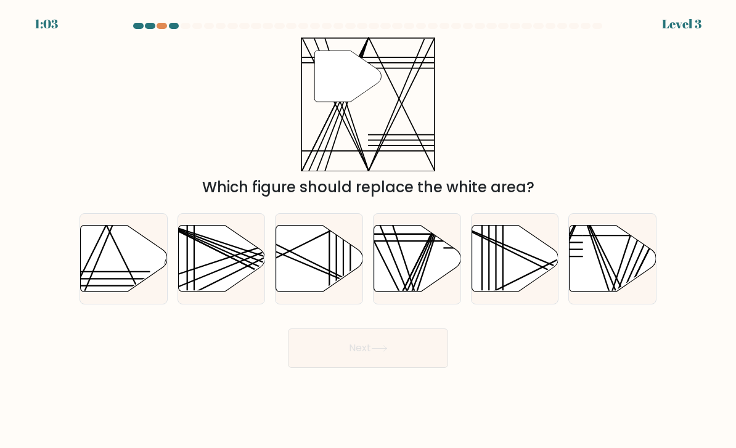
click at [402, 271] on icon at bounding box center [417, 258] width 87 height 67
click at [368, 230] on input "d." at bounding box center [368, 227] width 1 height 6
radio input "true"
click at [374, 352] on icon at bounding box center [379, 348] width 17 height 7
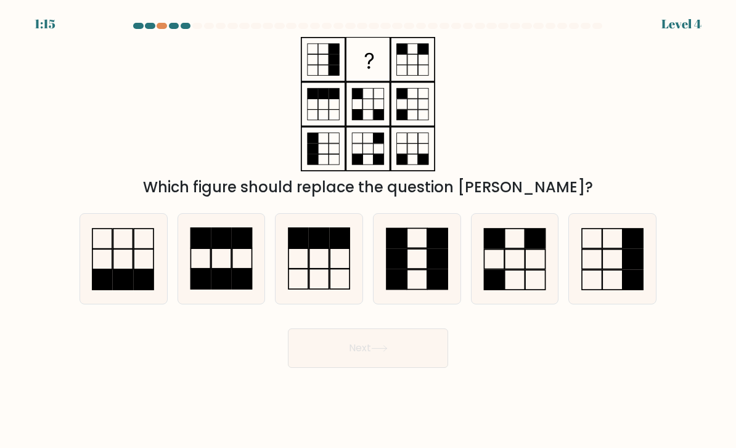
click at [513, 274] on icon at bounding box center [514, 259] width 87 height 87
click at [368, 230] on input "e." at bounding box center [368, 227] width 1 height 6
radio input "true"
click at [393, 360] on button "Next" at bounding box center [368, 347] width 160 height 39
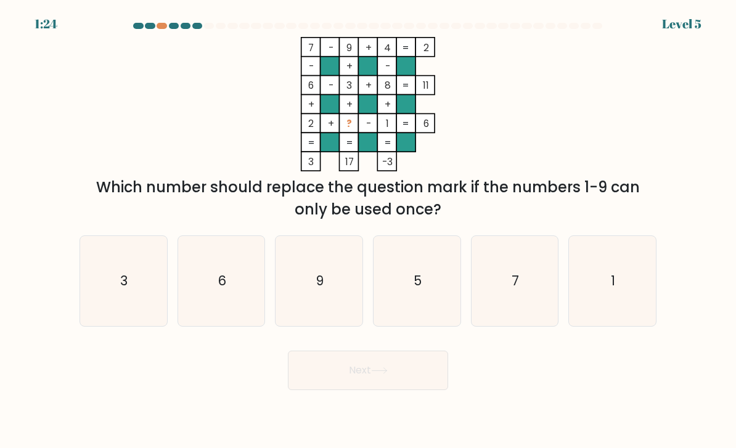
click at [413, 297] on icon "5" at bounding box center [416, 281] width 87 height 87
click at [368, 230] on input "d. 5" at bounding box center [368, 227] width 1 height 6
radio input "true"
click at [370, 387] on button "Next" at bounding box center [368, 370] width 160 height 39
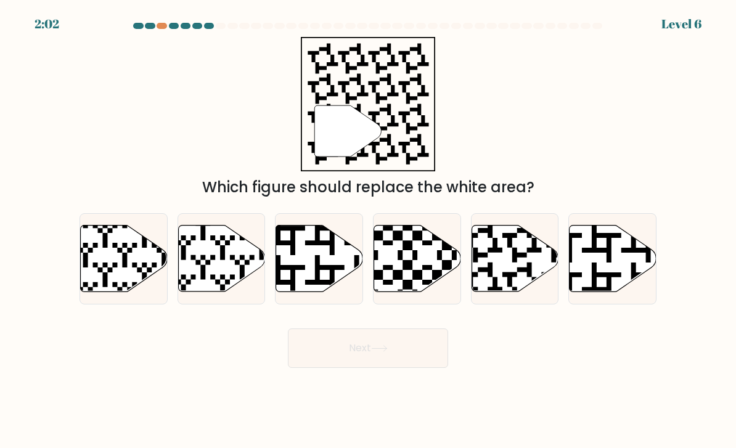
click at [513, 270] on icon at bounding box center [541, 223] width 157 height 157
click at [368, 230] on input "e." at bounding box center [368, 227] width 1 height 6
radio input "true"
click at [383, 352] on icon at bounding box center [379, 348] width 17 height 7
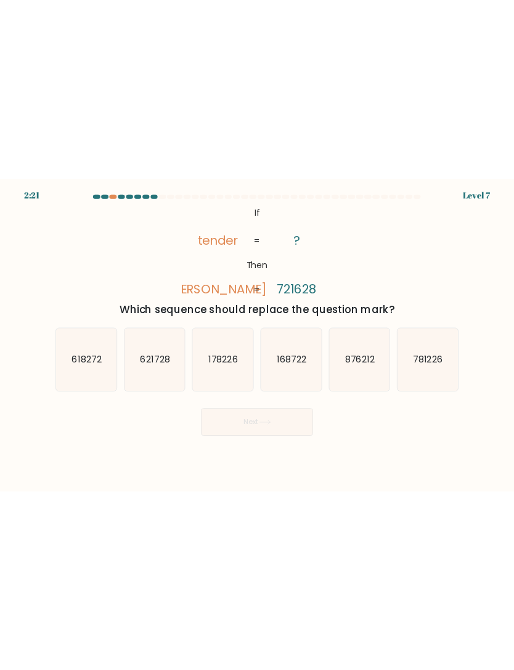
scroll to position [0, 0]
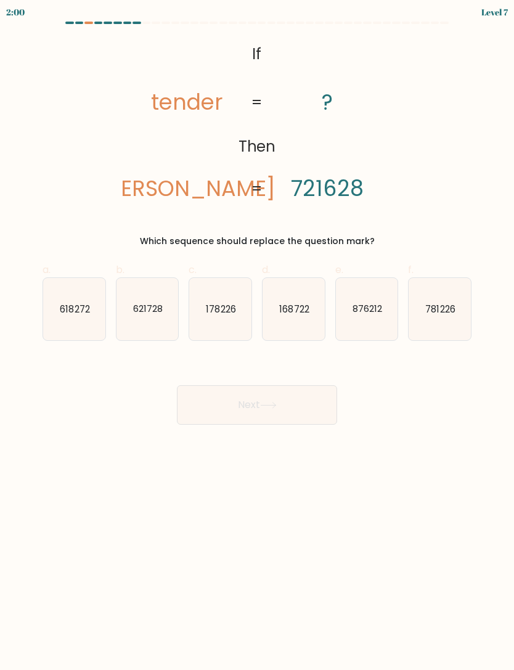
click at [155, 312] on text "621728" at bounding box center [148, 308] width 30 height 13
click at [257, 335] on input "b. 621728" at bounding box center [257, 339] width 1 height 8
radio input "true"
click at [280, 411] on button "Next" at bounding box center [257, 404] width 160 height 39
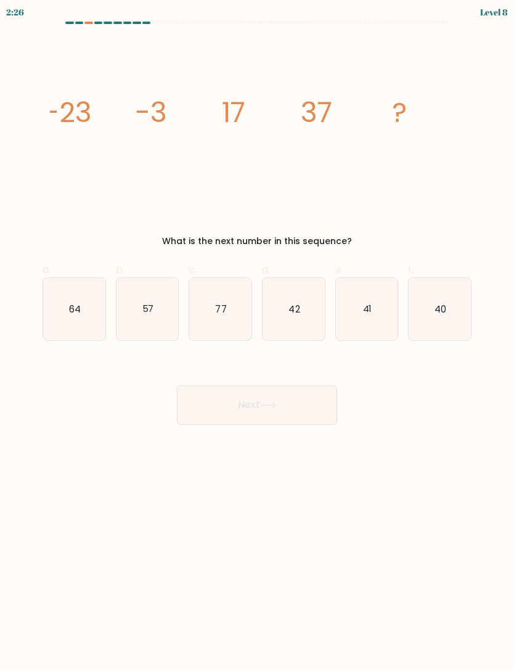
click at [157, 319] on icon "57" at bounding box center [147, 309] width 62 height 62
click at [257, 335] on input "b. 57" at bounding box center [257, 339] width 1 height 8
radio input "true"
click at [267, 405] on icon at bounding box center [268, 405] width 17 height 7
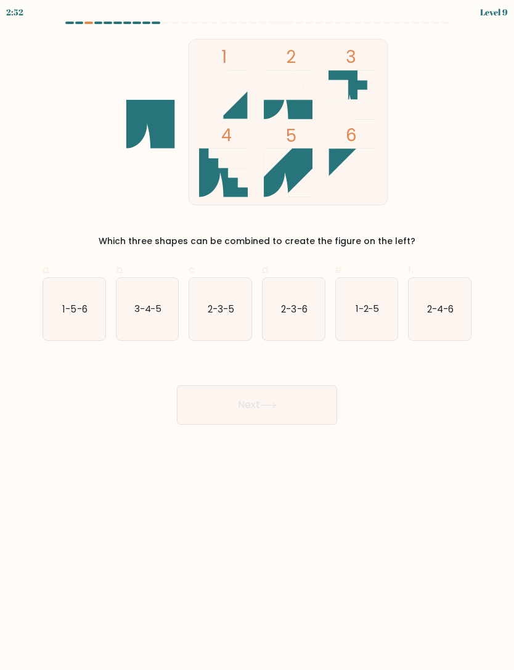
click at [83, 311] on text "1-5-6" at bounding box center [74, 308] width 25 height 13
click at [257, 335] on input "a. 1-5-6" at bounding box center [257, 339] width 1 height 8
radio input "true"
click at [282, 410] on button "Next" at bounding box center [257, 404] width 160 height 39
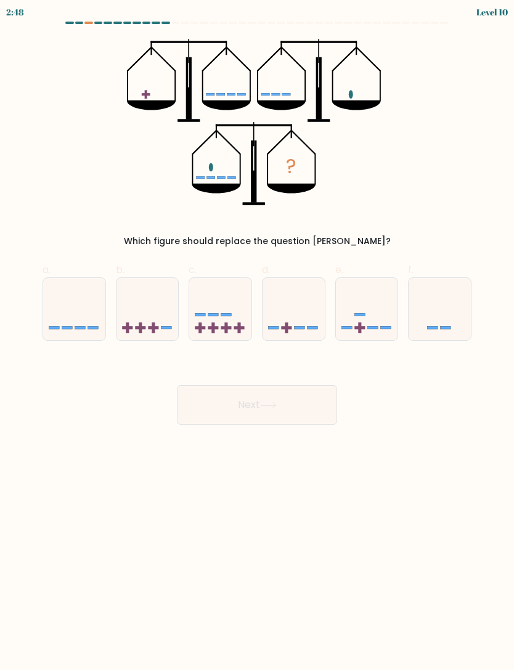
click at [290, 313] on icon at bounding box center [293, 308] width 62 height 51
click at [258, 335] on input "d." at bounding box center [257, 339] width 1 height 8
radio input "true"
click at [267, 406] on icon at bounding box center [268, 405] width 17 height 7
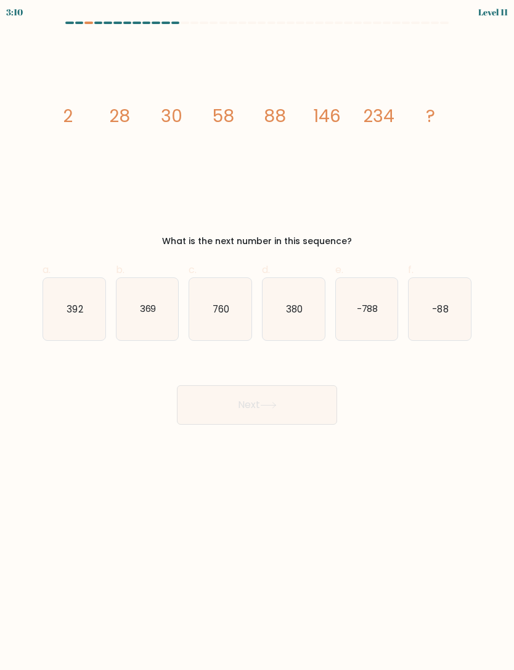
click at [291, 303] on text "380" at bounding box center [294, 308] width 17 height 13
click at [258, 335] on input "d. 380" at bounding box center [257, 339] width 1 height 8
radio input "true"
click at [286, 400] on button "Next" at bounding box center [257, 404] width 160 height 39
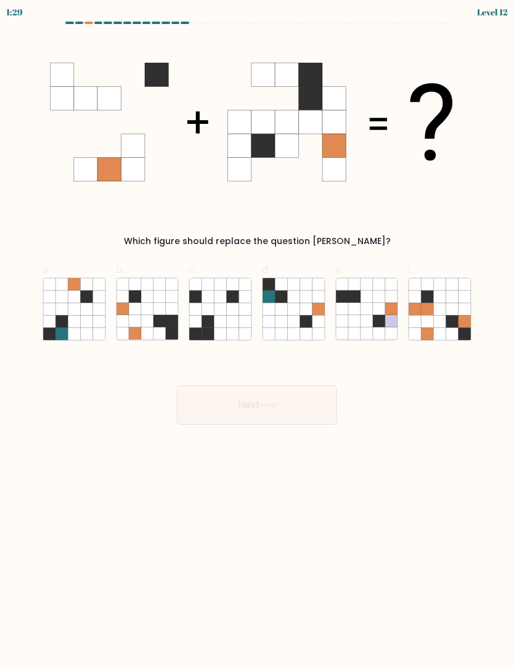
click at [150, 323] on icon at bounding box center [147, 321] width 12 height 12
click at [257, 335] on input "b." at bounding box center [257, 339] width 1 height 8
radio input "true"
click at [226, 391] on button "Next" at bounding box center [257, 404] width 160 height 39
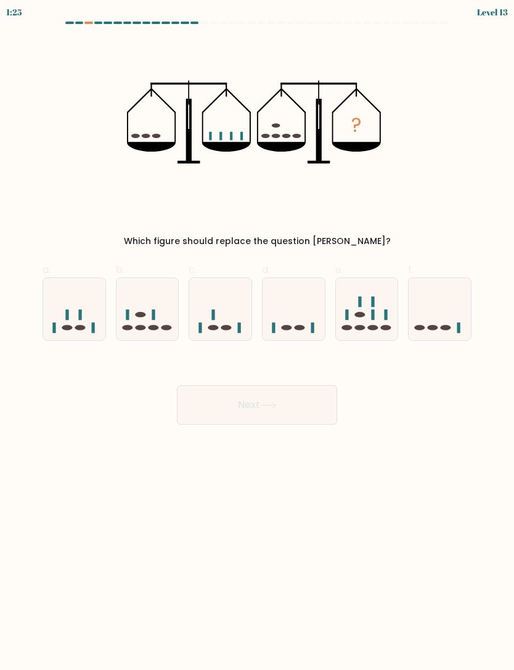
click at [432, 322] on icon at bounding box center [439, 308] width 62 height 51
click at [258, 335] on input "f." at bounding box center [257, 339] width 1 height 8
radio input "true"
click at [272, 413] on button "Next" at bounding box center [257, 404] width 160 height 39
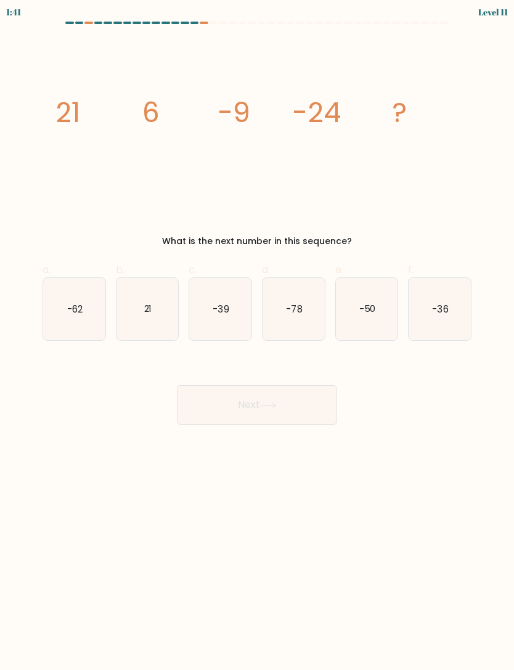
click at [218, 314] on text "-39" at bounding box center [221, 308] width 16 height 13
click at [257, 335] on input "c. -39" at bounding box center [257, 339] width 1 height 8
radio input "true"
click at [307, 406] on button "Next" at bounding box center [257, 404] width 160 height 39
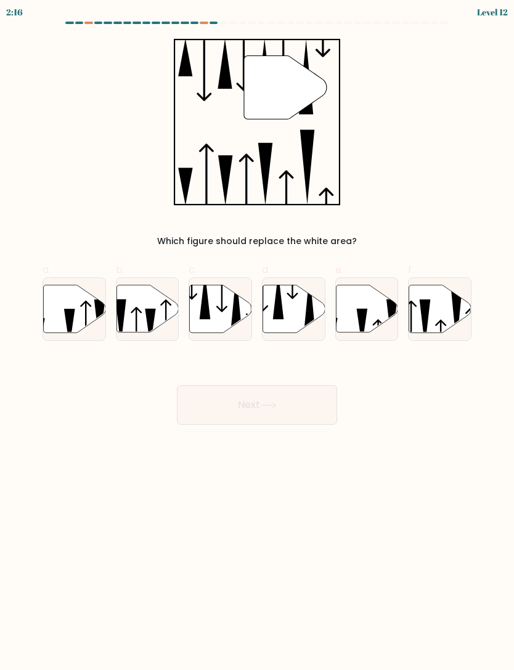
click at [297, 311] on icon at bounding box center [293, 308] width 62 height 47
click at [258, 335] on input "d." at bounding box center [257, 339] width 1 height 8
radio input "true"
click at [259, 398] on button "Next" at bounding box center [257, 404] width 160 height 39
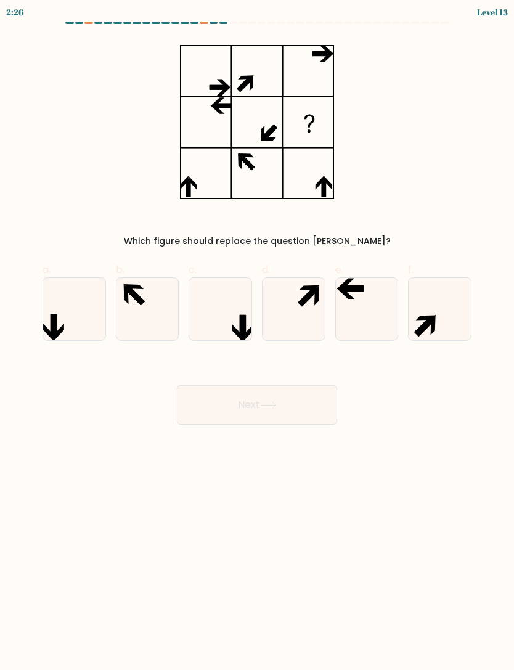
click at [367, 300] on icon at bounding box center [367, 309] width 62 height 62
click at [258, 335] on input "e." at bounding box center [257, 339] width 1 height 8
radio input "true"
click at [261, 406] on button "Next" at bounding box center [257, 404] width 160 height 39
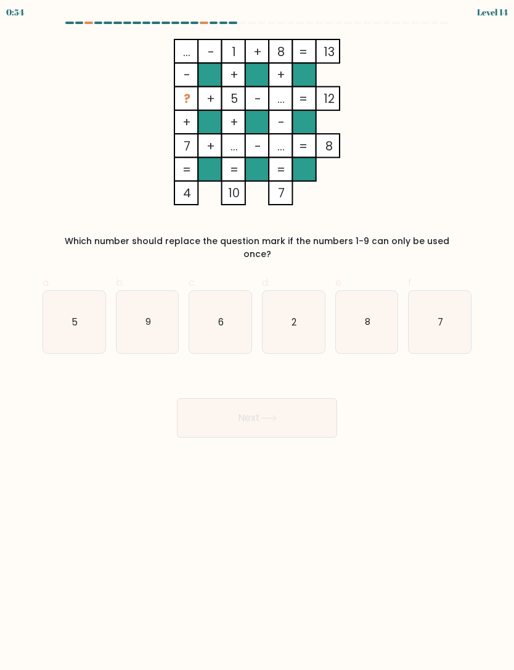
click at [221, 315] on text "6" at bounding box center [221, 321] width 6 height 13
click at [257, 335] on input "c. 6" at bounding box center [257, 339] width 1 height 8
radio input "true"
click at [271, 415] on icon at bounding box center [268, 418] width 15 height 6
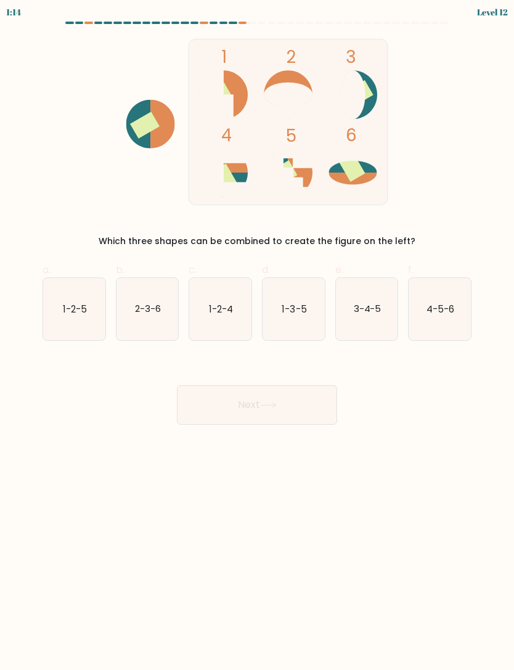
click at [158, 306] on text "2-3-6" at bounding box center [148, 308] width 26 height 13
click at [257, 335] on input "b. 2-3-6" at bounding box center [257, 339] width 1 height 8
radio input "true"
click at [298, 411] on button "Next" at bounding box center [257, 404] width 160 height 39
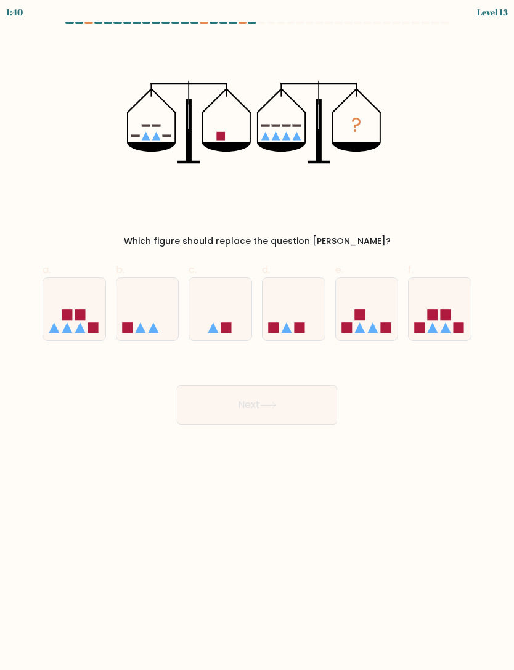
click at [161, 314] on icon at bounding box center [147, 308] width 62 height 51
click at [257, 335] on input "b." at bounding box center [257, 339] width 1 height 8
radio input "true"
click at [288, 407] on button "Next" at bounding box center [257, 404] width 160 height 39
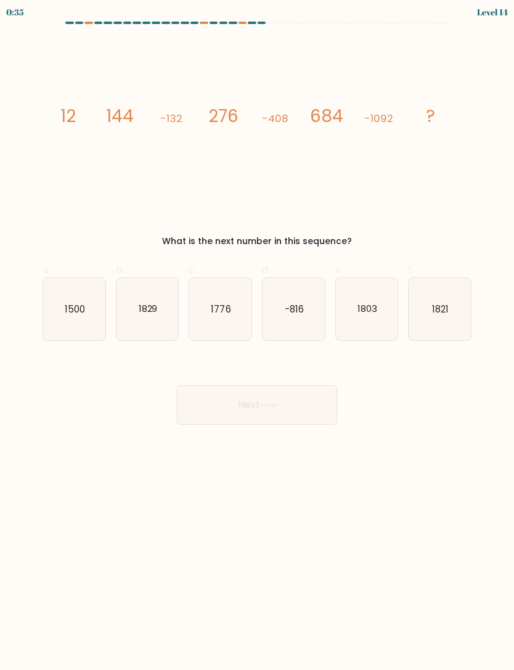
click at [229, 309] on text "1776" at bounding box center [221, 308] width 20 height 13
click at [257, 335] on input "c. 1776" at bounding box center [257, 339] width 1 height 8
radio input "true"
click at [298, 413] on button "Next" at bounding box center [257, 404] width 160 height 39
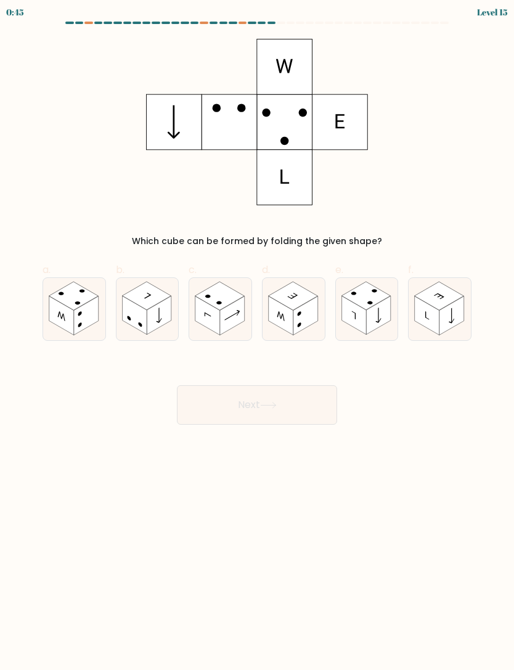
click at [452, 320] on rect at bounding box center [451, 315] width 25 height 39
click at [258, 335] on input "f." at bounding box center [257, 339] width 1 height 8
radio input "true"
click at [290, 405] on button "Next" at bounding box center [257, 404] width 160 height 39
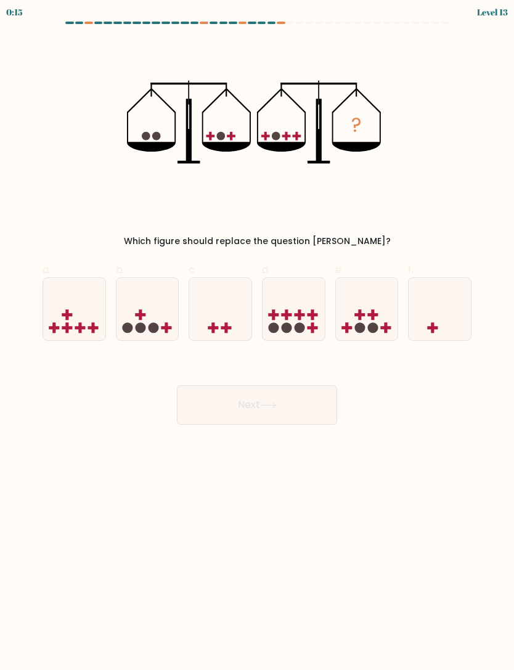
click at [83, 329] on rect at bounding box center [80, 327] width 10 height 3
click at [257, 335] on input "a." at bounding box center [257, 339] width 1 height 8
radio input "true"
click at [265, 409] on button "Next" at bounding box center [257, 404] width 160 height 39
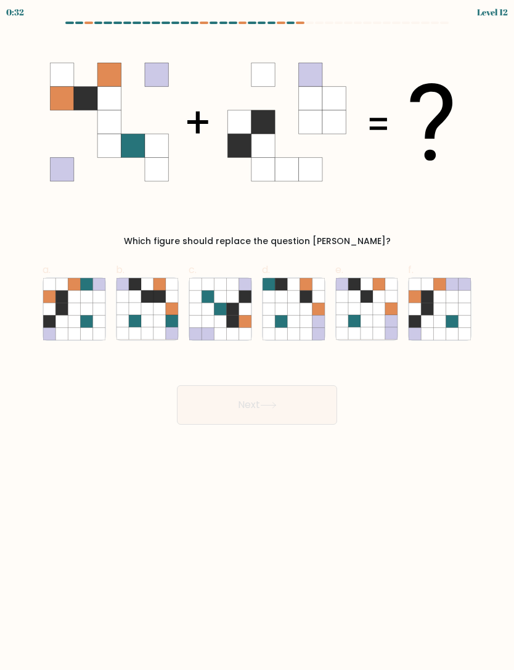
click at [452, 304] on icon at bounding box center [452, 309] width 12 height 12
click at [258, 335] on input "f." at bounding box center [257, 339] width 1 height 8
radio input "true"
click at [286, 408] on button "Next" at bounding box center [257, 404] width 160 height 39
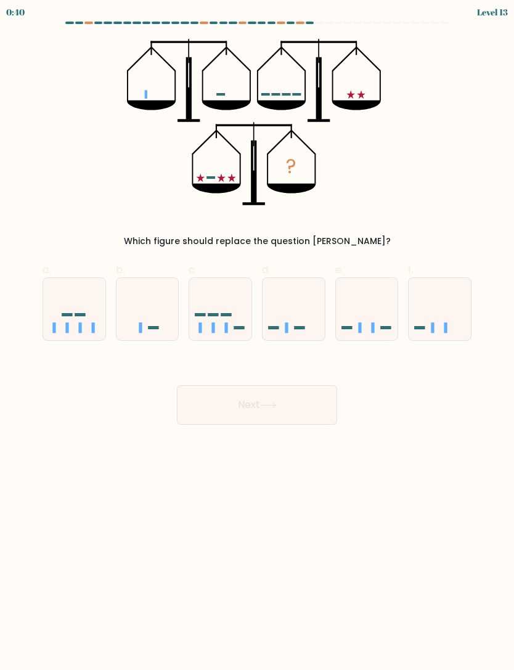
click at [72, 320] on icon at bounding box center [74, 308] width 62 height 51
click at [257, 335] on input "a." at bounding box center [257, 339] width 1 height 8
radio input "true"
click at [243, 408] on button "Next" at bounding box center [257, 404] width 160 height 39
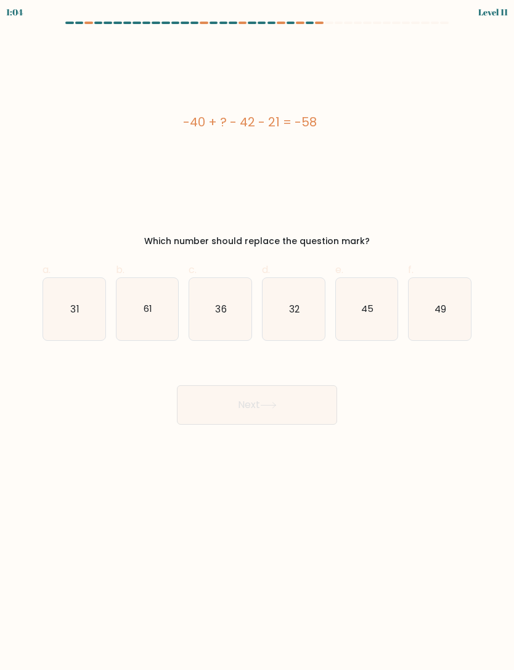
click at [359, 306] on icon "45" at bounding box center [367, 309] width 62 height 62
click at [258, 335] on input "e. 45" at bounding box center [257, 339] width 1 height 8
radio input "true"
click at [273, 411] on button "Next" at bounding box center [257, 404] width 160 height 39
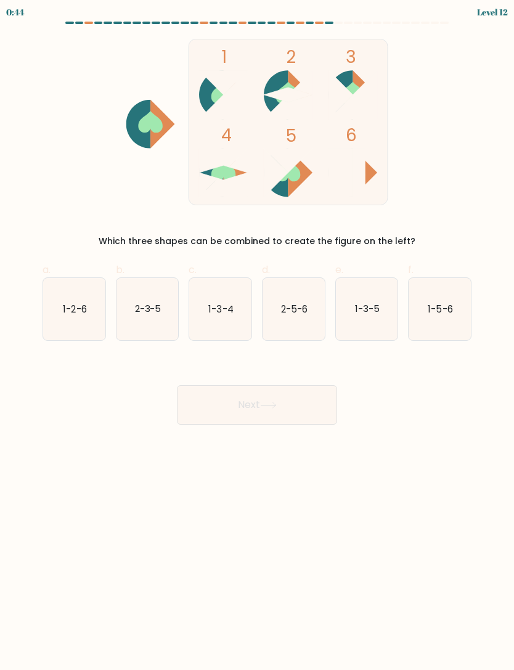
click at [368, 307] on text "1-3-5" at bounding box center [367, 308] width 25 height 13
click at [258, 335] on input "e. 1-3-5" at bounding box center [257, 339] width 1 height 8
radio input "true"
click at [270, 407] on icon at bounding box center [268, 405] width 17 height 7
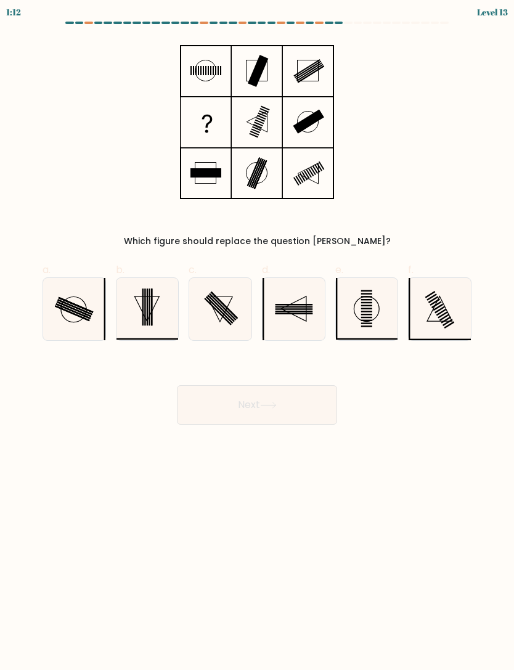
click at [144, 313] on icon at bounding box center [147, 309] width 62 height 62
click at [257, 335] on input "b." at bounding box center [257, 339] width 1 height 8
radio input "true"
click at [259, 397] on button "Next" at bounding box center [257, 404] width 160 height 39
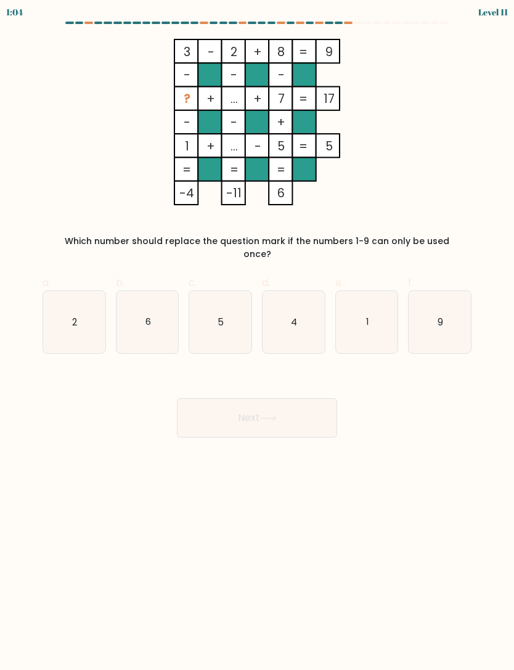
click at [163, 325] on icon "6" at bounding box center [147, 322] width 62 height 62
click at [257, 335] on input "b. 6" at bounding box center [257, 339] width 1 height 8
radio input "true"
click at [285, 398] on button "Next" at bounding box center [257, 417] width 160 height 39
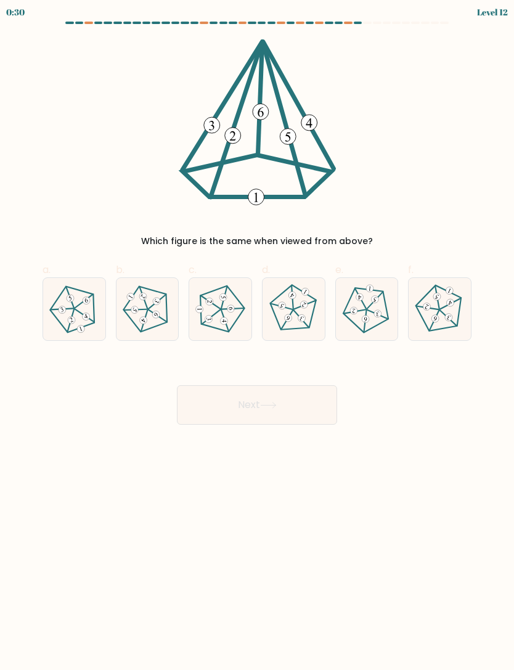
click at [229, 306] on 394 at bounding box center [230, 307] width 7 height 7
click at [257, 335] on input "c." at bounding box center [257, 339] width 1 height 8
radio input "true"
click at [256, 410] on button "Next" at bounding box center [257, 404] width 160 height 39
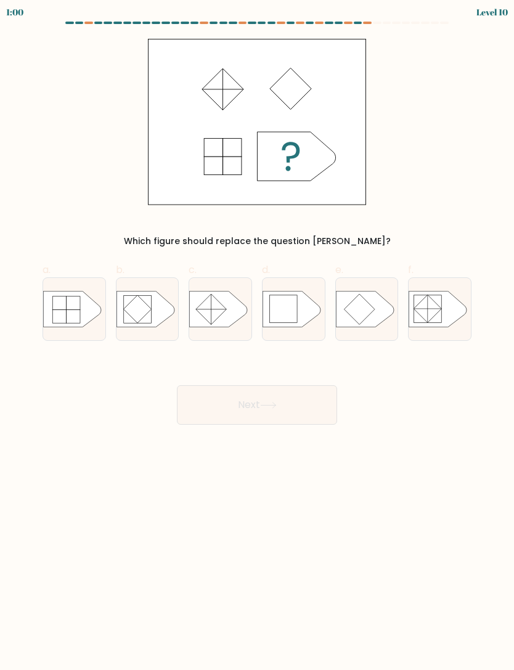
click at [289, 329] on div at bounding box center [293, 308] width 63 height 63
click at [258, 335] on input "d." at bounding box center [257, 339] width 1 height 8
radio input "true"
click at [275, 404] on icon at bounding box center [268, 405] width 17 height 7
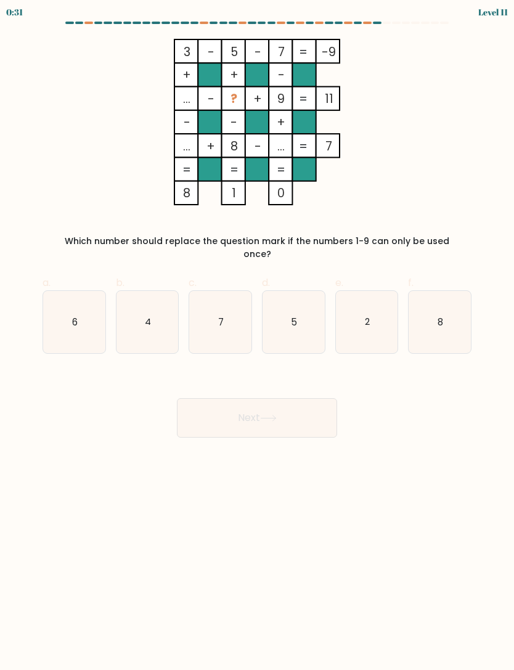
click at [144, 299] on icon "4" at bounding box center [147, 322] width 62 height 62
click at [257, 335] on input "b. 4" at bounding box center [257, 339] width 1 height 8
radio input "true"
click at [291, 398] on button "Next" at bounding box center [257, 417] width 160 height 39
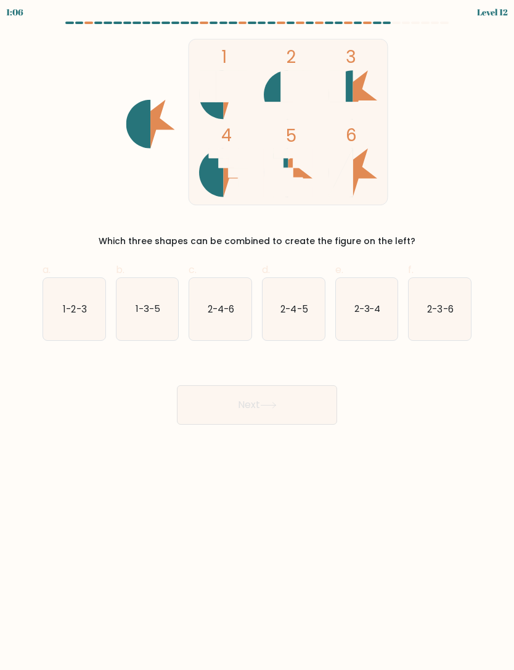
click at [81, 306] on text "1-2-3" at bounding box center [74, 308] width 23 height 13
click at [257, 335] on input "a. 1-2-3" at bounding box center [257, 339] width 1 height 8
radio input "true"
click at [258, 404] on button "Next" at bounding box center [257, 404] width 160 height 39
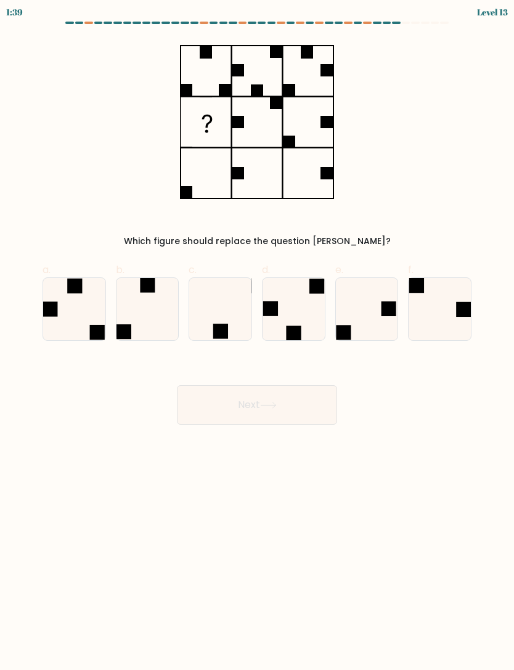
click at [221, 304] on icon at bounding box center [220, 309] width 62 height 62
click at [257, 335] on input "c." at bounding box center [257, 339] width 1 height 8
radio input "true"
click at [256, 399] on button "Next" at bounding box center [257, 404] width 160 height 39
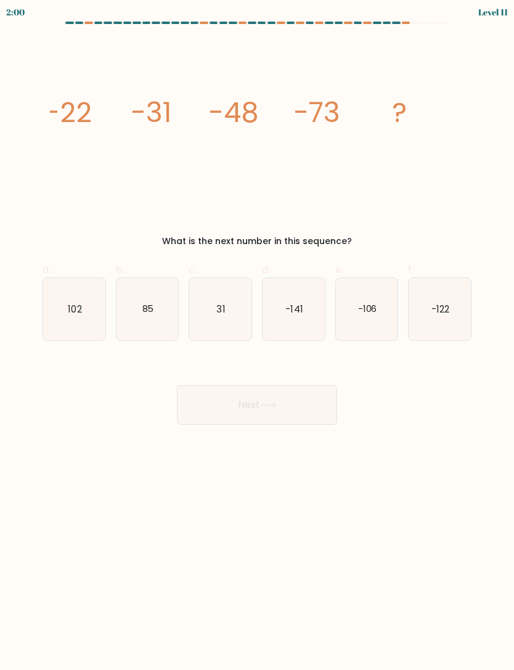
click at [357, 313] on text "-106" at bounding box center [366, 308] width 19 height 13
click at [258, 335] on input "e. -106" at bounding box center [257, 339] width 1 height 8
radio input "true"
click at [286, 410] on button "Next" at bounding box center [257, 404] width 160 height 39
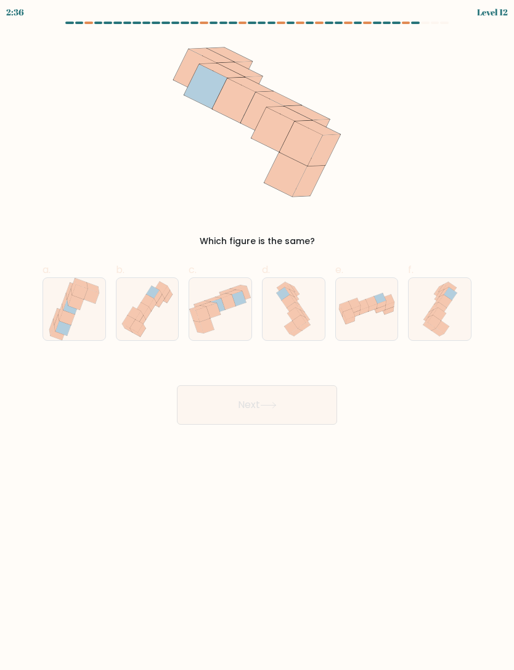
click at [361, 303] on icon at bounding box center [363, 304] width 12 height 10
click at [258, 335] on input "e." at bounding box center [257, 339] width 1 height 8
radio input "true"
click at [253, 412] on button "Next" at bounding box center [257, 404] width 160 height 39
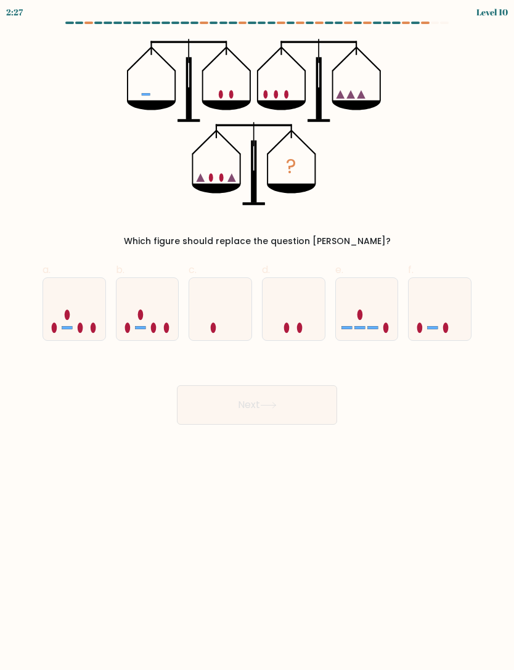
click at [443, 313] on icon at bounding box center [439, 308] width 62 height 51
click at [258, 335] on input "f." at bounding box center [257, 339] width 1 height 8
radio input "true"
click at [282, 415] on button "Next" at bounding box center [257, 404] width 160 height 39
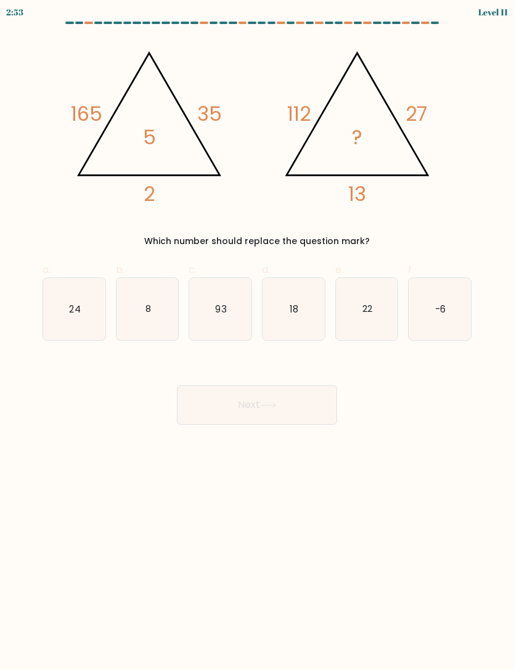
click at [150, 314] on text "8" at bounding box center [148, 308] width 6 height 13
click at [257, 335] on input "b. 8" at bounding box center [257, 339] width 1 height 8
radio input "true"
click at [283, 413] on button "Next" at bounding box center [257, 404] width 160 height 39
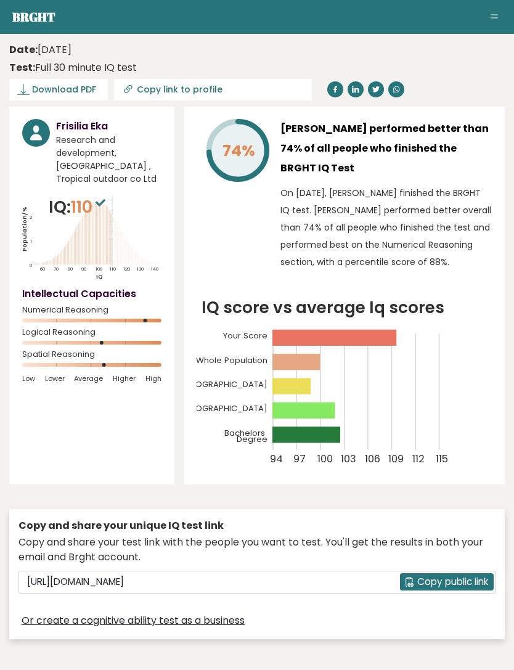
click at [92, 84] on span "Download PDF" at bounding box center [64, 89] width 64 height 13
